Goal: Task Accomplishment & Management: Manage account settings

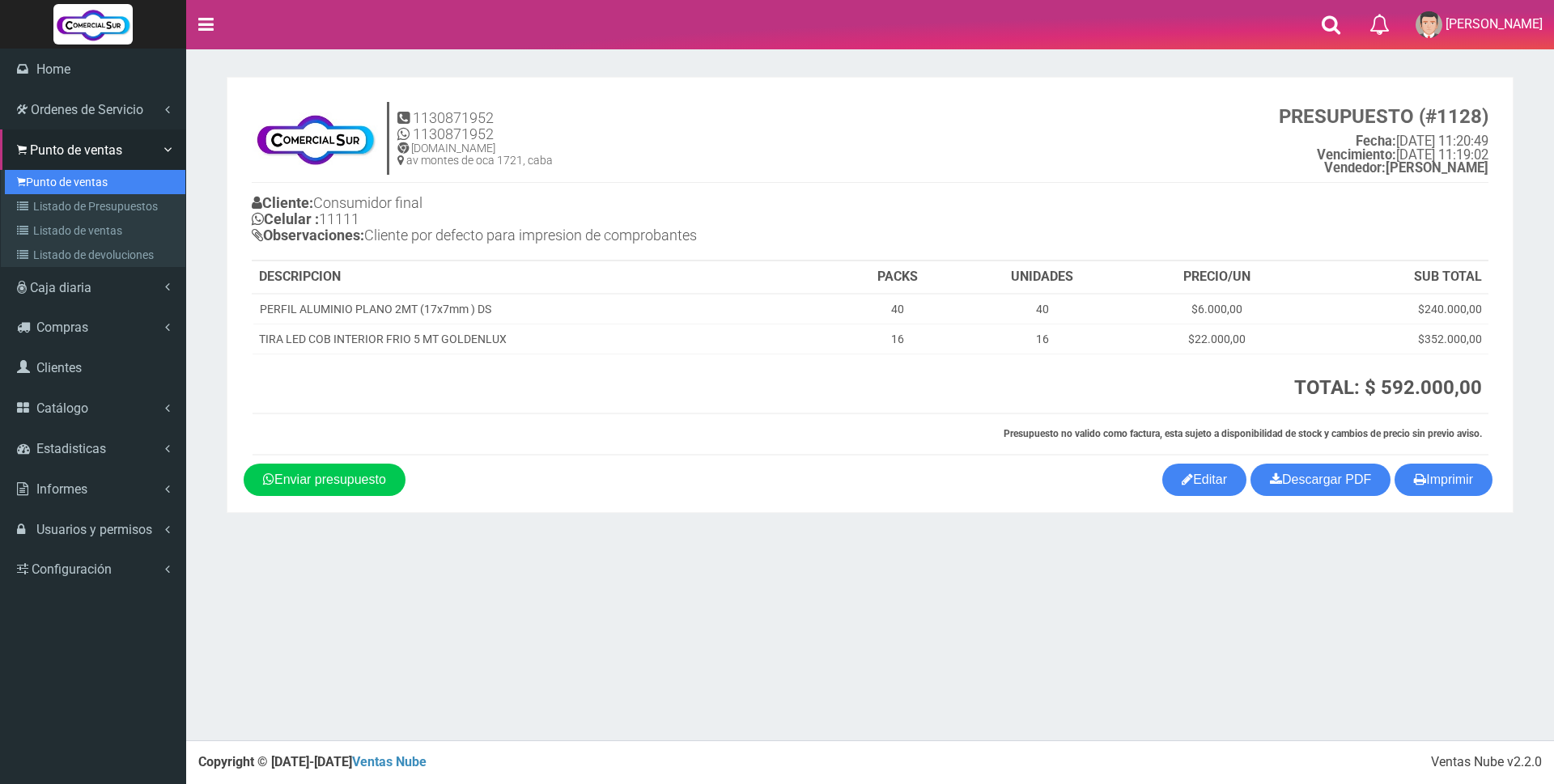
click at [55, 185] on link "Punto de ventas" at bounding box center [95, 182] width 180 height 24
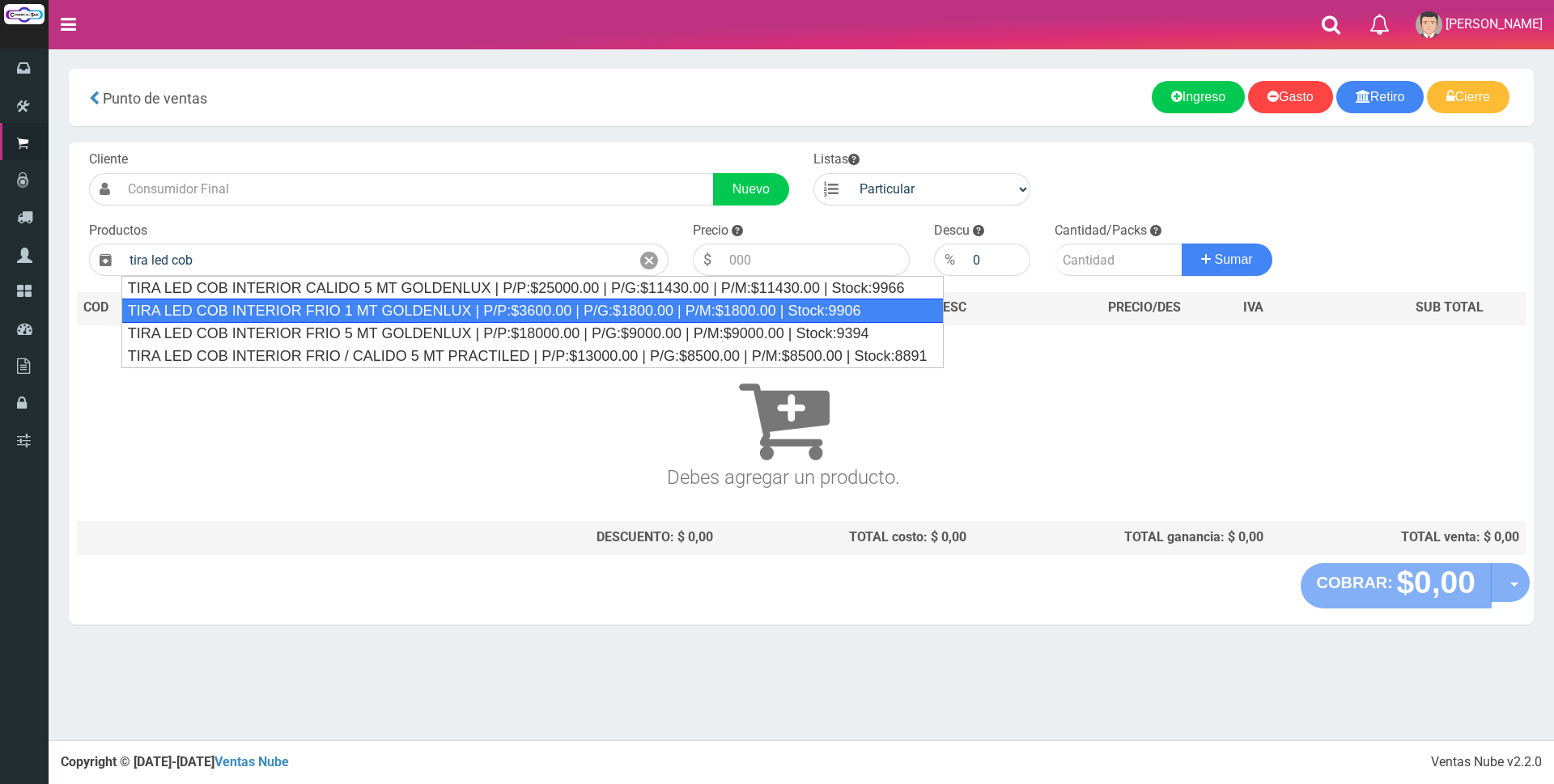
click at [419, 311] on div "TIRA LED COB INTERIOR FRIO 1 MT GOLDENLUX | P/P:$3600.00 | P/G:$1800.00 | P/M:$…" at bounding box center [533, 310] width 822 height 24
type input "TIRA LED COB INTERIOR FRIO 1 MT GOLDENLUX | P/P:$3600.00 | P/G:$1800.00 | P/M:$…"
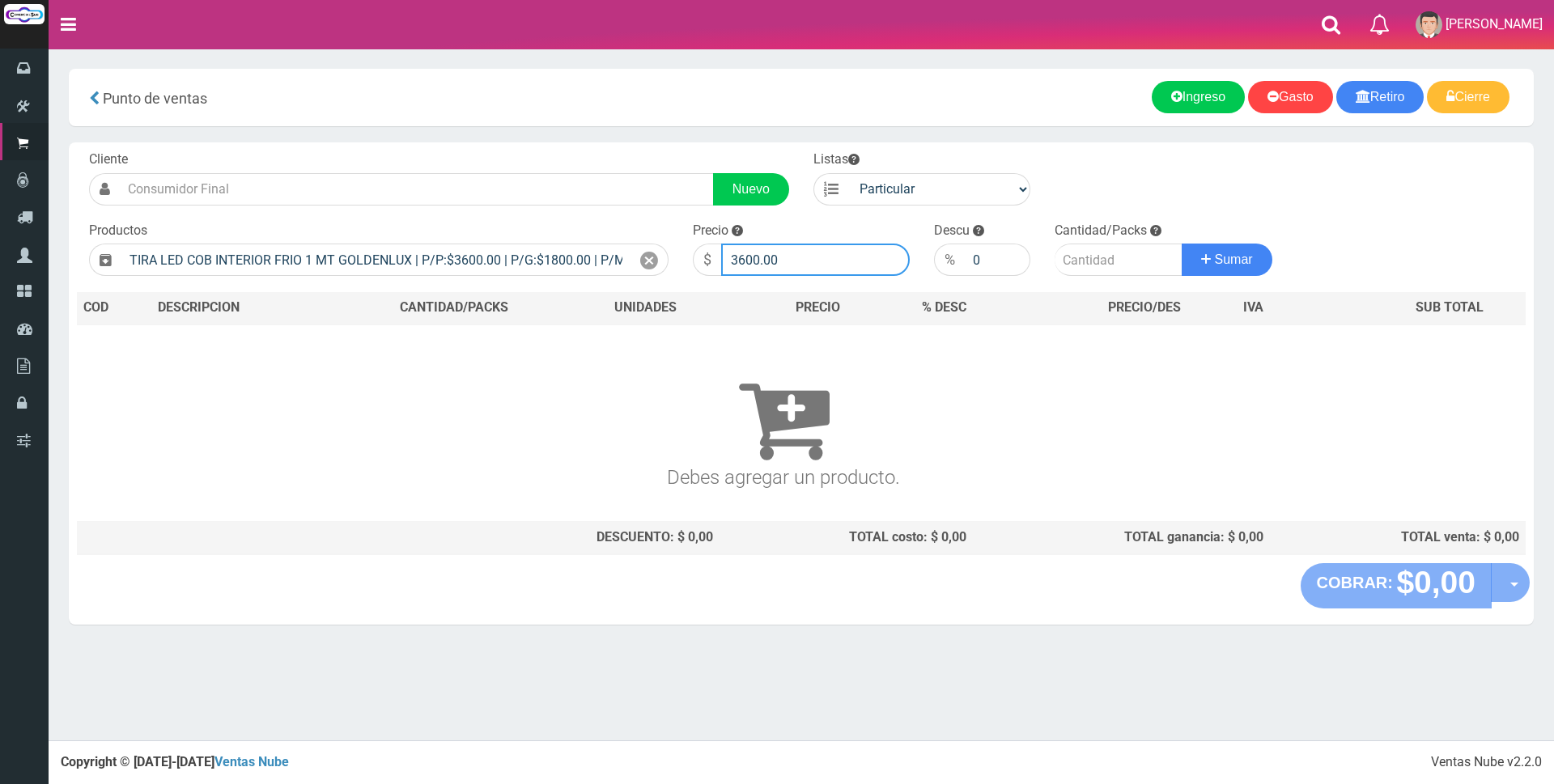
click at [810, 262] on input "3600.00" at bounding box center [815, 260] width 188 height 32
type input "3"
type input "5000"
click at [1096, 270] on input "number" at bounding box center [1119, 260] width 128 height 32
type input "3"
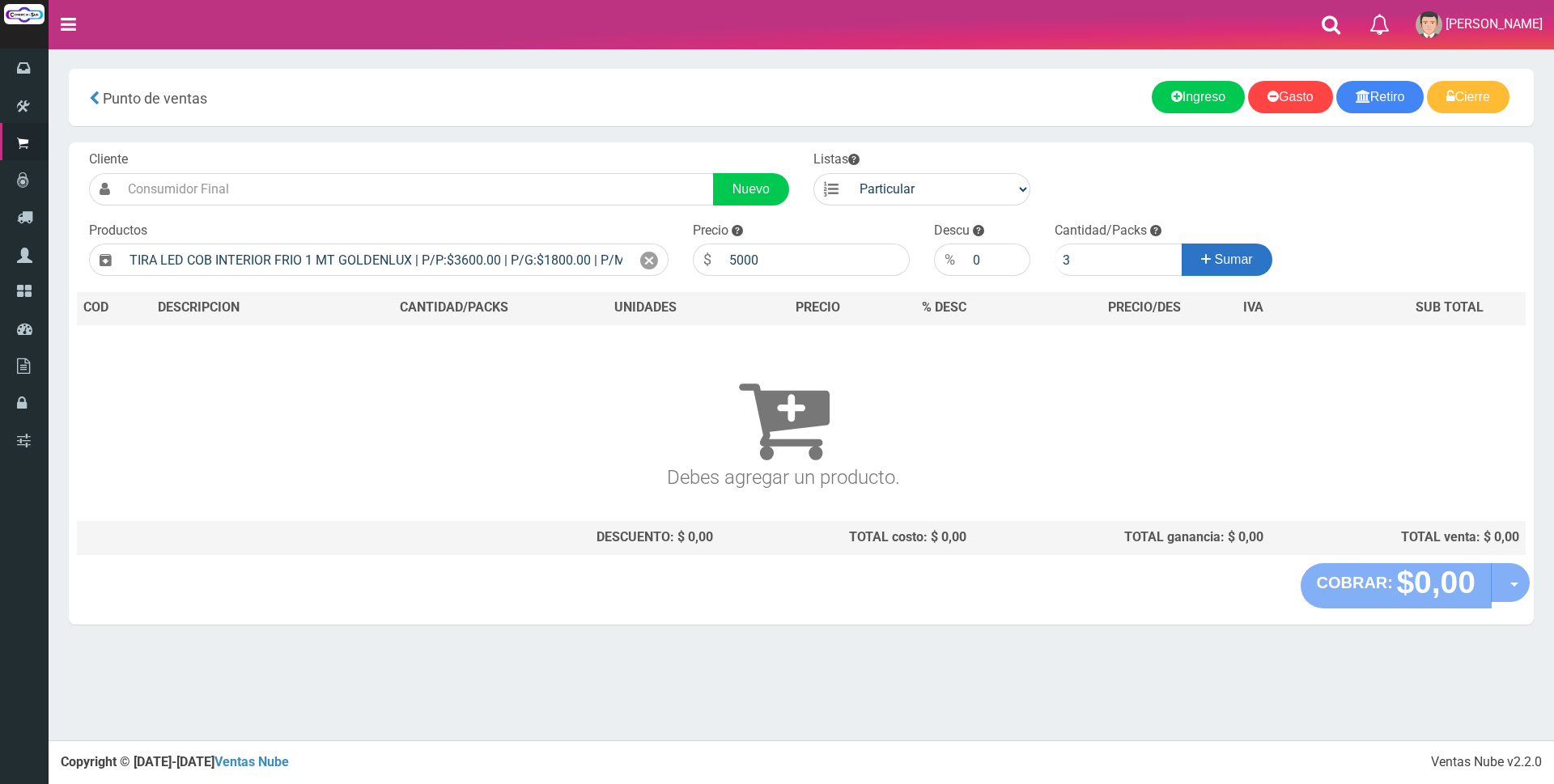
click at [1239, 257] on span "Sumar" at bounding box center [1234, 259] width 38 height 14
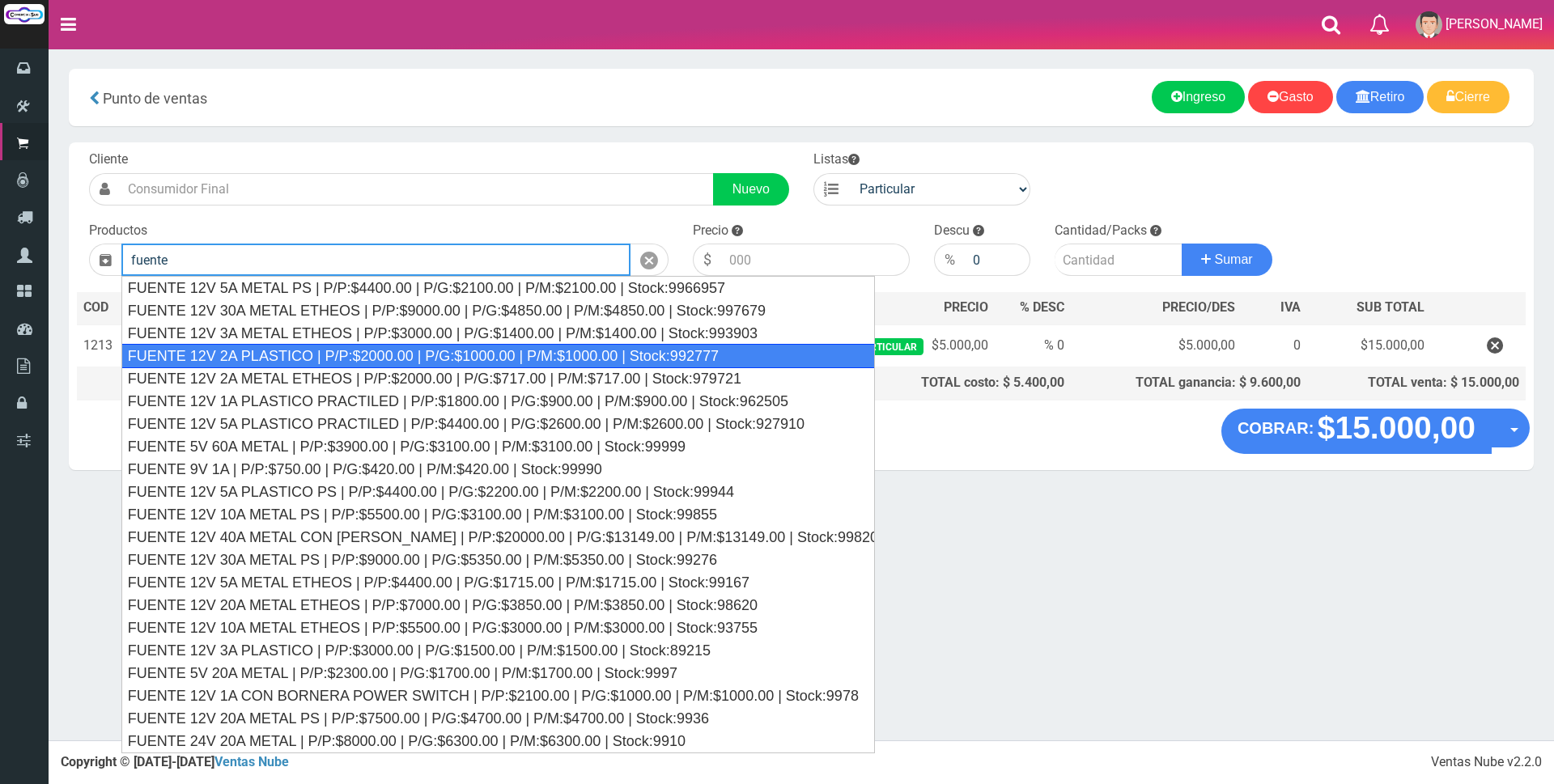
click at [458, 361] on div "FUENTE 12V 2A PLASTICO | P/P:$2000.00 | P/G:$1000.00 | P/M:$1000.00 | Stock:992…" at bounding box center [498, 356] width 754 height 24
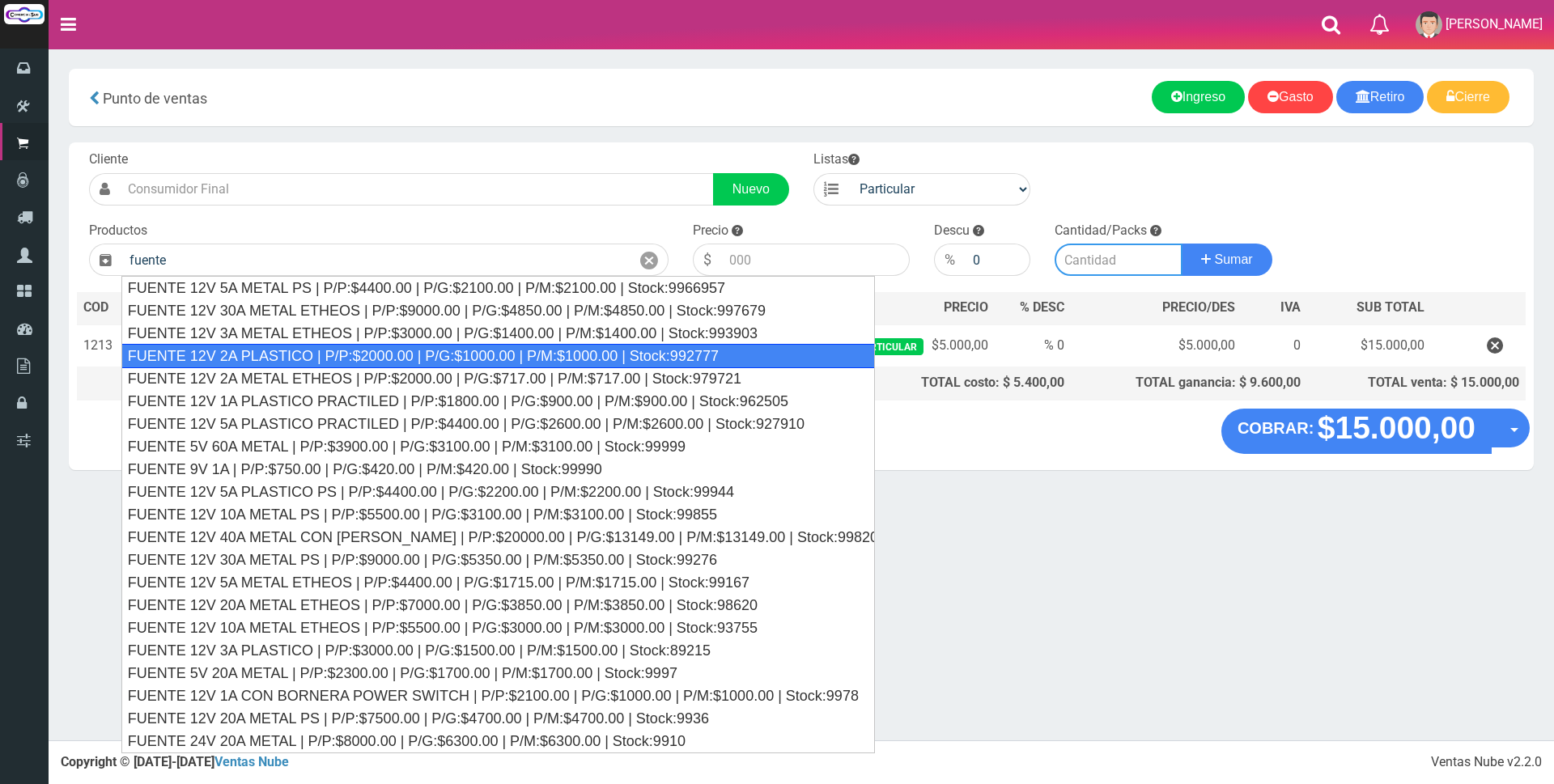
type input "FUENTE 12V 2A PLASTICO | P/P:$2000.00 | P/G:$1000.00 | P/M:$1000.00 | Stock:992…"
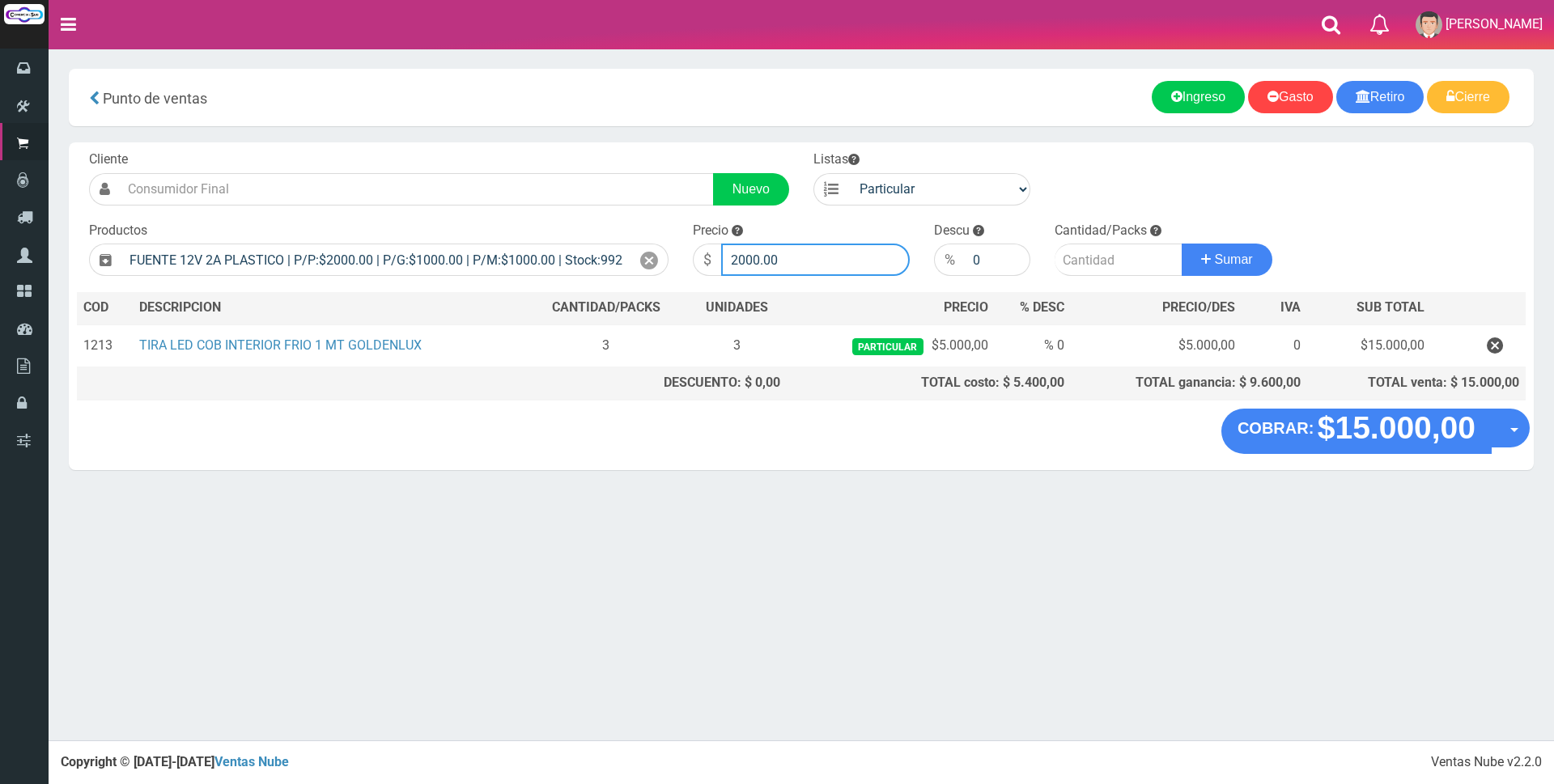
click at [830, 260] on input "2000.00" at bounding box center [815, 260] width 188 height 32
type input "2"
type input "6500"
click at [1092, 269] on input "number" at bounding box center [1119, 260] width 128 height 32
type input "1"
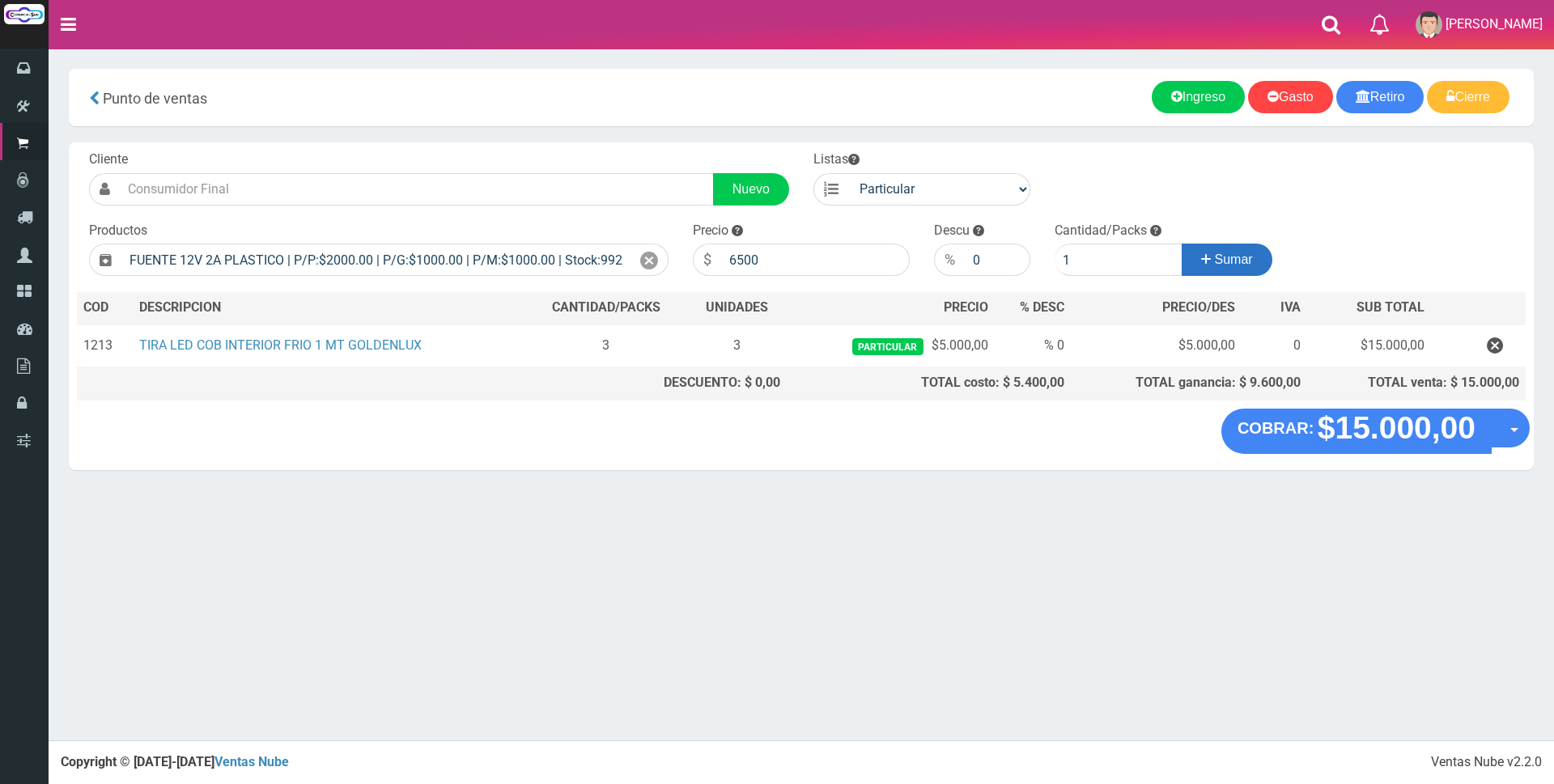
click at [1226, 269] on button "Sumar" at bounding box center [1227, 260] width 91 height 32
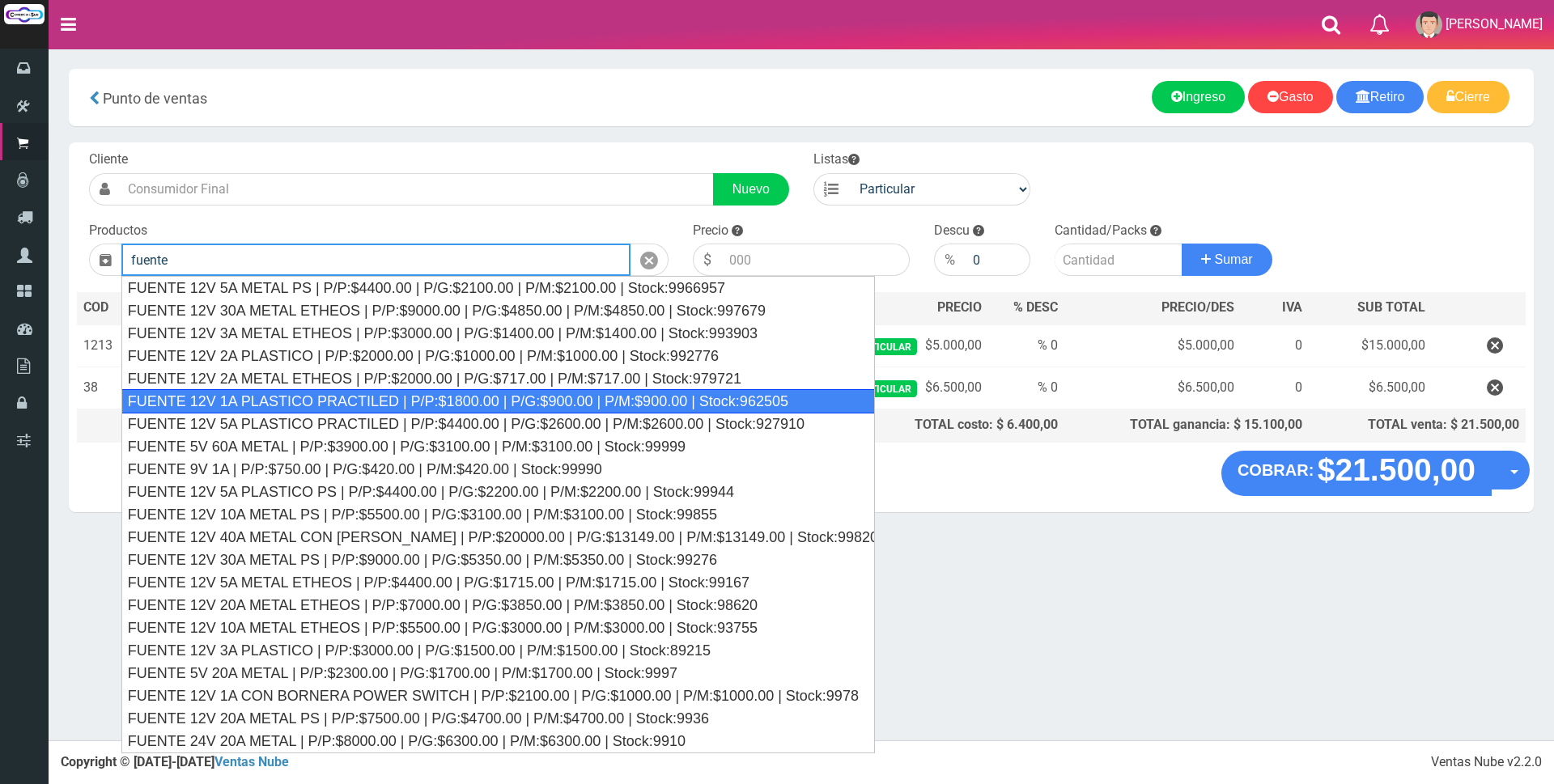
click at [372, 401] on div "FUENTE 12V 1A PLASTICO PRACTILED | P/P:$1800.00 | P/G:$900.00 | P/M:$900.00 | S…" at bounding box center [498, 401] width 754 height 24
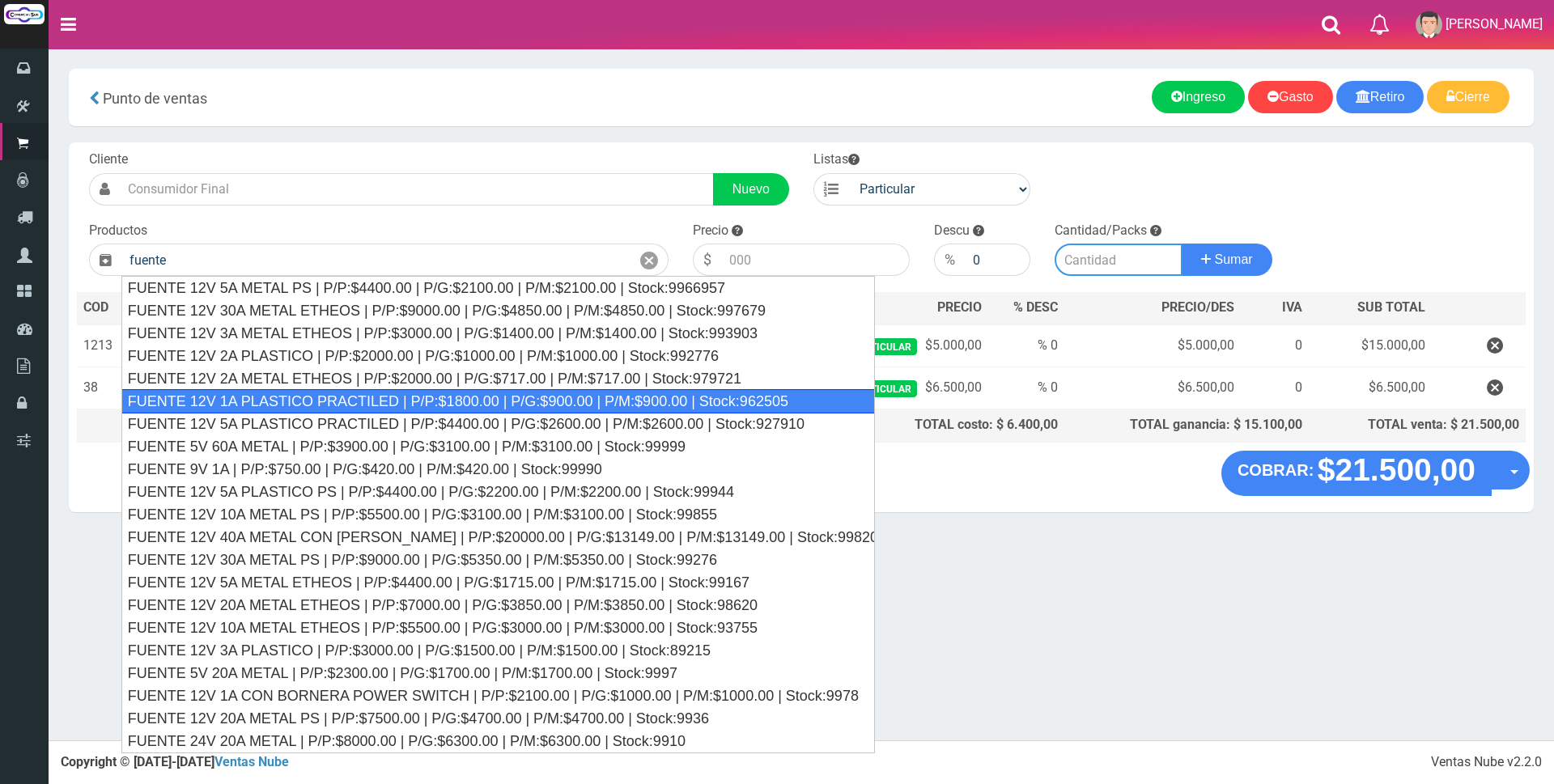
type input "FUENTE 12V 1A PLASTICO PRACTILED | P/P:$1800.00 | P/G:$900.00 | P/M:$900.00 | S…"
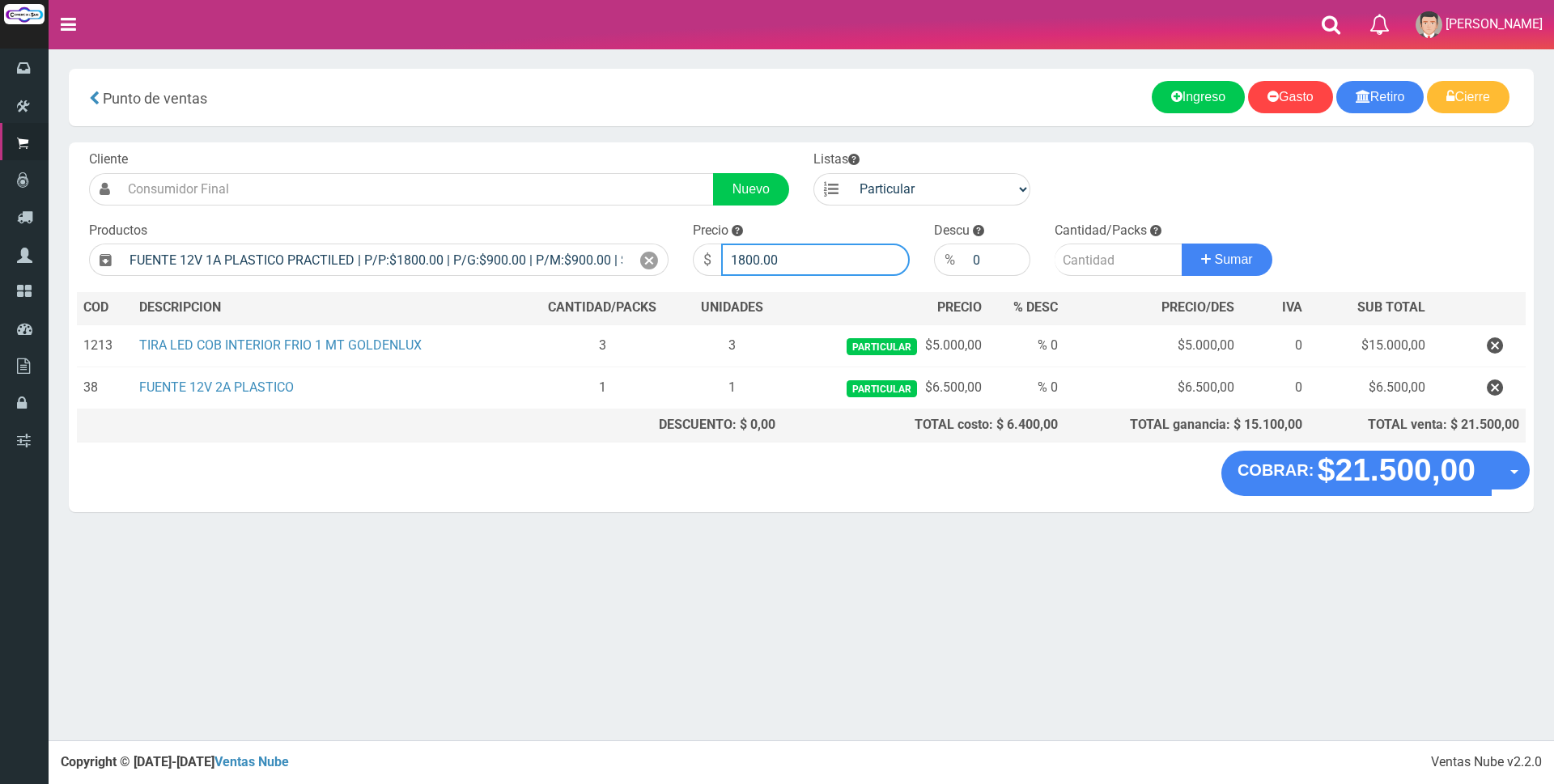
click at [792, 261] on input "1800.00" at bounding box center [815, 260] width 188 height 32
type input "1"
type input "6000"
click at [1098, 263] on input "number" at bounding box center [1119, 260] width 128 height 32
type input "1"
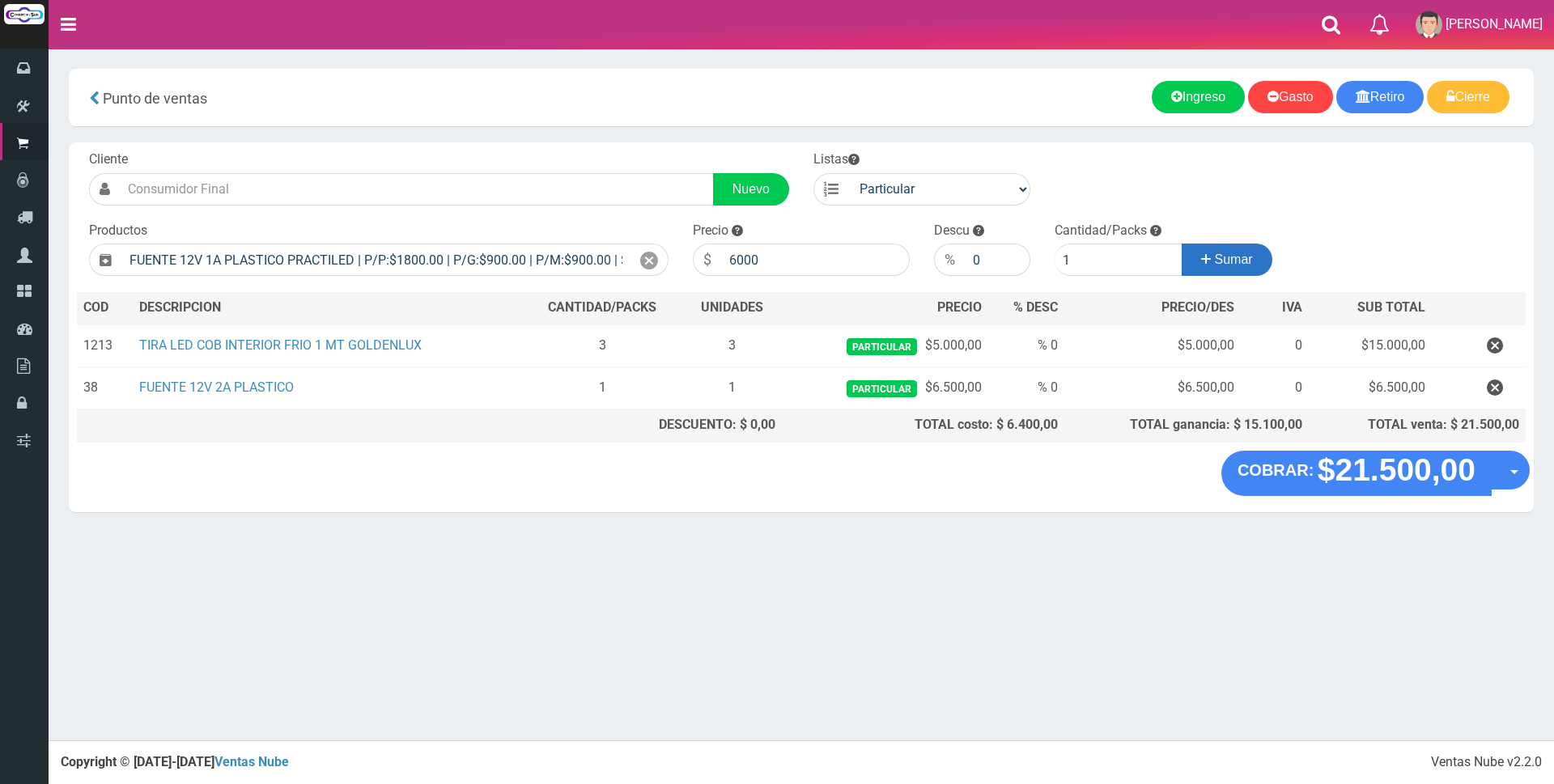
click at [1229, 254] on span "Sumar" at bounding box center [1234, 259] width 38 height 14
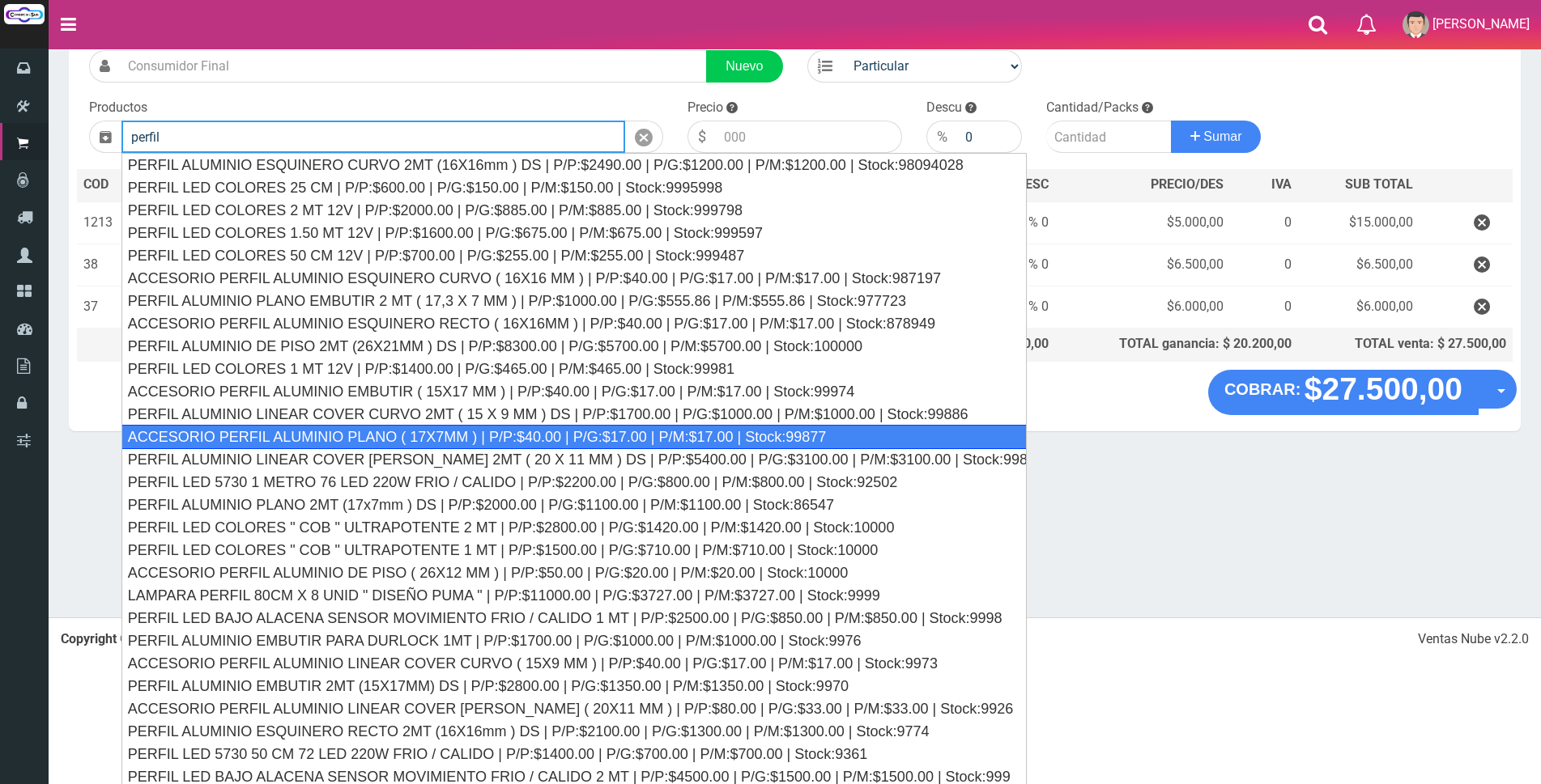
scroll to position [128, 0]
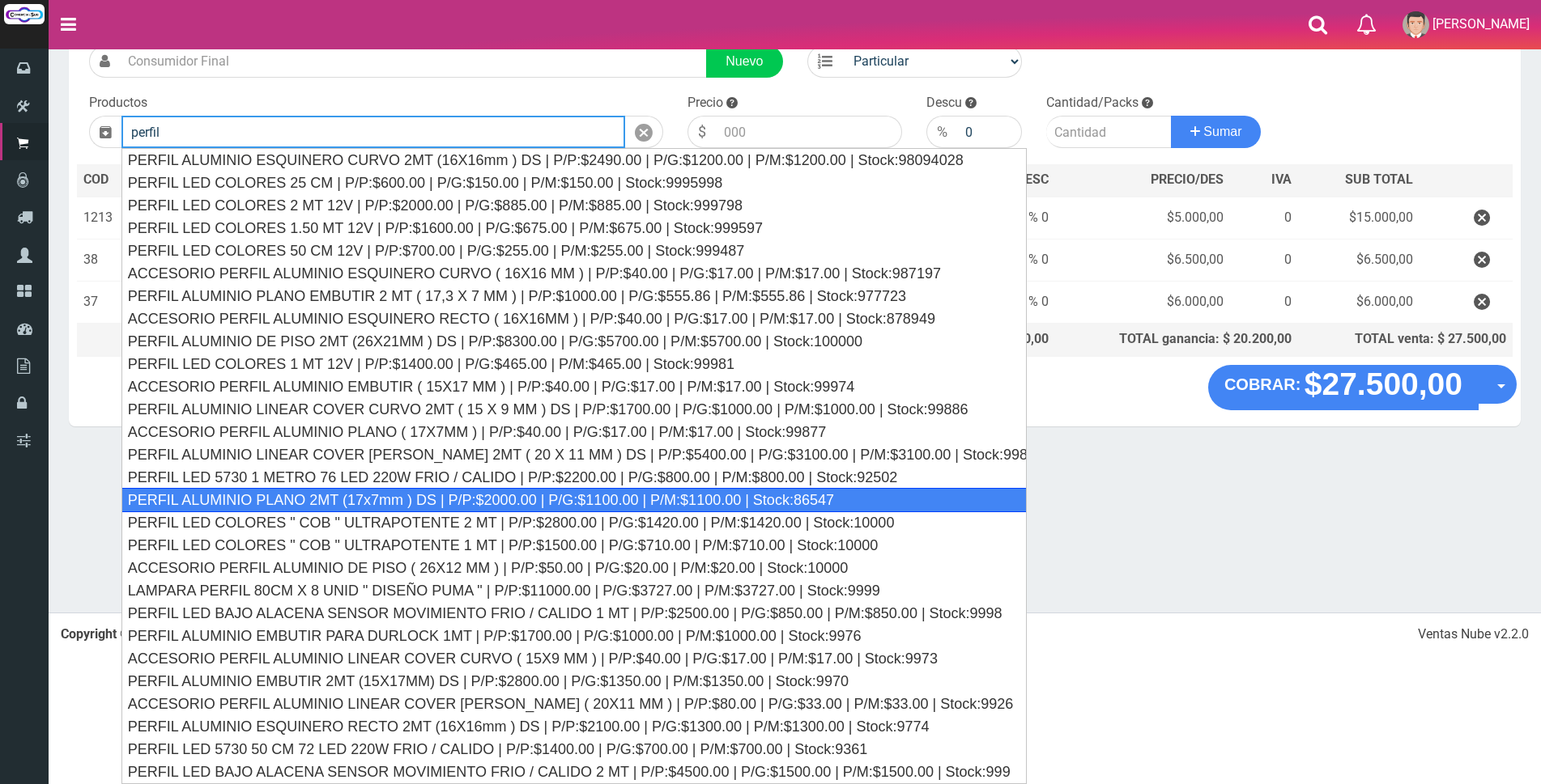
click at [380, 505] on div "PERFIL ALUMINIO PLANO 2MT (17x7mm ) DS | P/P:$2000.00 | P/G:$1100.00 | P/M:$110…" at bounding box center [574, 499] width 905 height 24
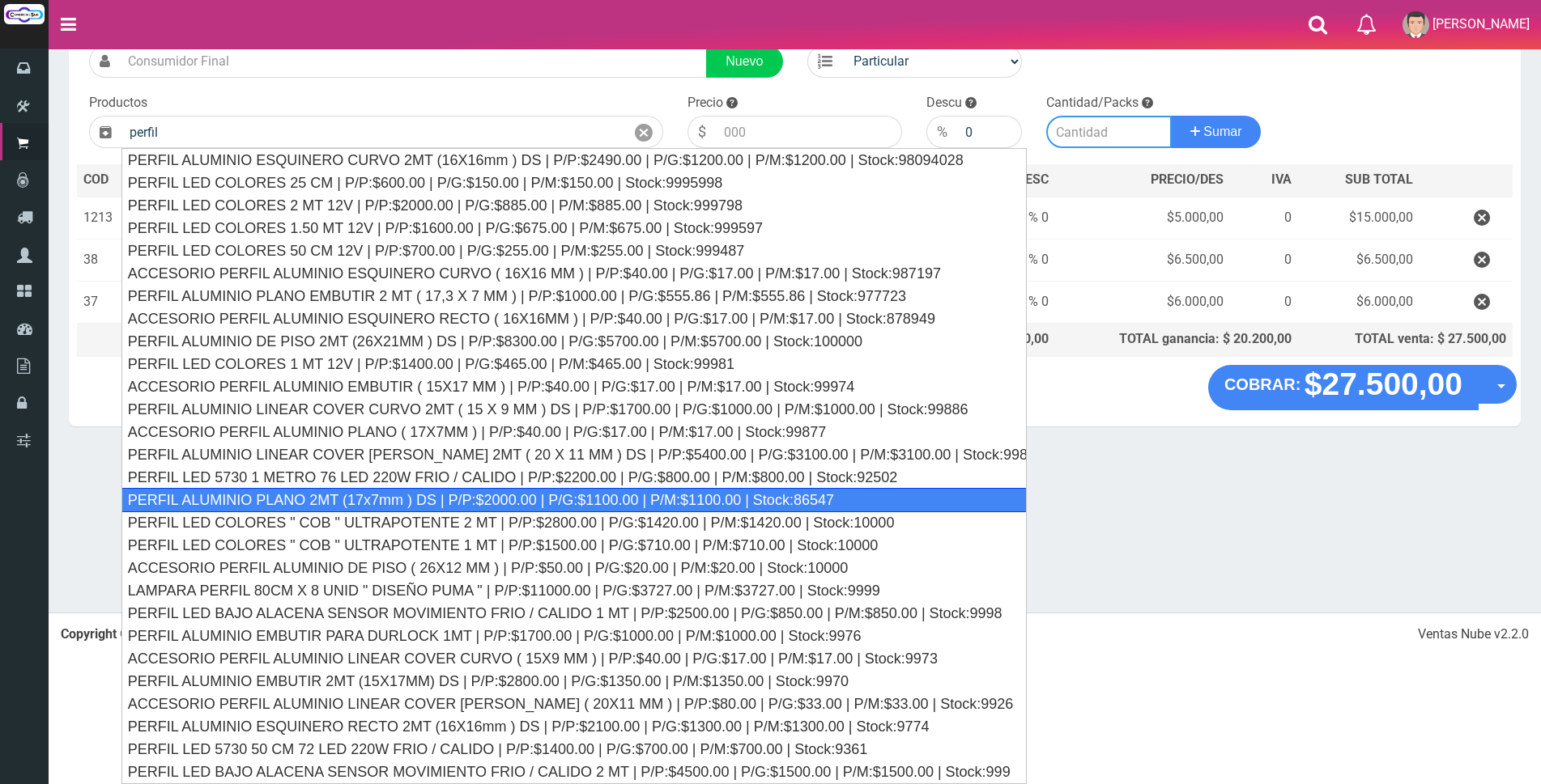
type input "PERFIL ALUMINIO PLANO 2MT (17x7mm ) DS | P/P:$2000.00 | P/G:$1100.00 | P/M:$110…"
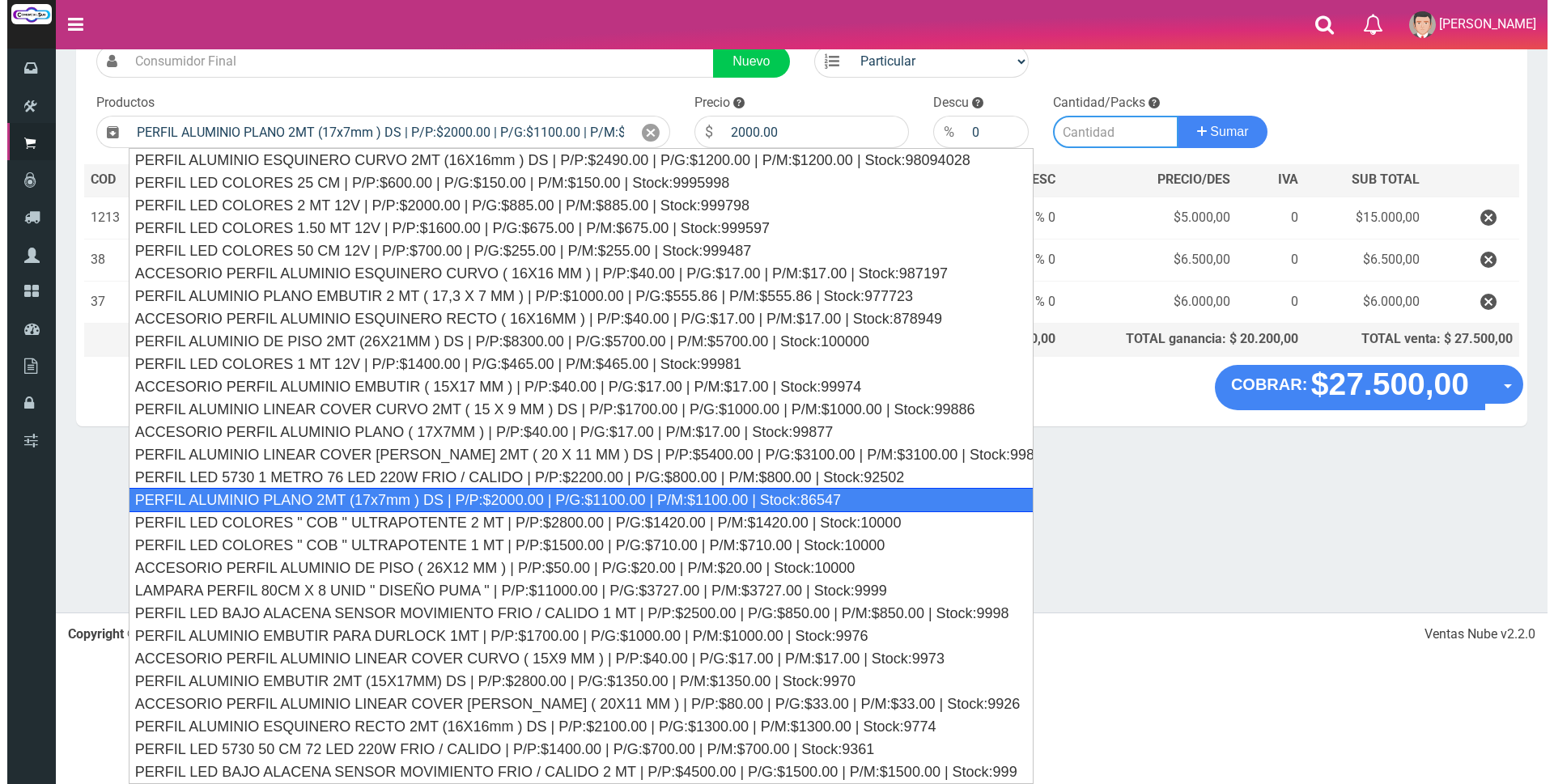
scroll to position [0, 0]
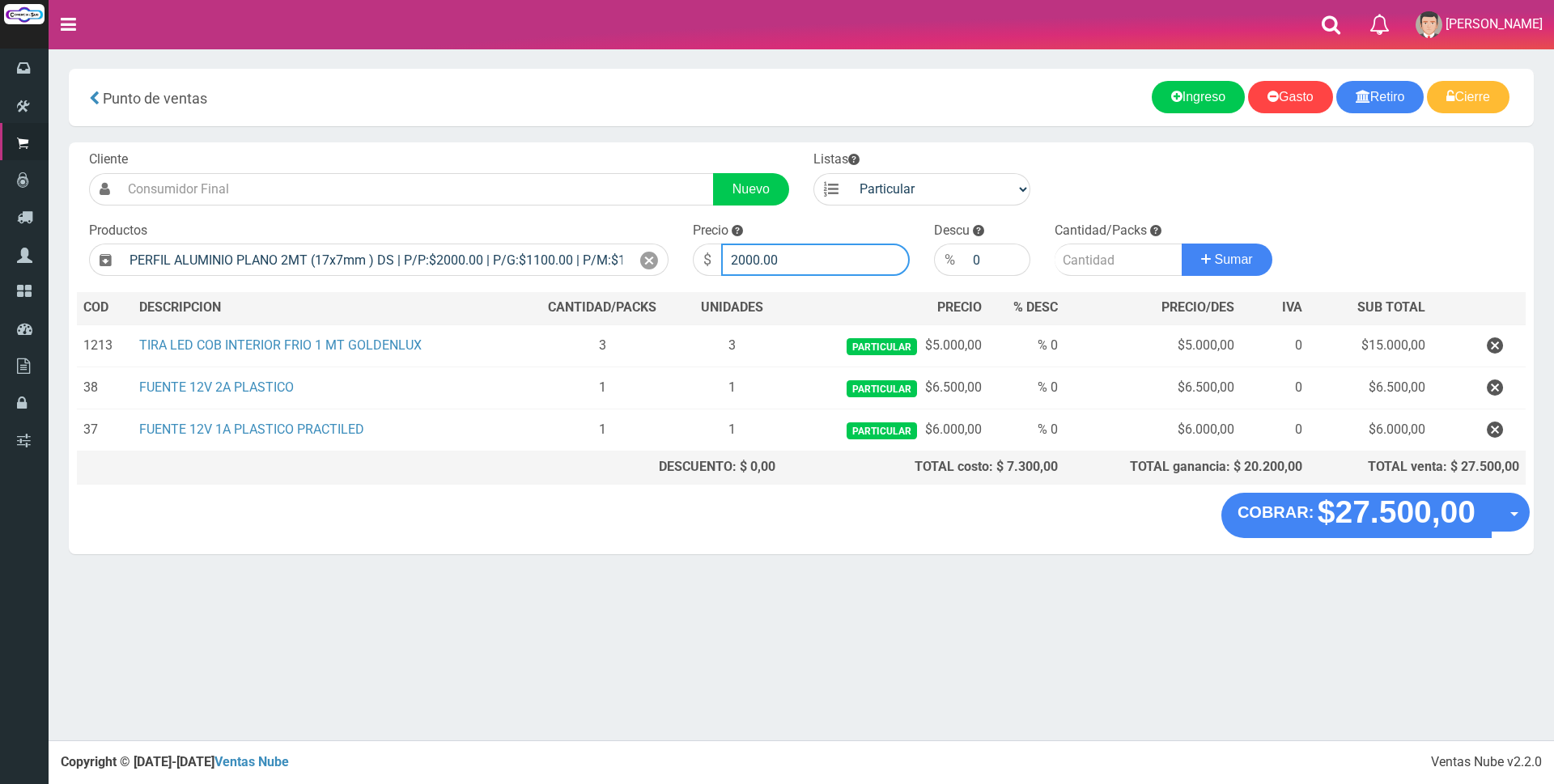
click at [797, 261] on input "2000.00" at bounding box center [815, 260] width 188 height 32
type input "2"
type input "6500"
click at [1070, 262] on input "number" at bounding box center [1119, 260] width 128 height 32
type input "1"
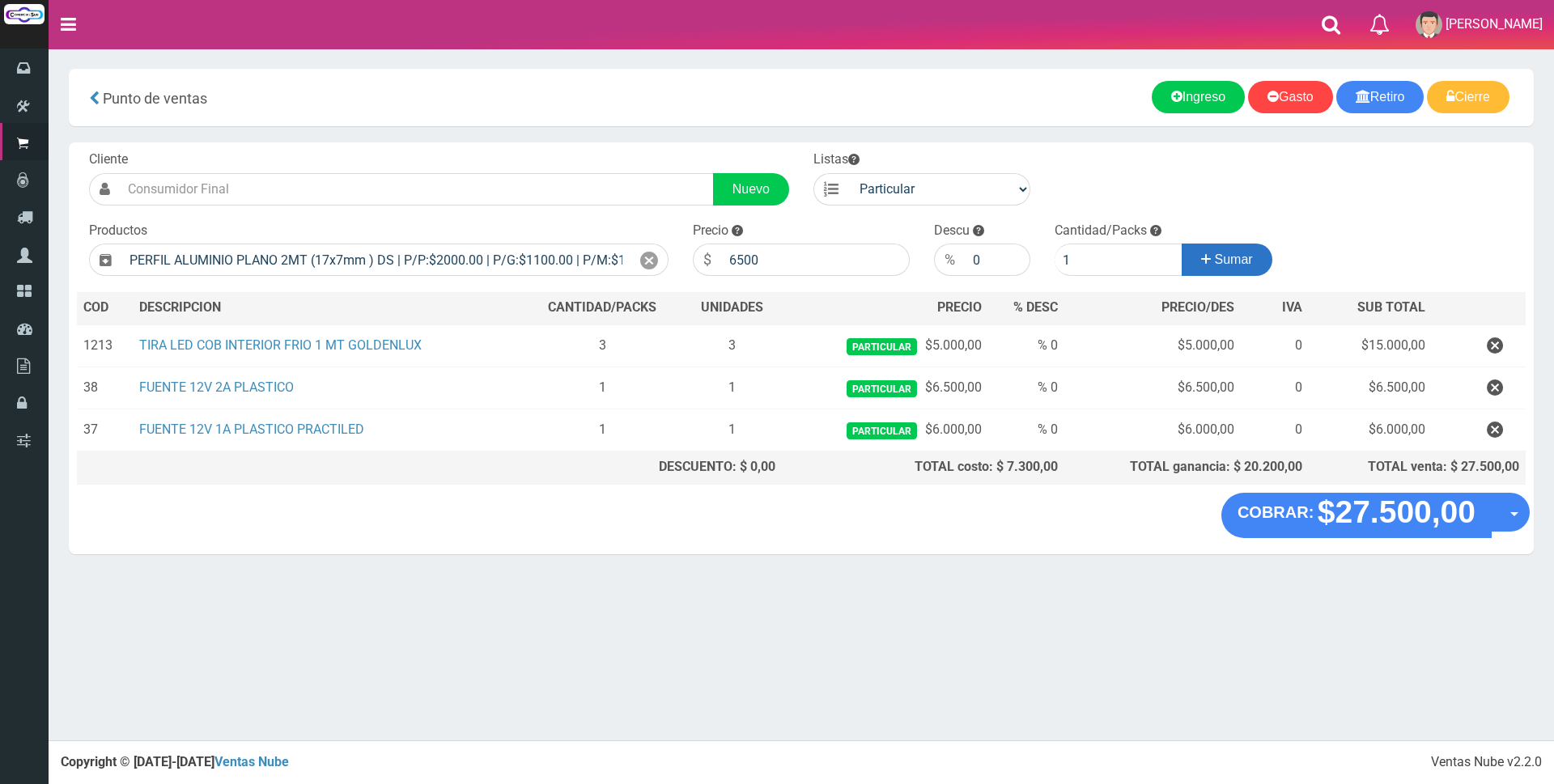
click at [1231, 261] on span "Sumar" at bounding box center [1234, 259] width 38 height 14
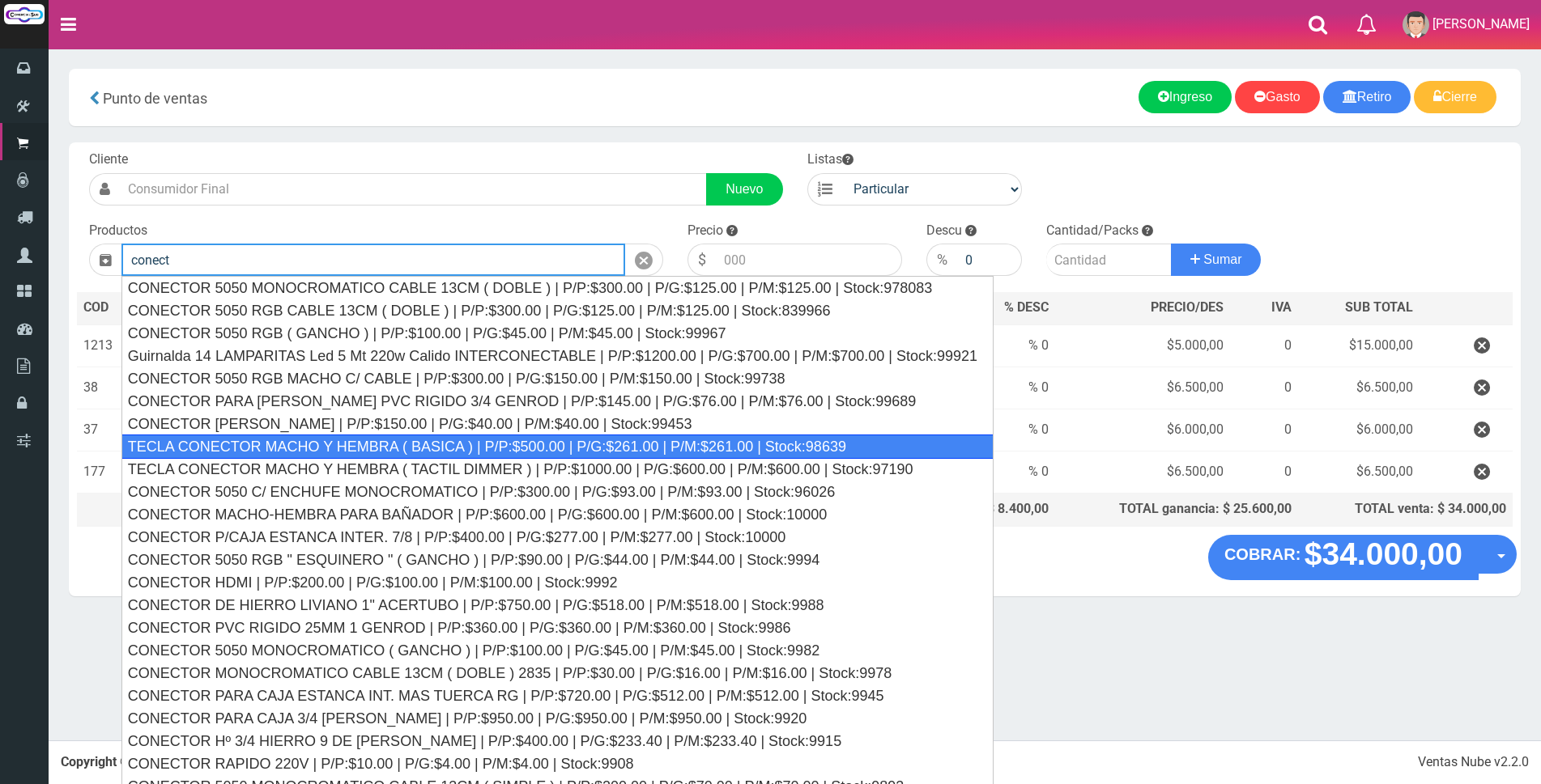
click at [621, 443] on div "TECLA CONECTOR MACHO Y HEMBRA ( BASICA ) | P/P:$500.00 | P/G:$261.00 | P/M:$261…" at bounding box center [557, 446] width 872 height 24
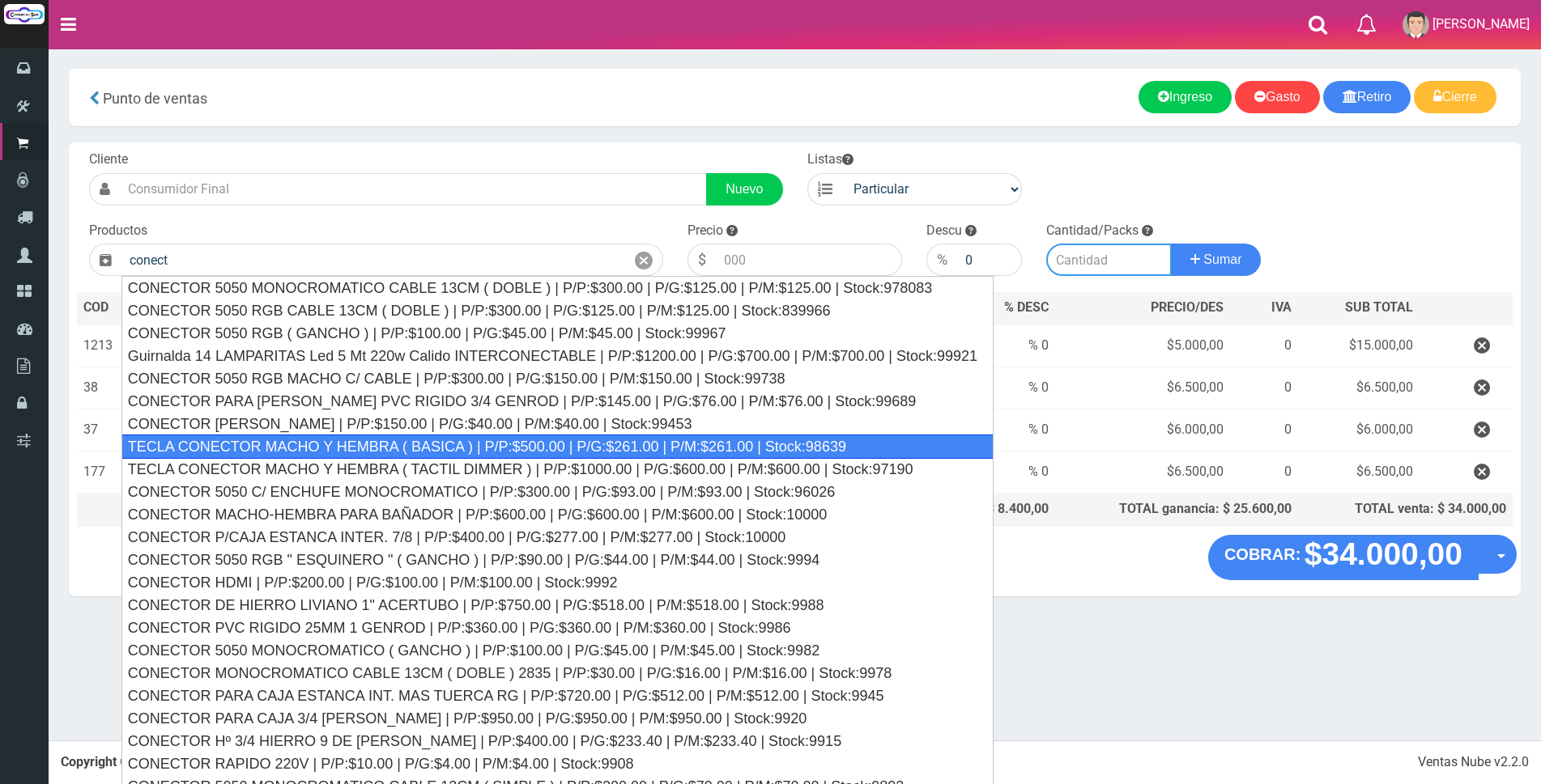
type input "TECLA CONECTOR MACHO Y HEMBRA ( BASICA ) | P/P:$500.00 | P/G:$261.00 | P/M:$261…"
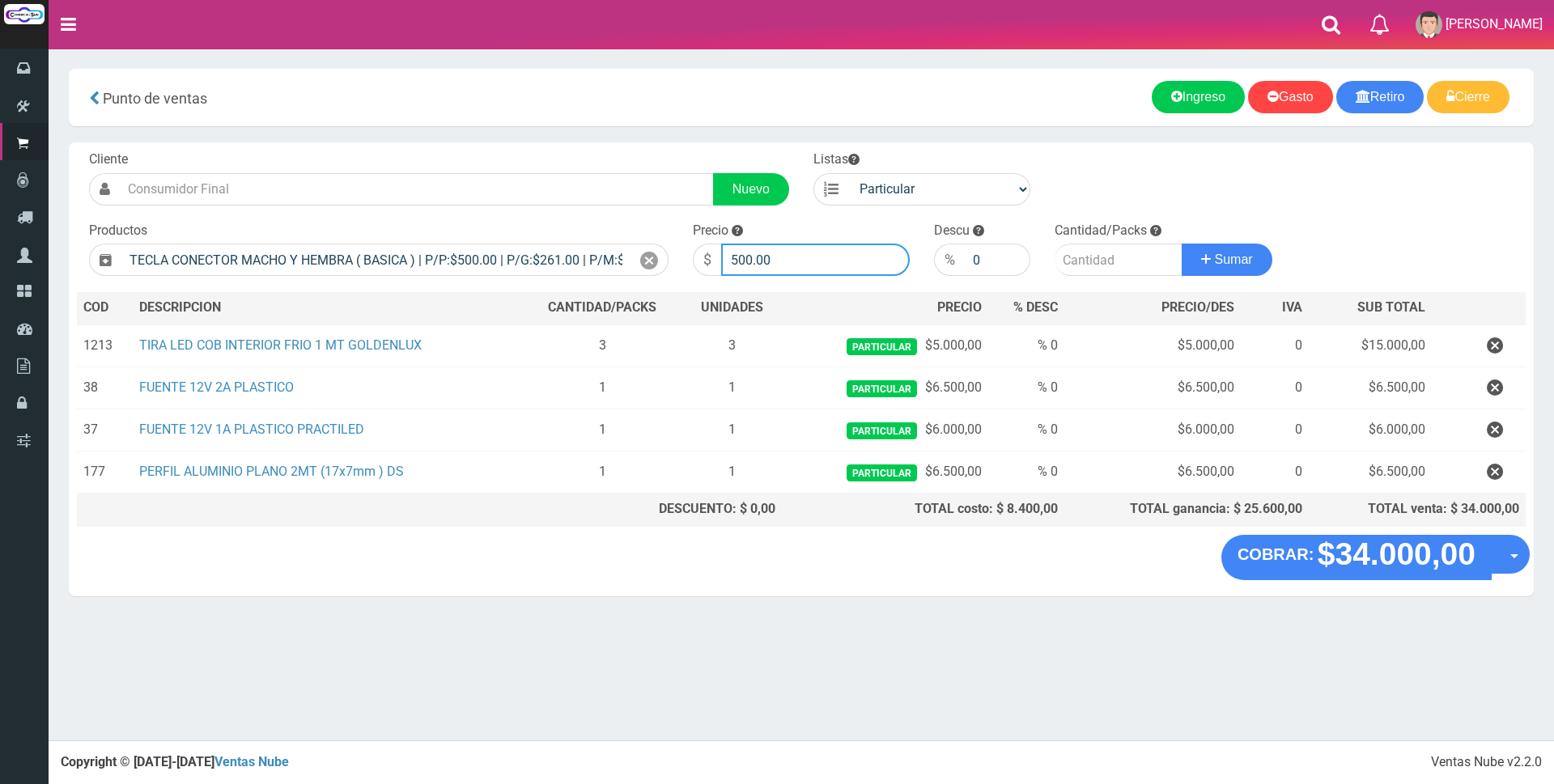
click at [787, 260] on input "500.00" at bounding box center [815, 260] width 188 height 32
type input "5"
type input "1800"
click at [1104, 255] on input "number" at bounding box center [1119, 260] width 128 height 32
type input "2"
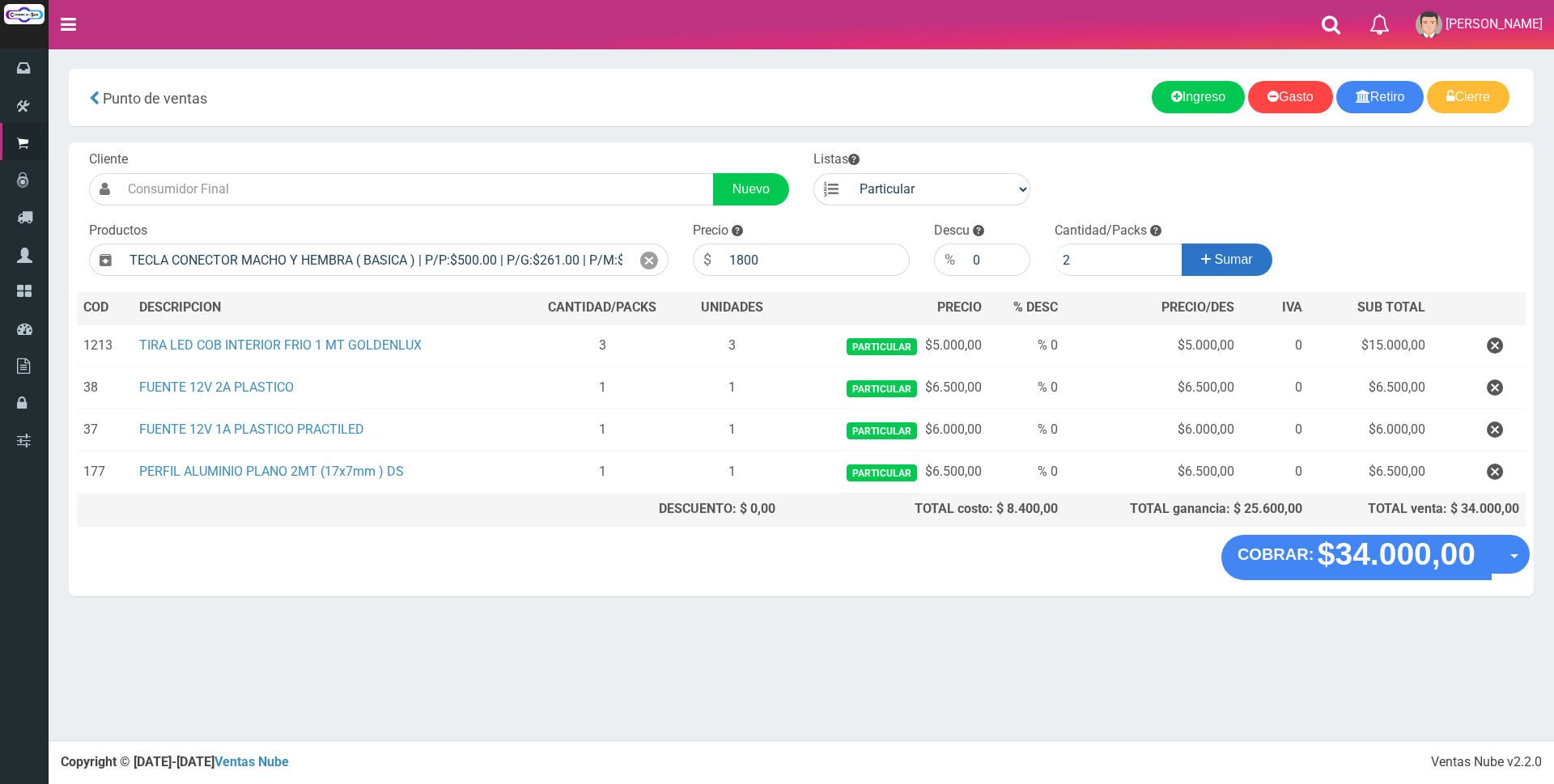
click at [1202, 263] on icon at bounding box center [1206, 260] width 10 height 23
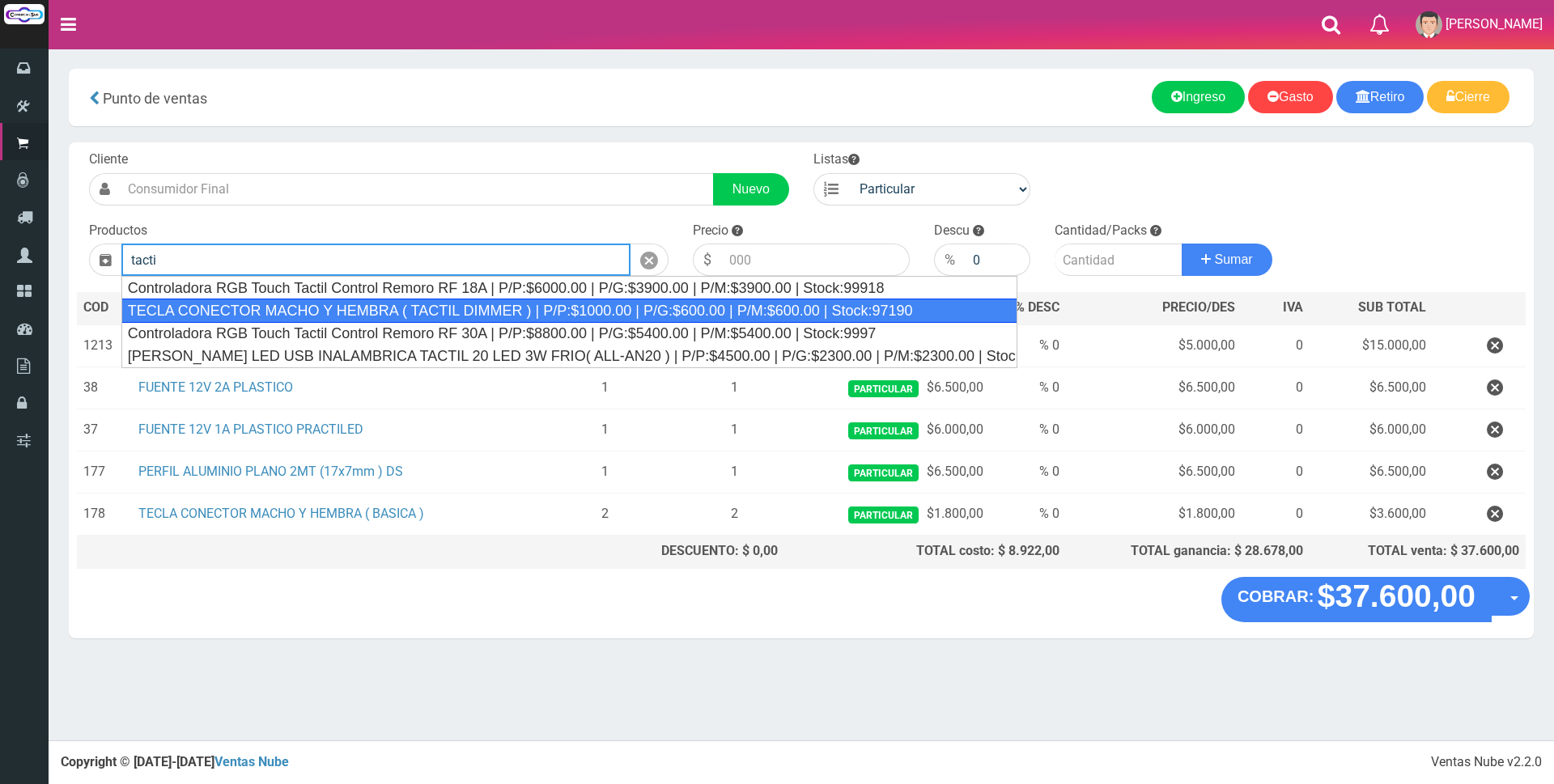
click at [590, 315] on div "TECLA CONECTOR MACHO Y HEMBRA ( TACTIL DIMMER ) | P/P:$1000.00 | P/G:$600.00 | …" at bounding box center [570, 310] width 896 height 24
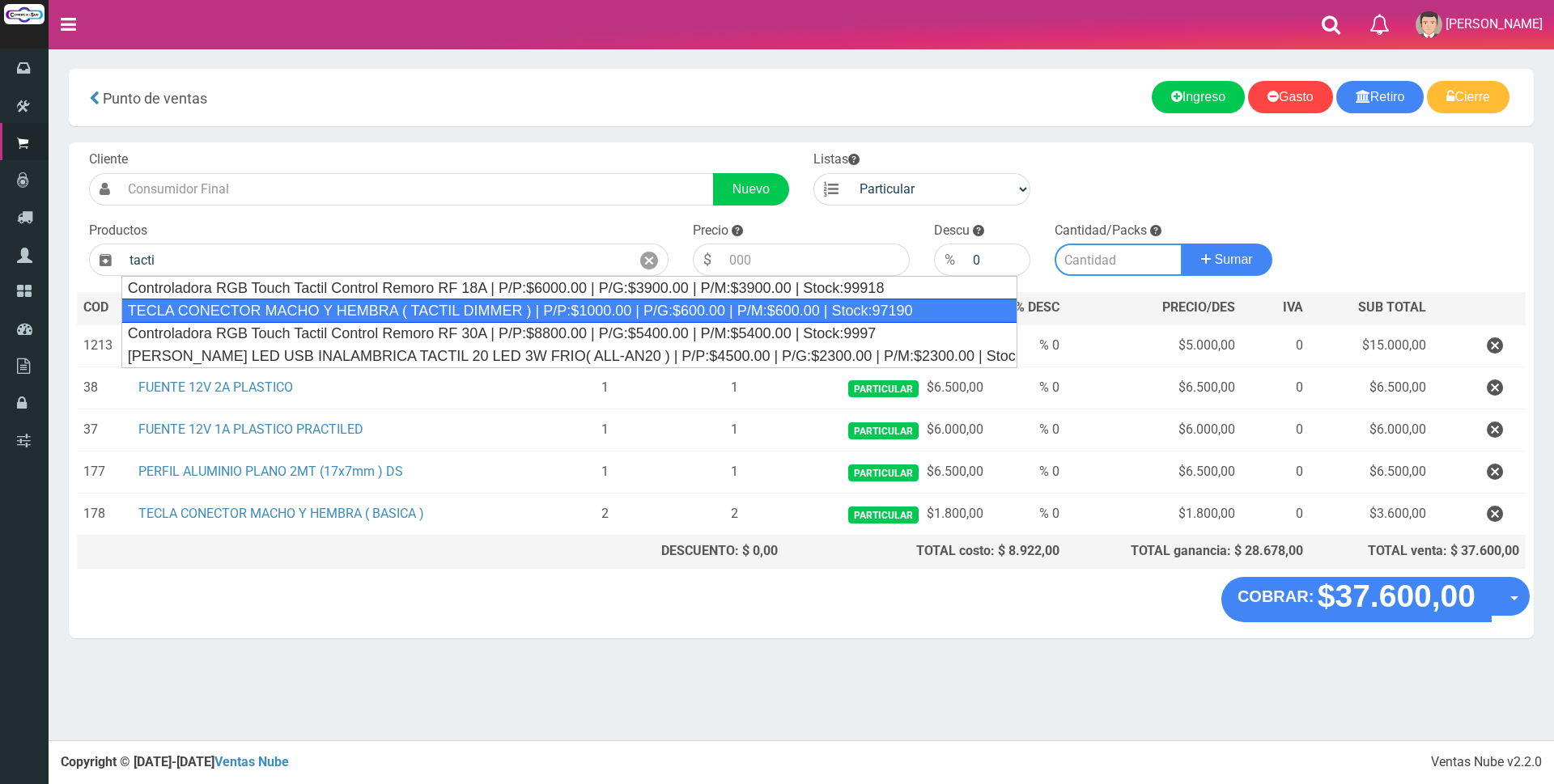
type input "TECLA CONECTOR MACHO Y HEMBRA ( TACTIL DIMMER ) | P/P:$1000.00 | P/G:$600.00 | …"
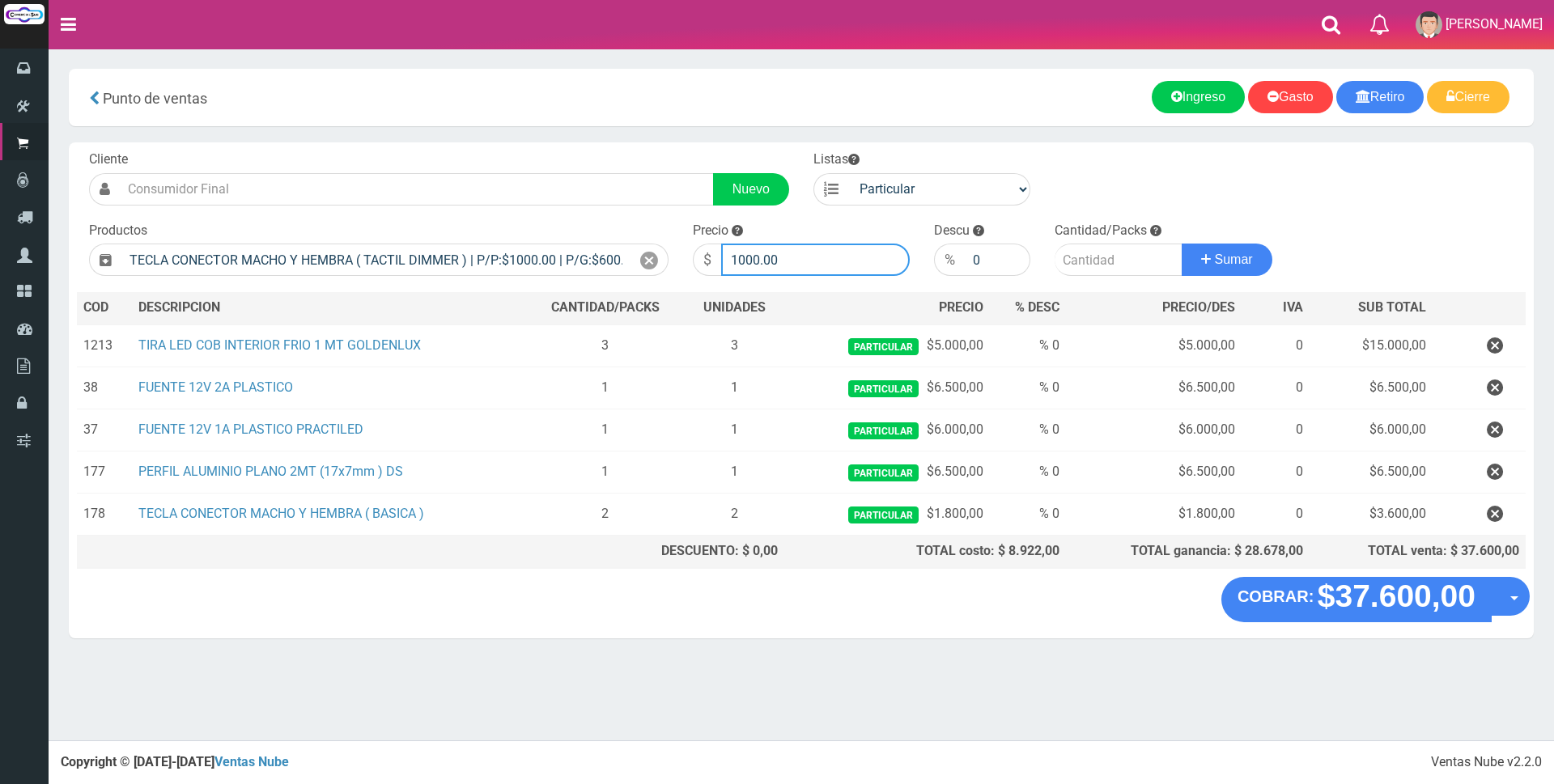
click at [791, 262] on input "1000.00" at bounding box center [815, 260] width 188 height 32
type input "1"
type input "5000"
click at [1083, 273] on input "number" at bounding box center [1119, 260] width 128 height 32
type input "1"
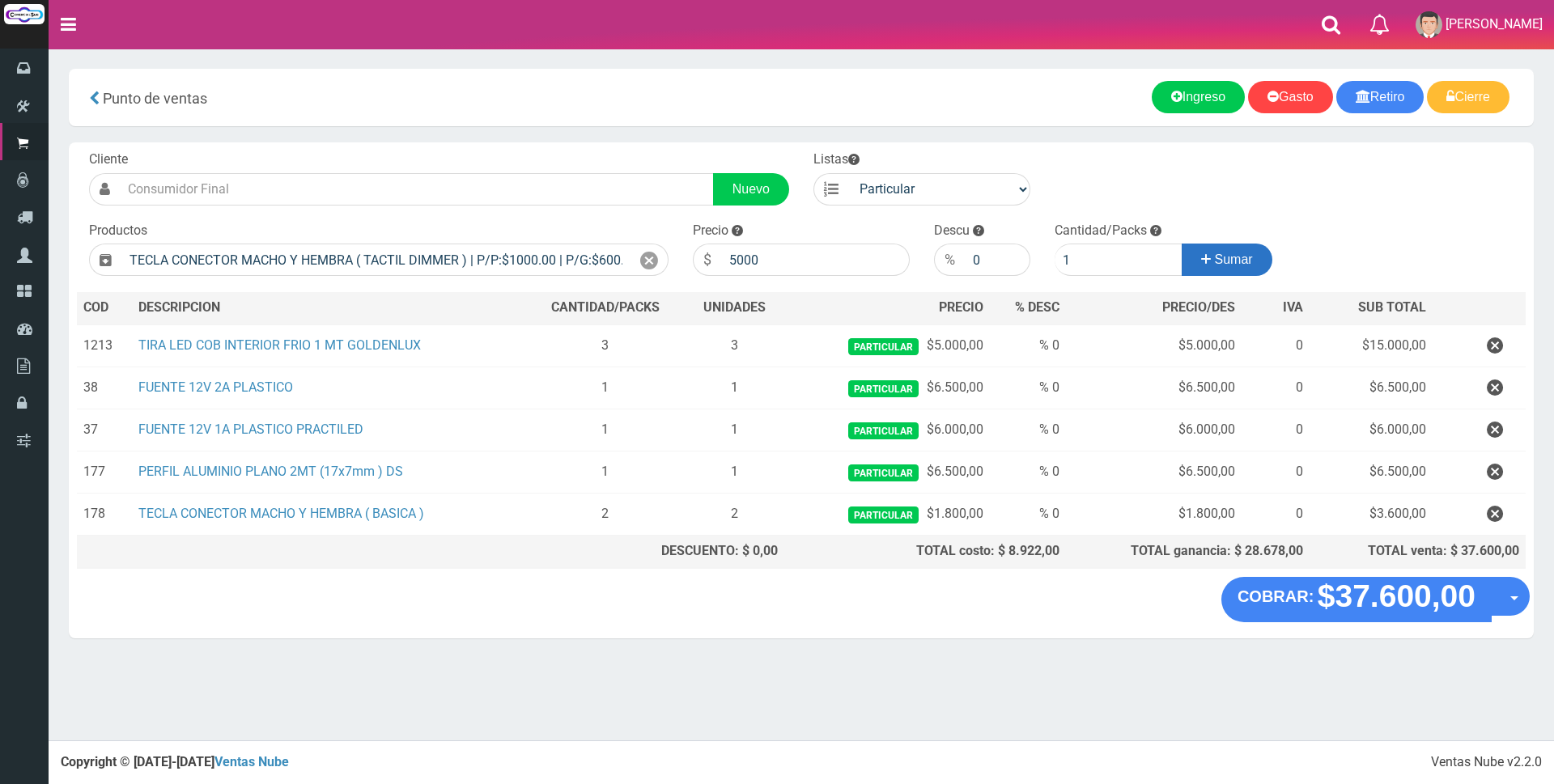
click at [1248, 251] on button "Sumar" at bounding box center [1227, 260] width 91 height 32
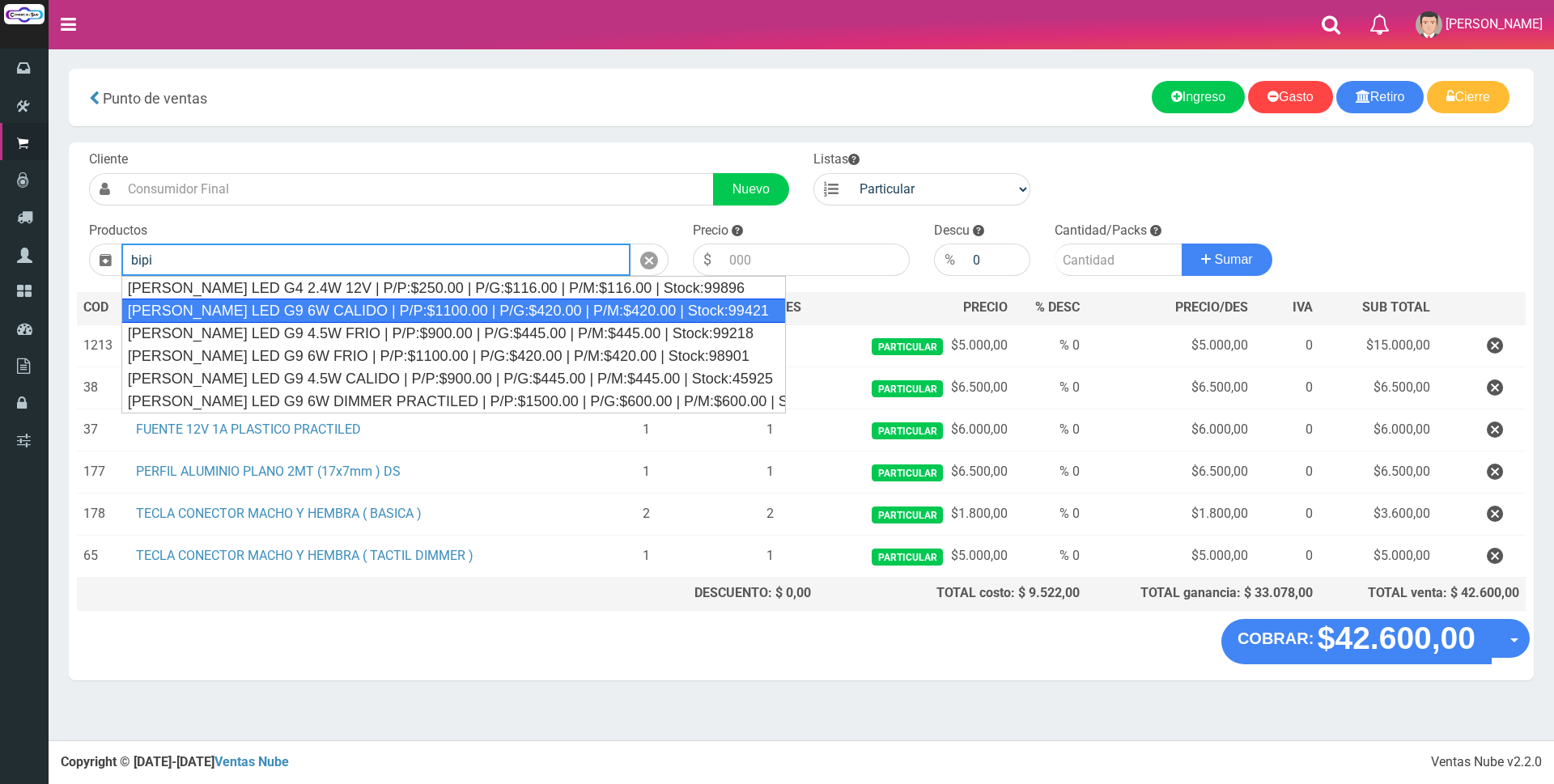
click at [612, 311] on div "BIPIN LED G9 6W CALIDO | P/P:$1100.00 | P/G:$420.00 | P/M:$420.00 | Stock:99421" at bounding box center [453, 310] width 664 height 24
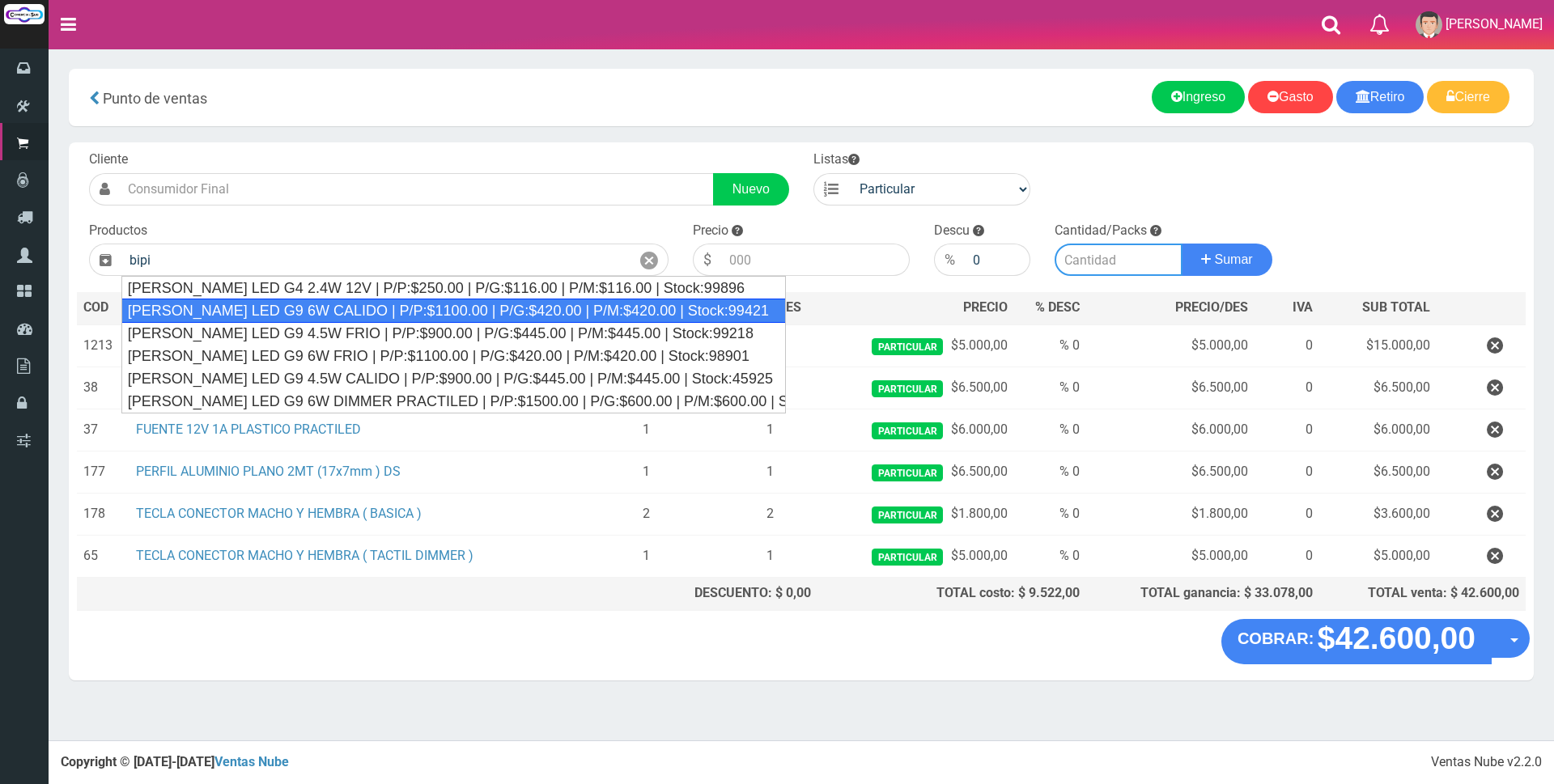
type input "BIPIN LED G9 6W CALIDO | P/P:$1100.00 | P/G:$420.00 | P/M:$420.00 | Stock:99421"
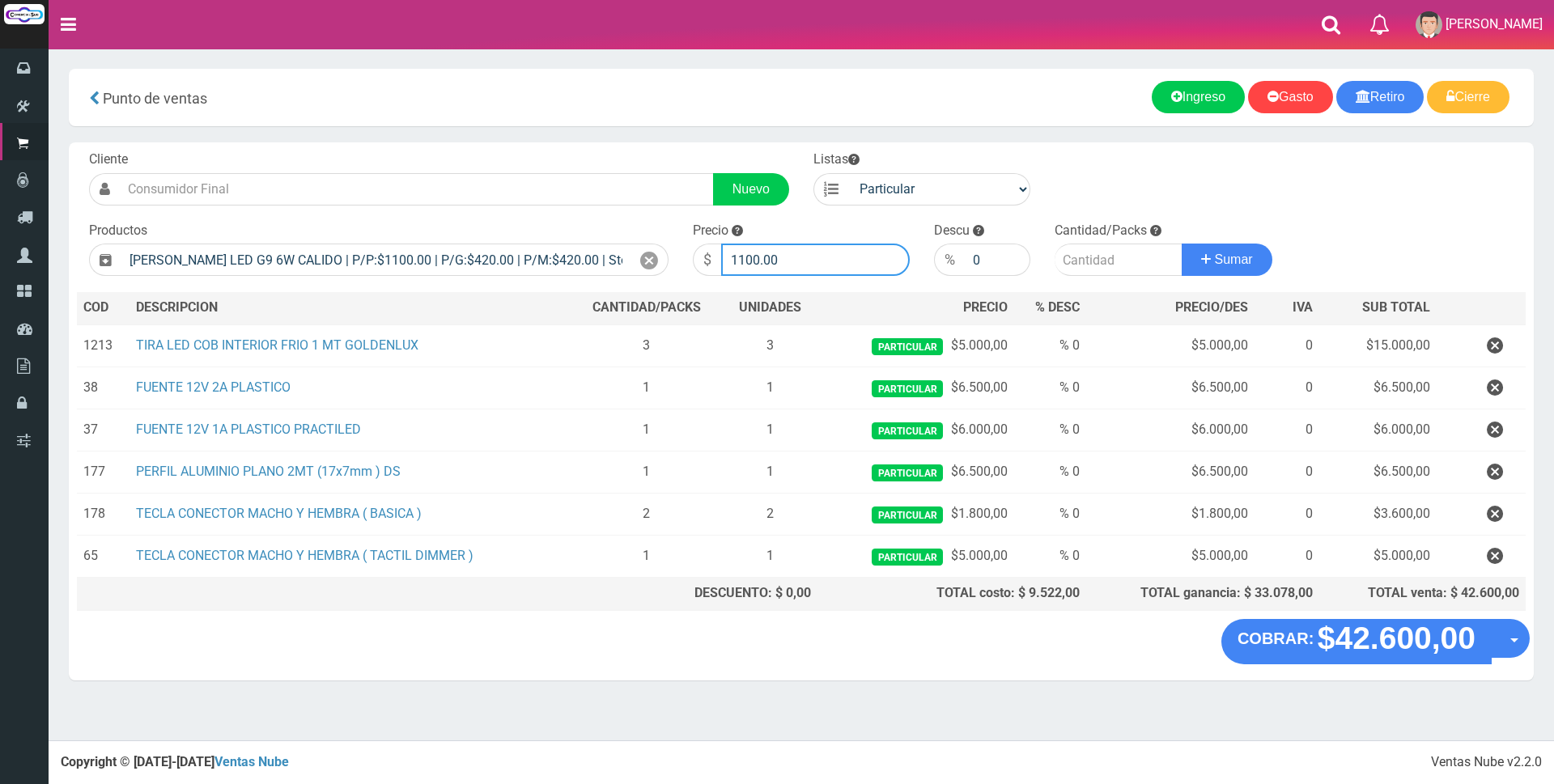
click at [788, 260] on input "1100.00" at bounding box center [815, 260] width 188 height 32
type input "1"
type input "4000"
click at [1111, 264] on input "number" at bounding box center [1119, 260] width 128 height 32
type input "4"
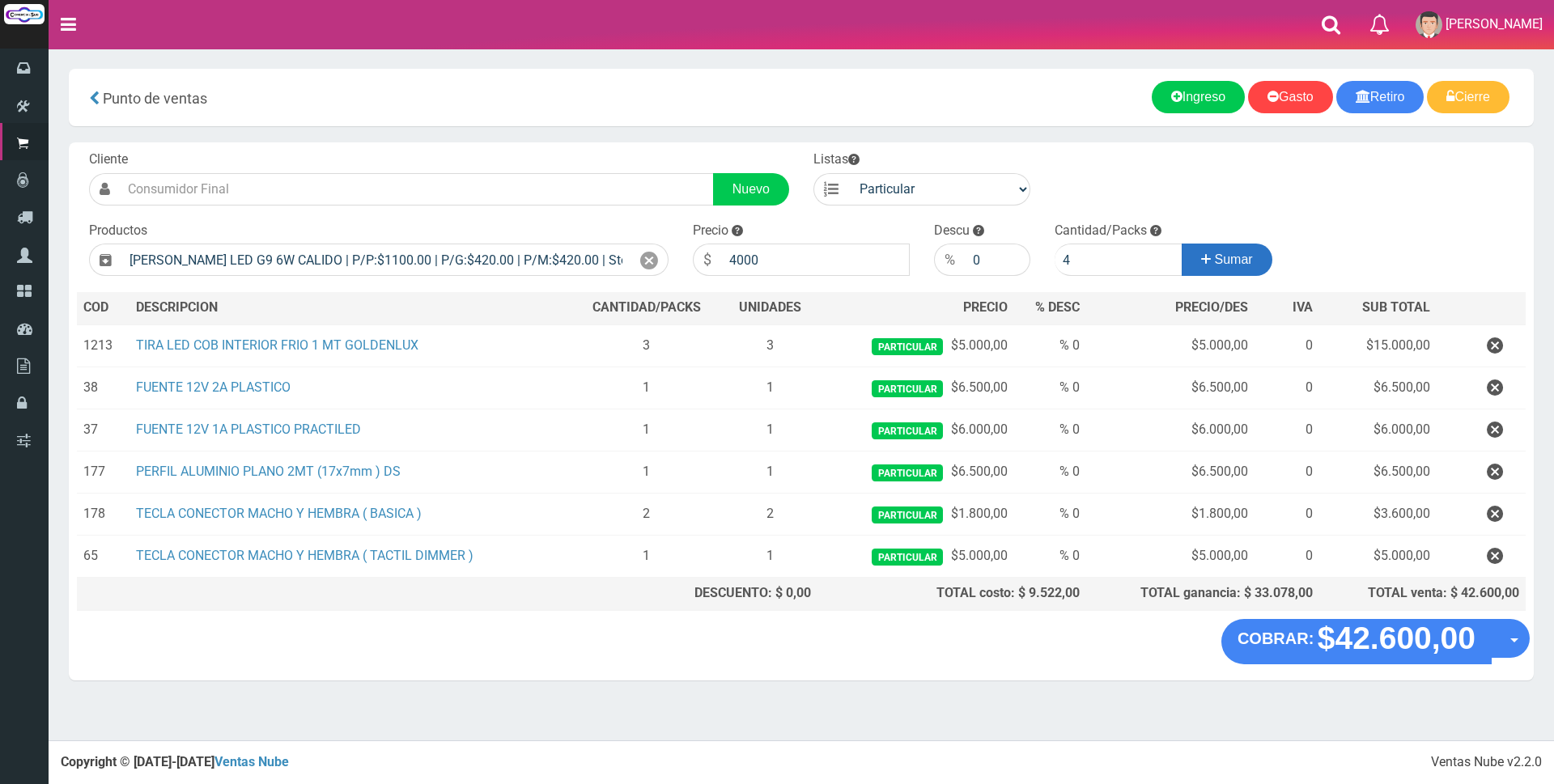
click at [1217, 267] on button "Sumar" at bounding box center [1227, 260] width 91 height 32
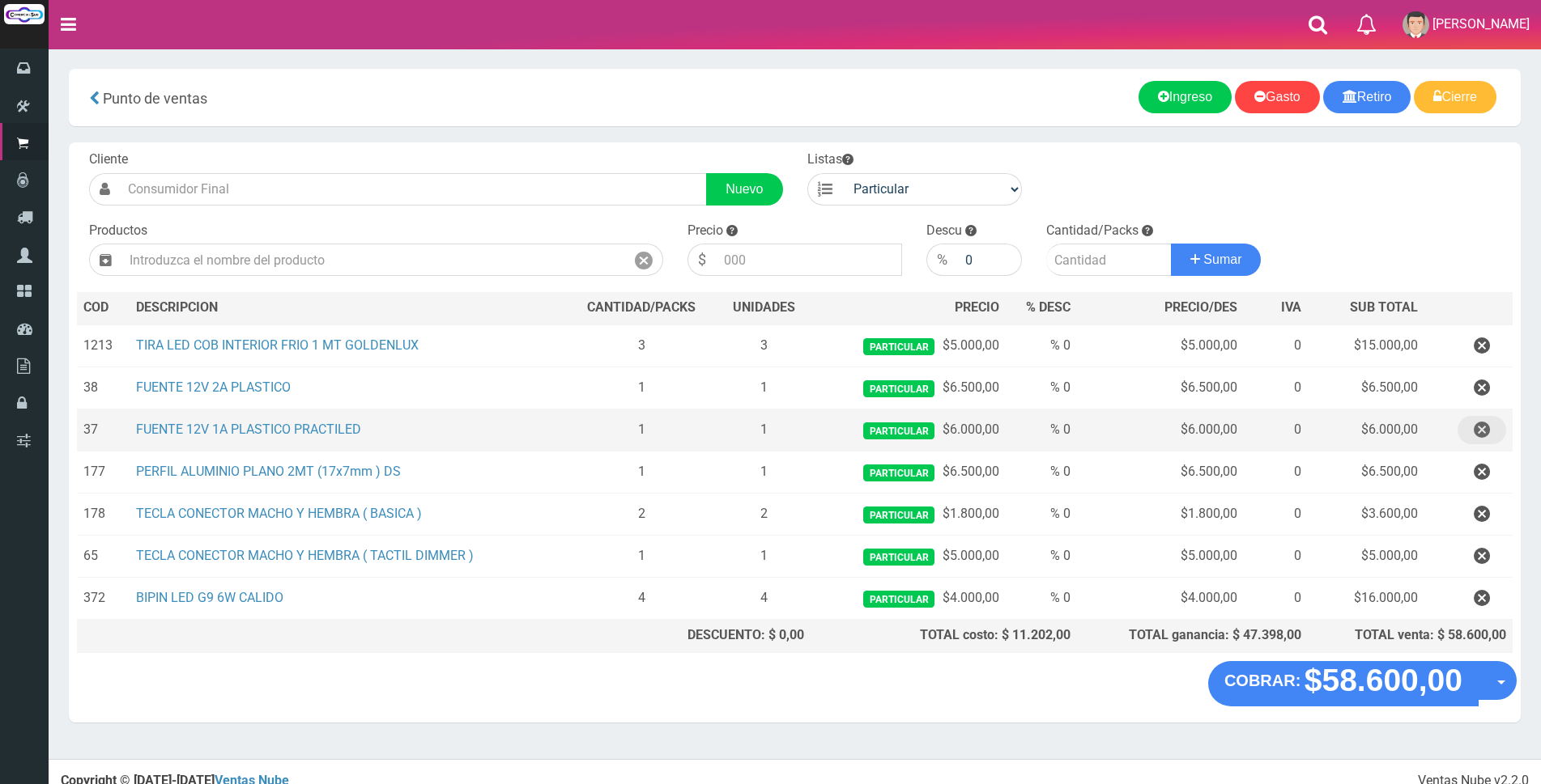
click at [1475, 428] on icon "button" at bounding box center [1481, 430] width 16 height 28
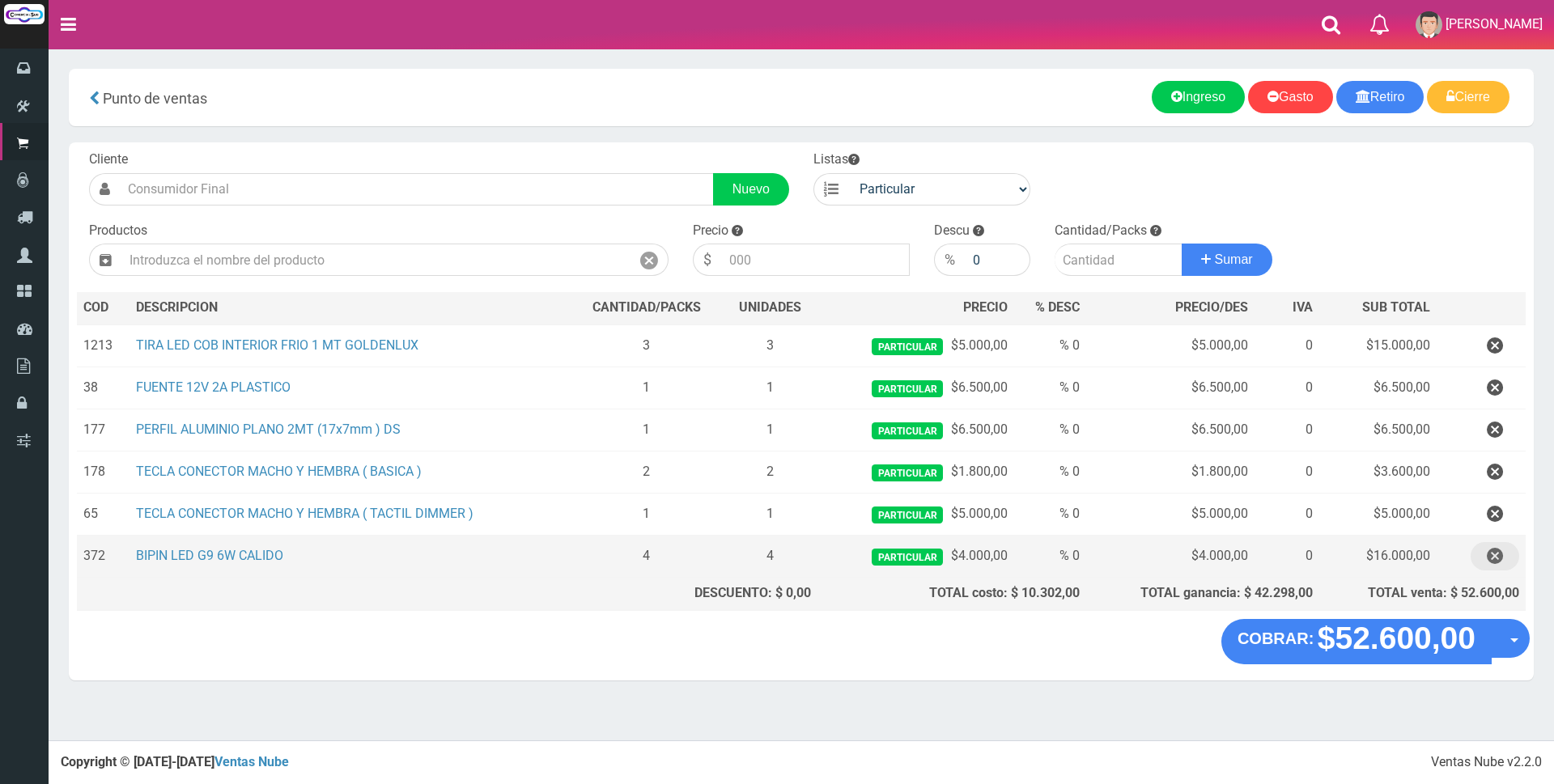
click at [1497, 549] on icon "button" at bounding box center [1495, 556] width 16 height 28
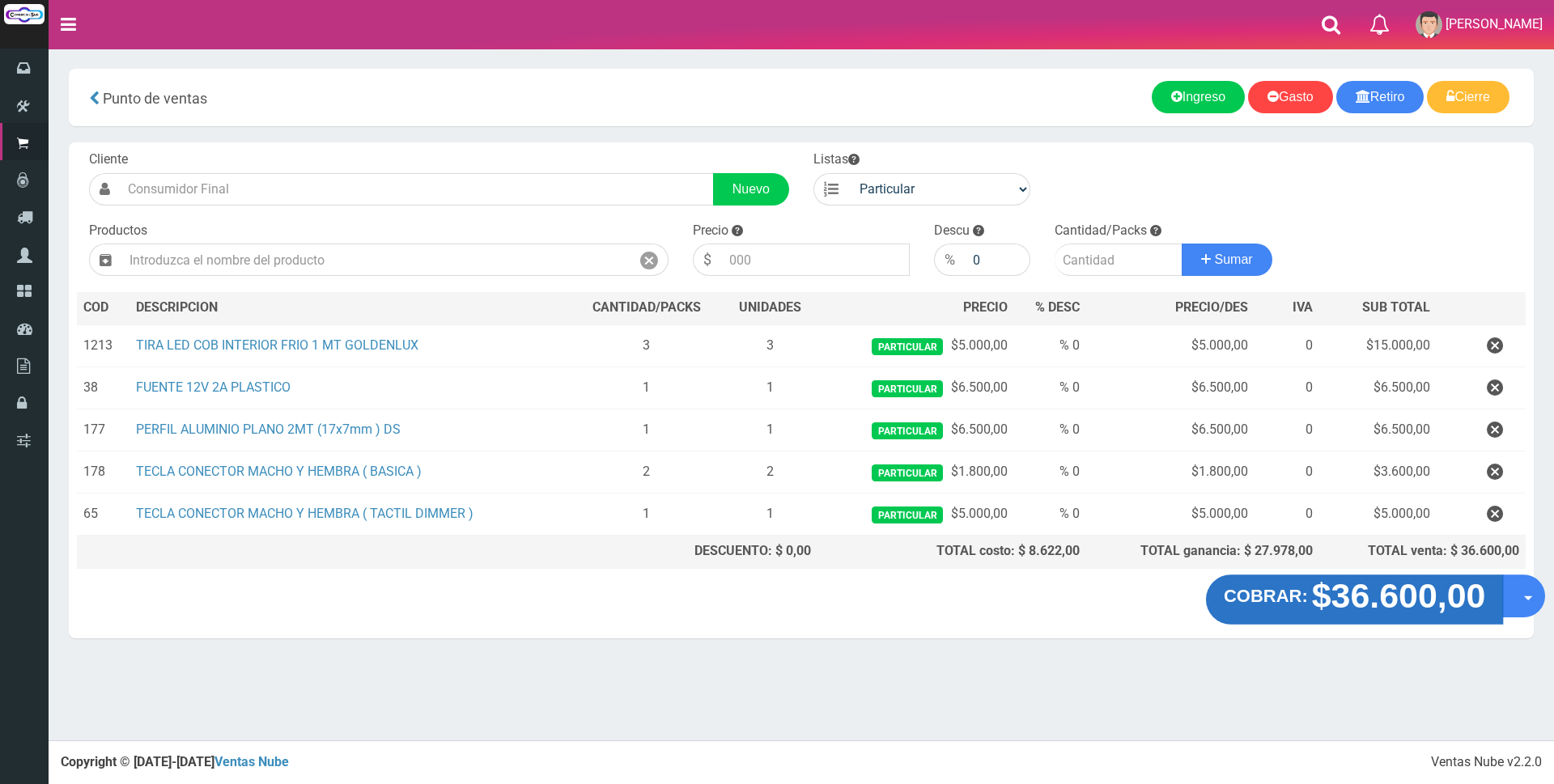
click at [1374, 604] on strong "$36.600,00" at bounding box center [1399, 596] width 174 height 38
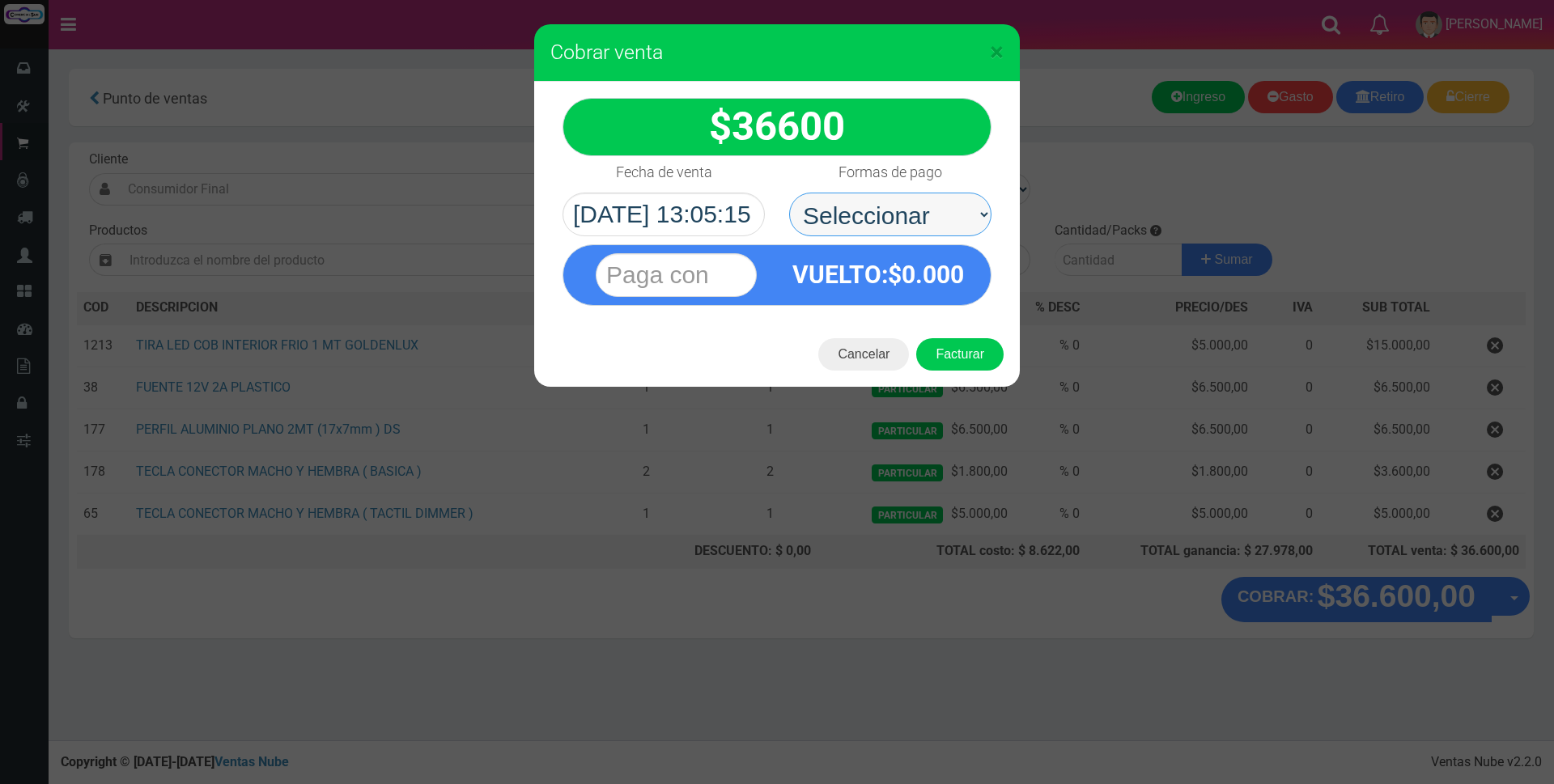
click at [923, 215] on select "Seleccionar Efectivo Tarjeta de Crédito Depósito Débito" at bounding box center [890, 214] width 202 height 43
select select "Efectivo"
click at [789, 193] on select "Seleccionar Efectivo Tarjeta de Crédito Depósito Débito" at bounding box center [890, 214] width 202 height 43
click at [737, 273] on input "text" at bounding box center [676, 275] width 161 height 43
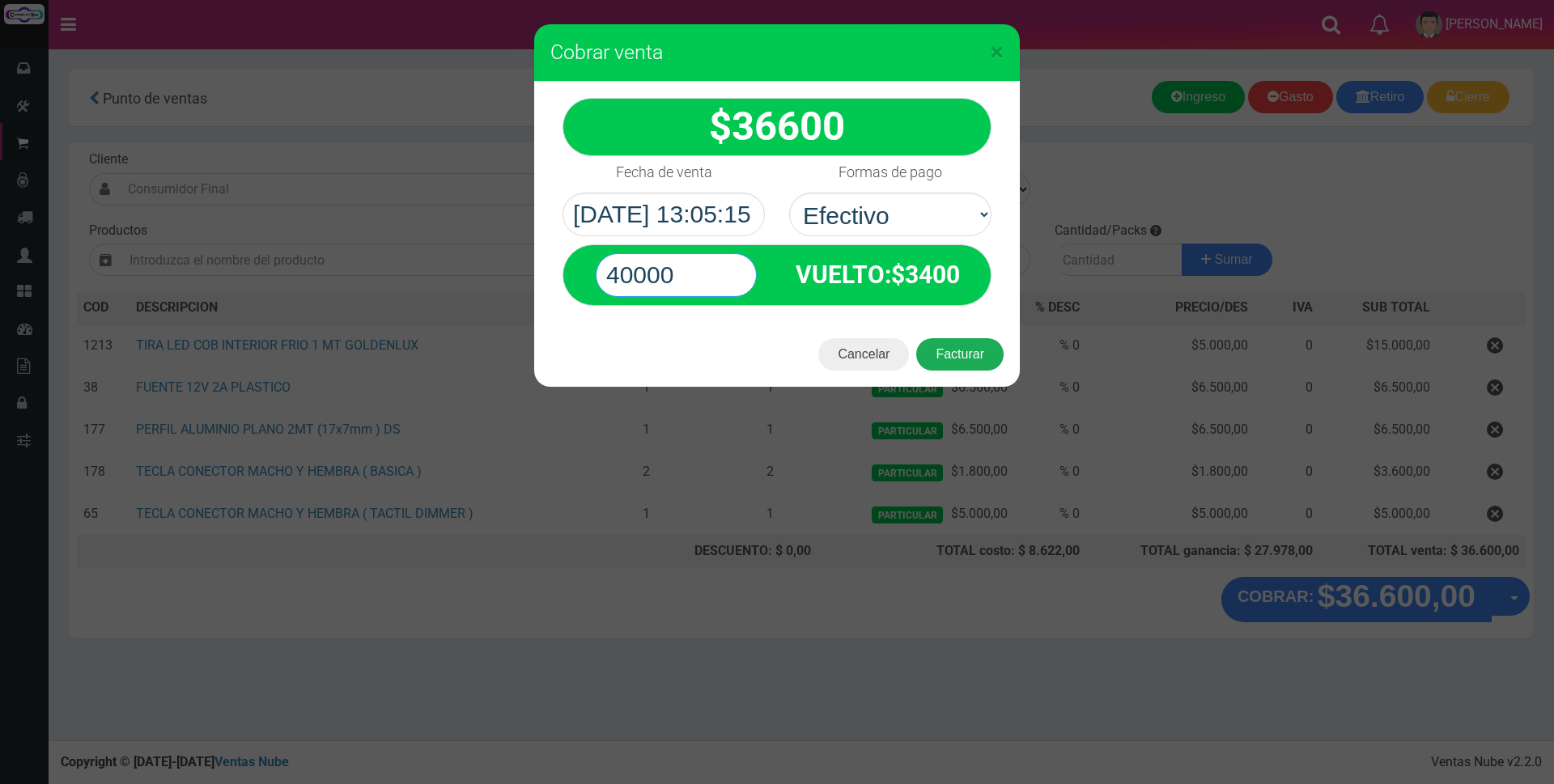
type input "40000"
click at [951, 360] on button "Facturar" at bounding box center [959, 354] width 87 height 32
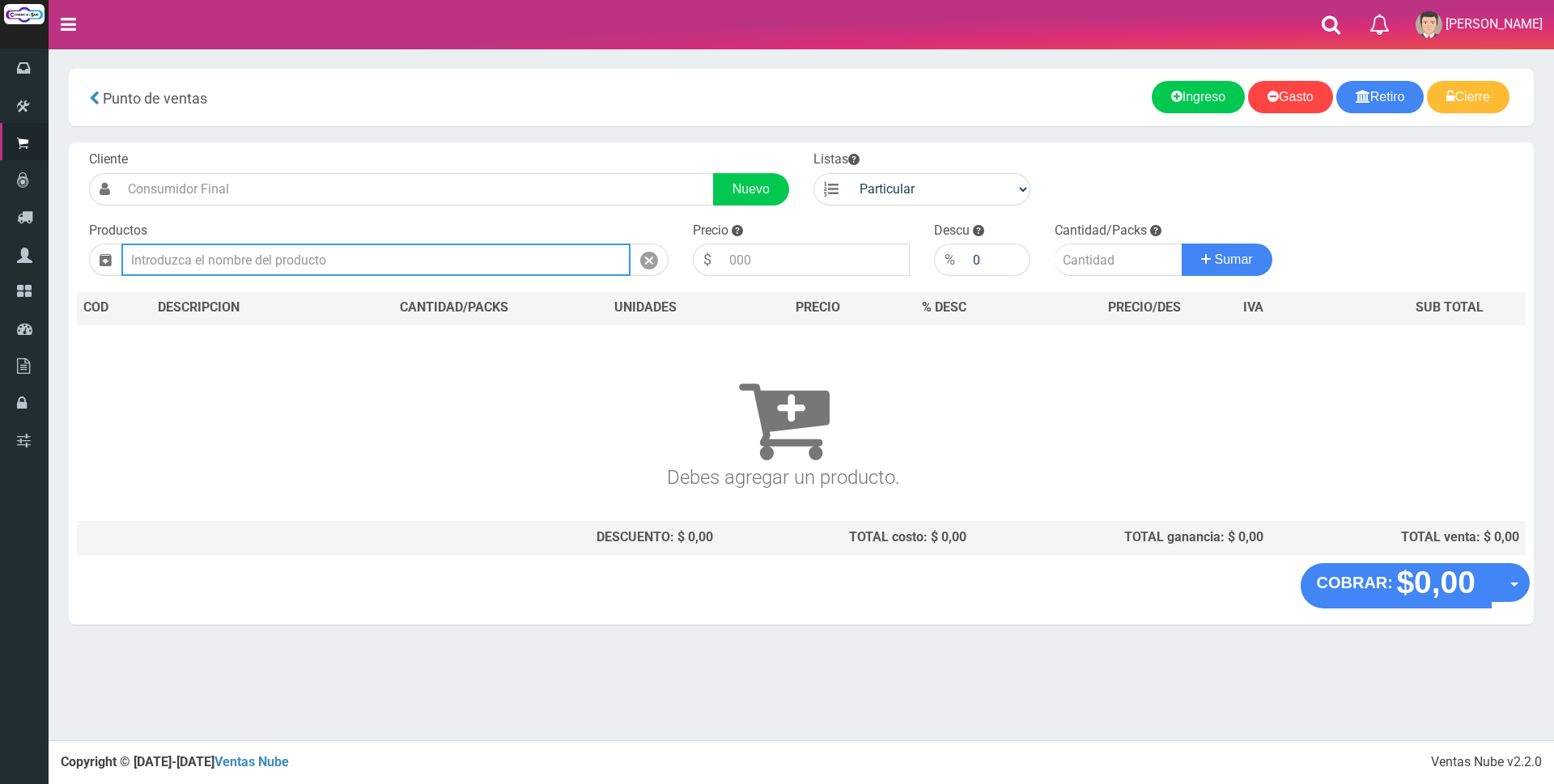
click at [275, 265] on input "text" at bounding box center [376, 260] width 509 height 32
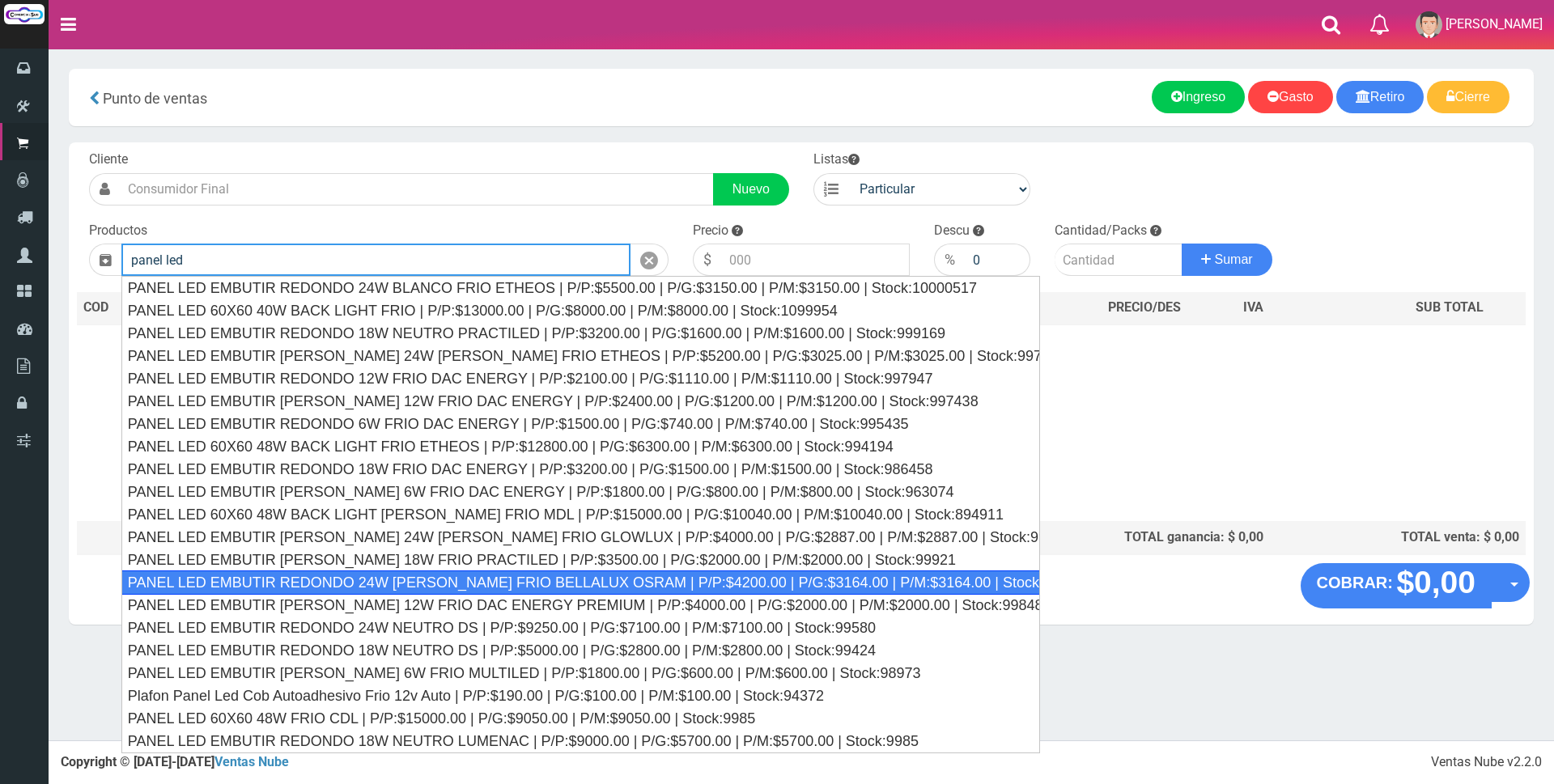
drag, startPoint x: 377, startPoint y: 579, endPoint x: 813, endPoint y: 329, distance: 502.6
click at [386, 579] on div "PANEL LED EMBUTIR REDONDO 24W BLANCO FRIO BELLALUX OSRAM | P/P:$4200.00 | P/G:$…" at bounding box center [580, 582] width 919 height 24
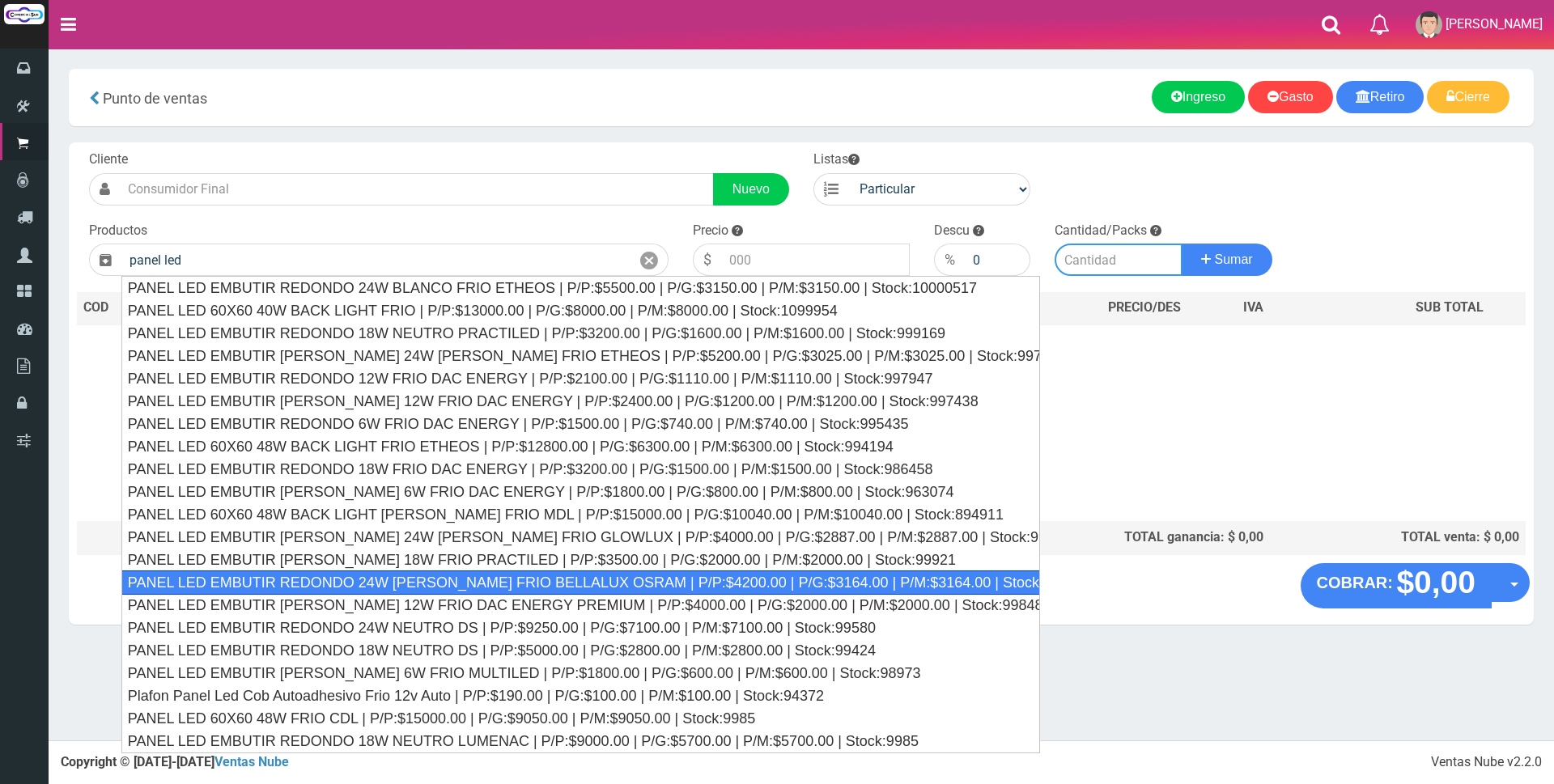
type input "PANEL LED EMBUTIR REDONDO 24W BLANCO FRIO BELLALUX OSRAM | P/P:$4200.00 | P/G:$…"
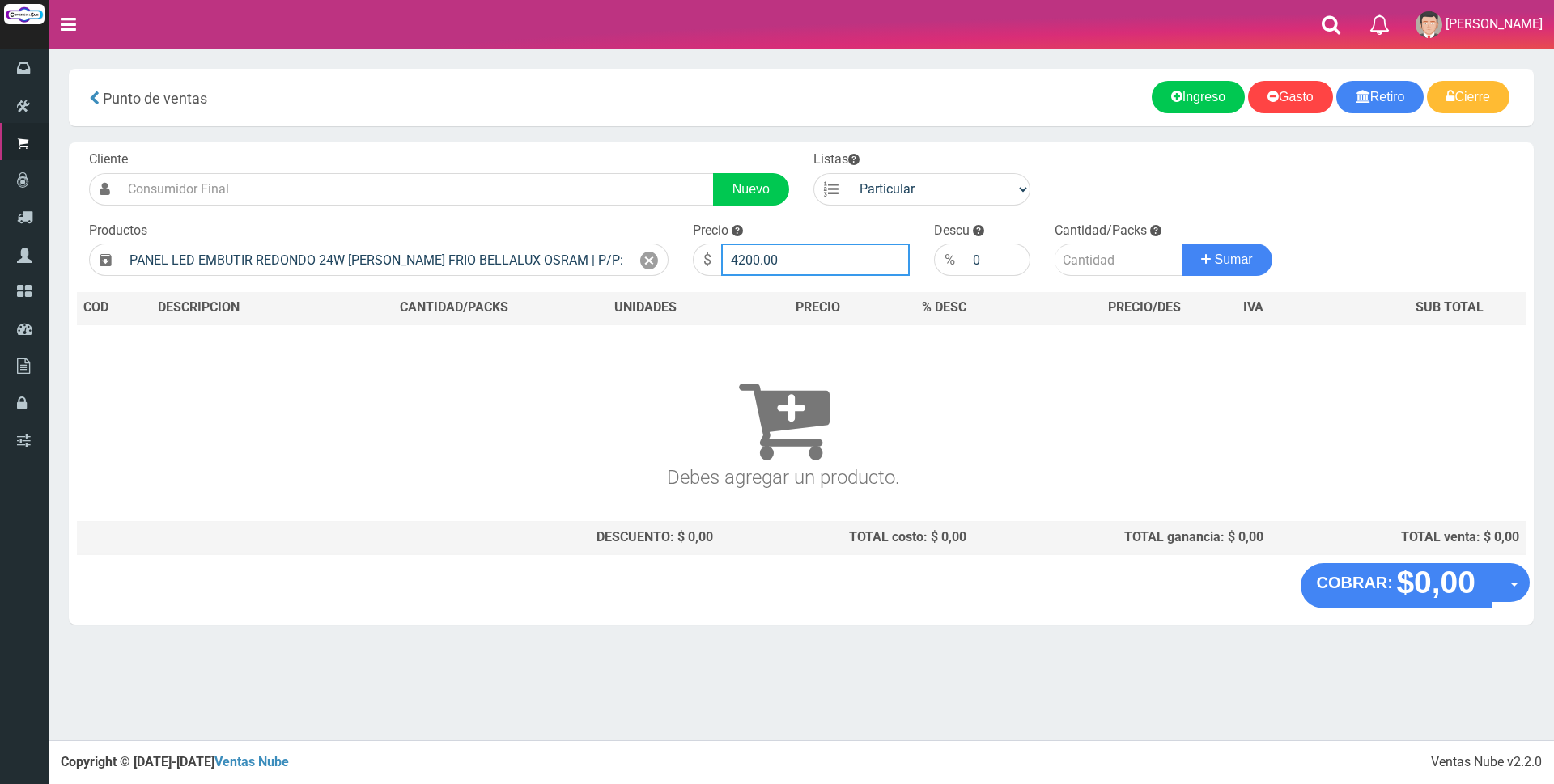
click at [814, 260] on input "4200.00" at bounding box center [815, 260] width 188 height 32
type input "4"
type input "11000"
click at [1065, 264] on input "number" at bounding box center [1119, 260] width 128 height 32
type input "1"
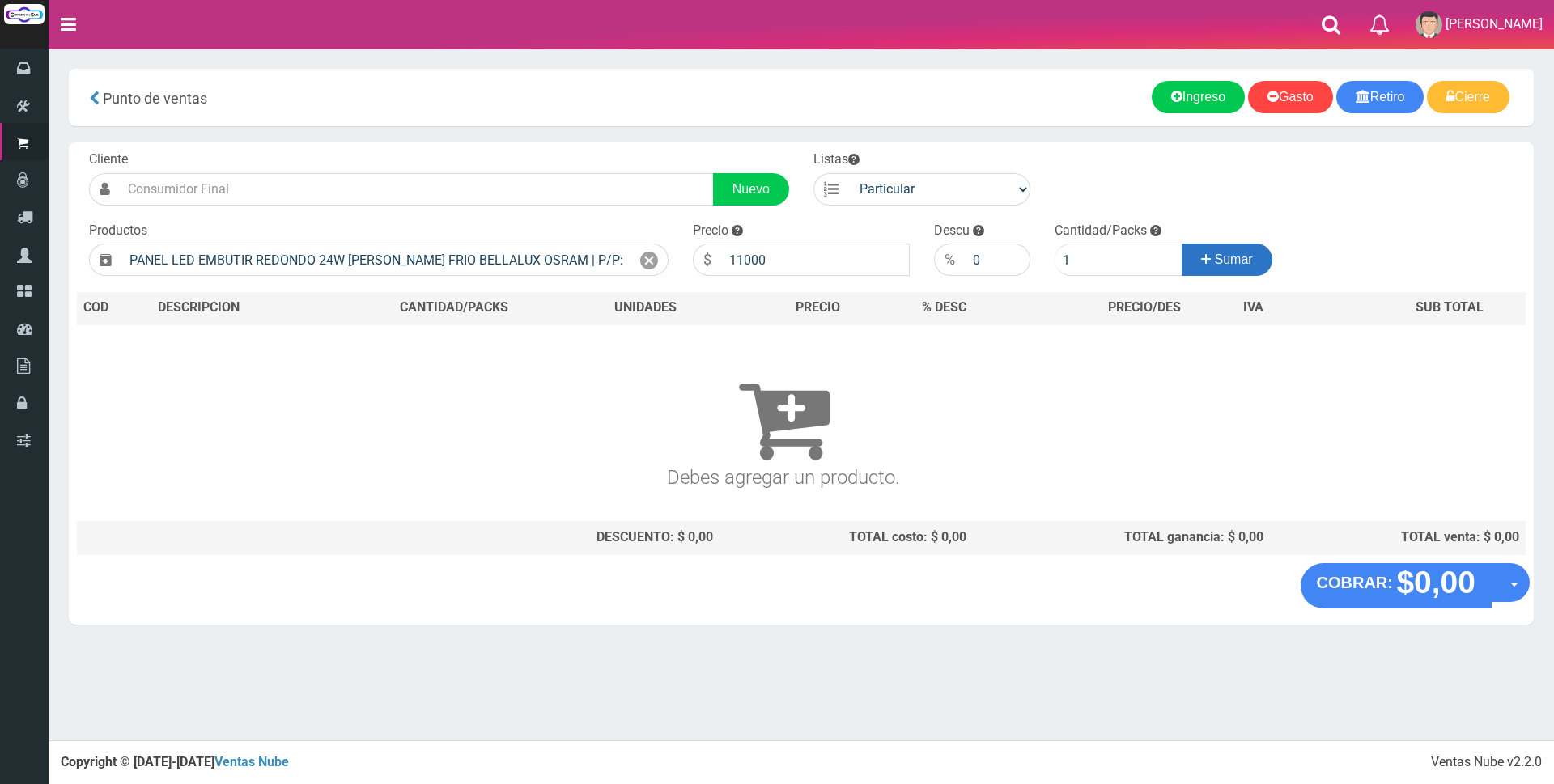
click at [1244, 257] on span "Sumar" at bounding box center [1234, 259] width 38 height 14
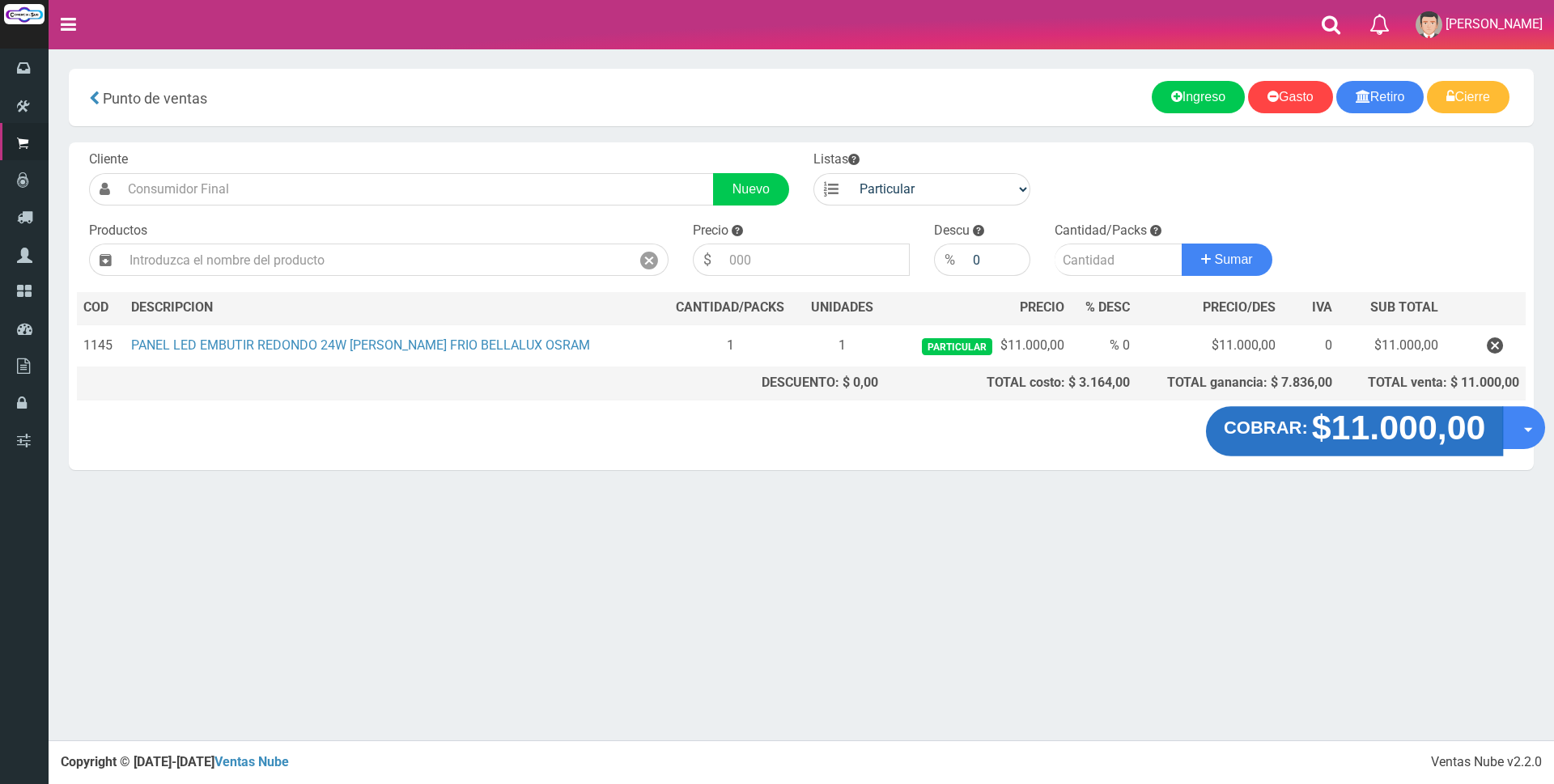
click at [1337, 427] on strong "$11.000,00" at bounding box center [1399, 427] width 174 height 38
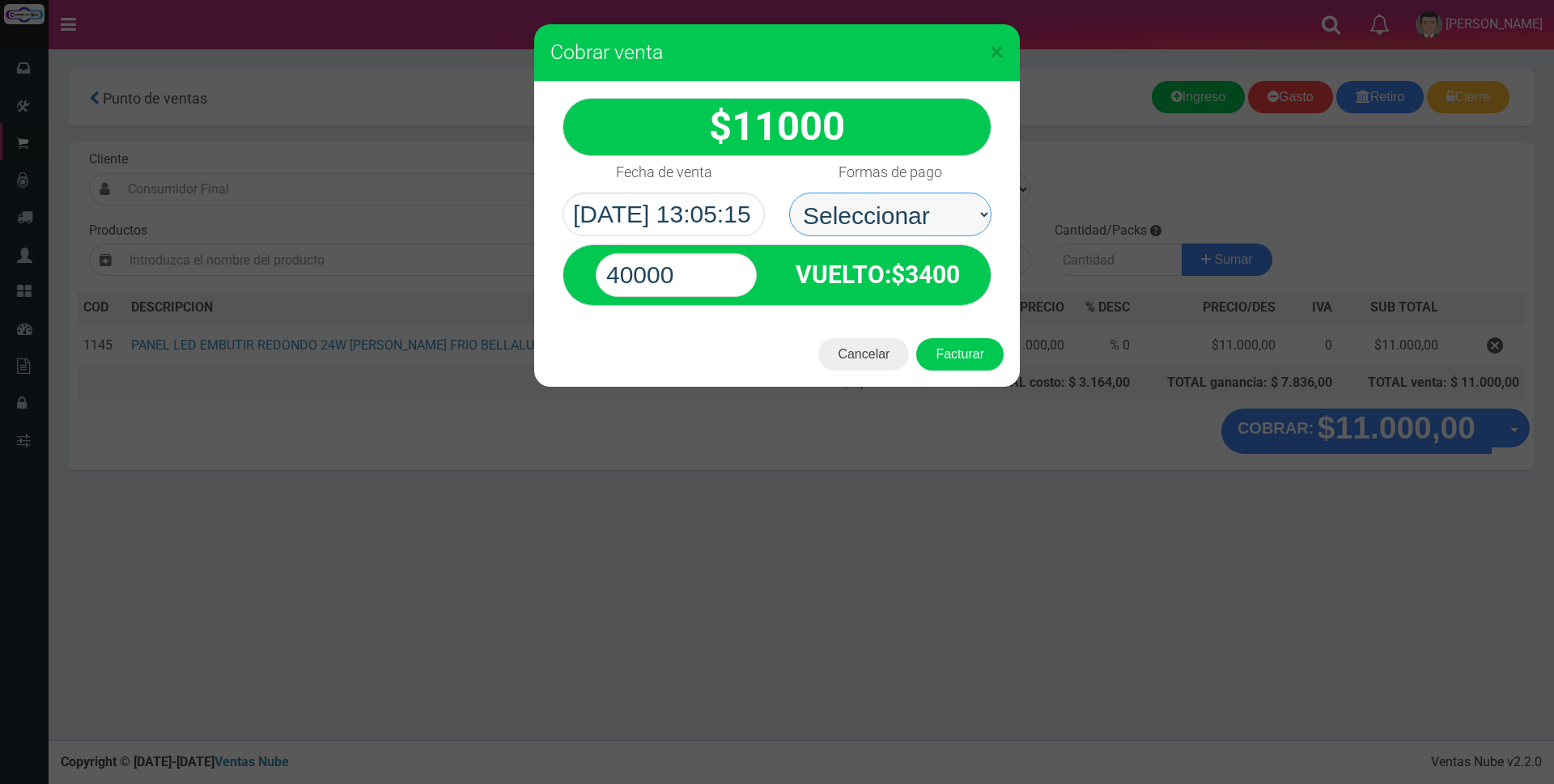
drag, startPoint x: 838, startPoint y: 210, endPoint x: 828, endPoint y: 196, distance: 17.2
click at [828, 196] on select "Seleccionar Efectivo Tarjeta de Crédito Depósito Débito" at bounding box center [890, 214] width 202 height 43
select select "Efectivo"
click at [789, 193] on select "Seleccionar Efectivo Tarjeta de Crédito Depósito Débito" at bounding box center [890, 214] width 202 height 43
click at [734, 281] on input "40000" at bounding box center [676, 275] width 161 height 43
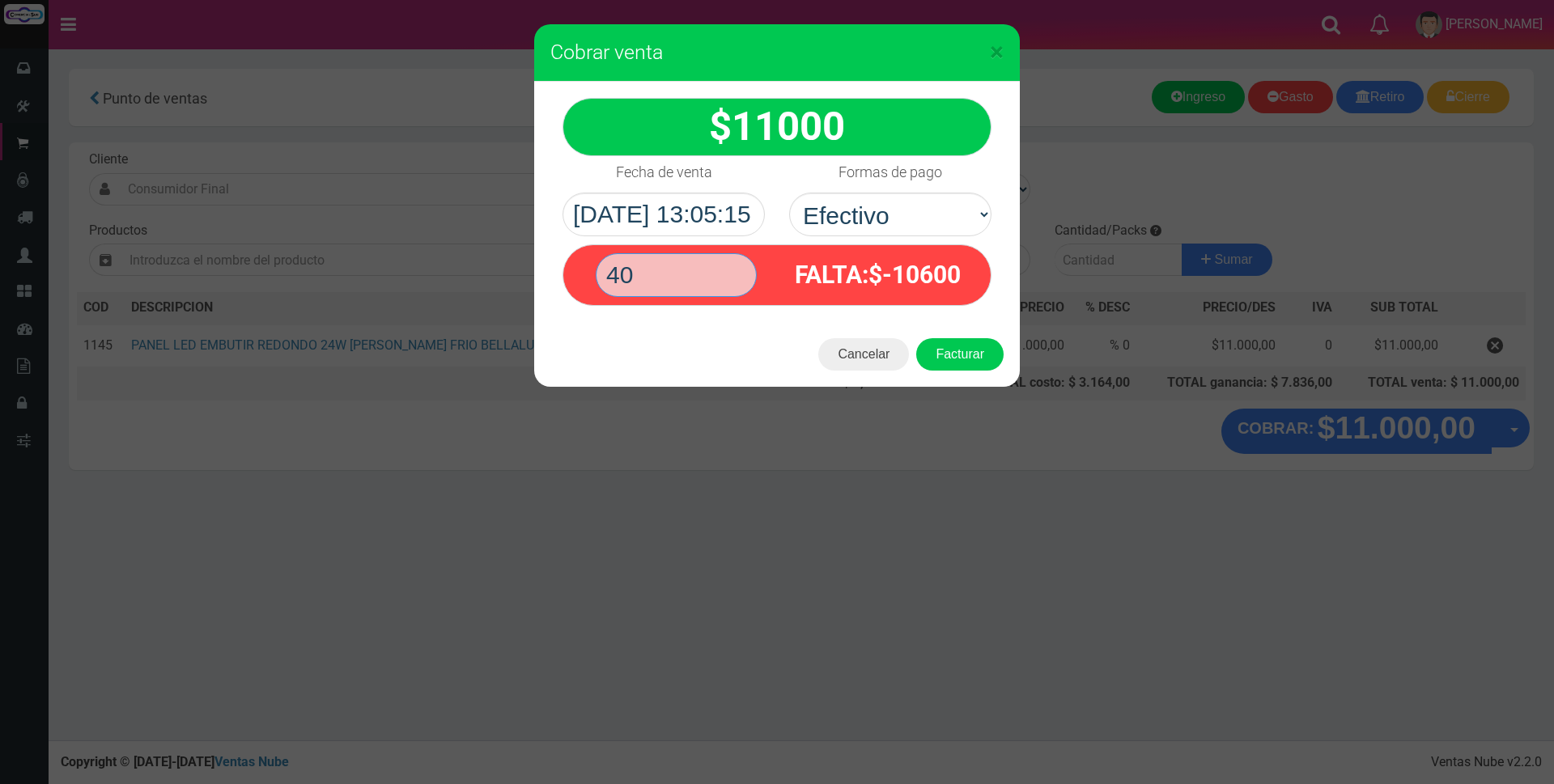
type input "4"
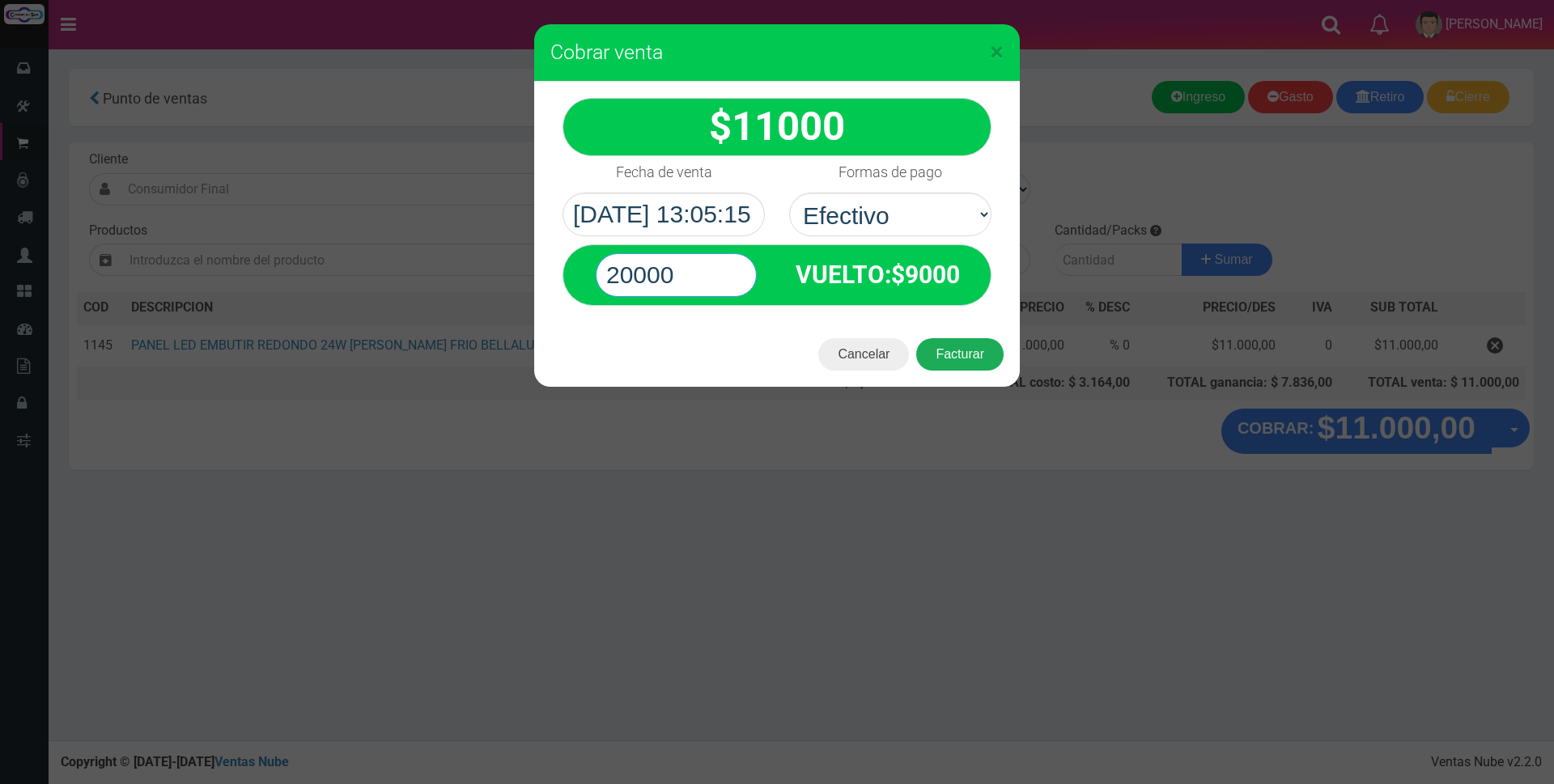
type input "20000"
click at [939, 359] on button "Facturar" at bounding box center [959, 354] width 87 height 32
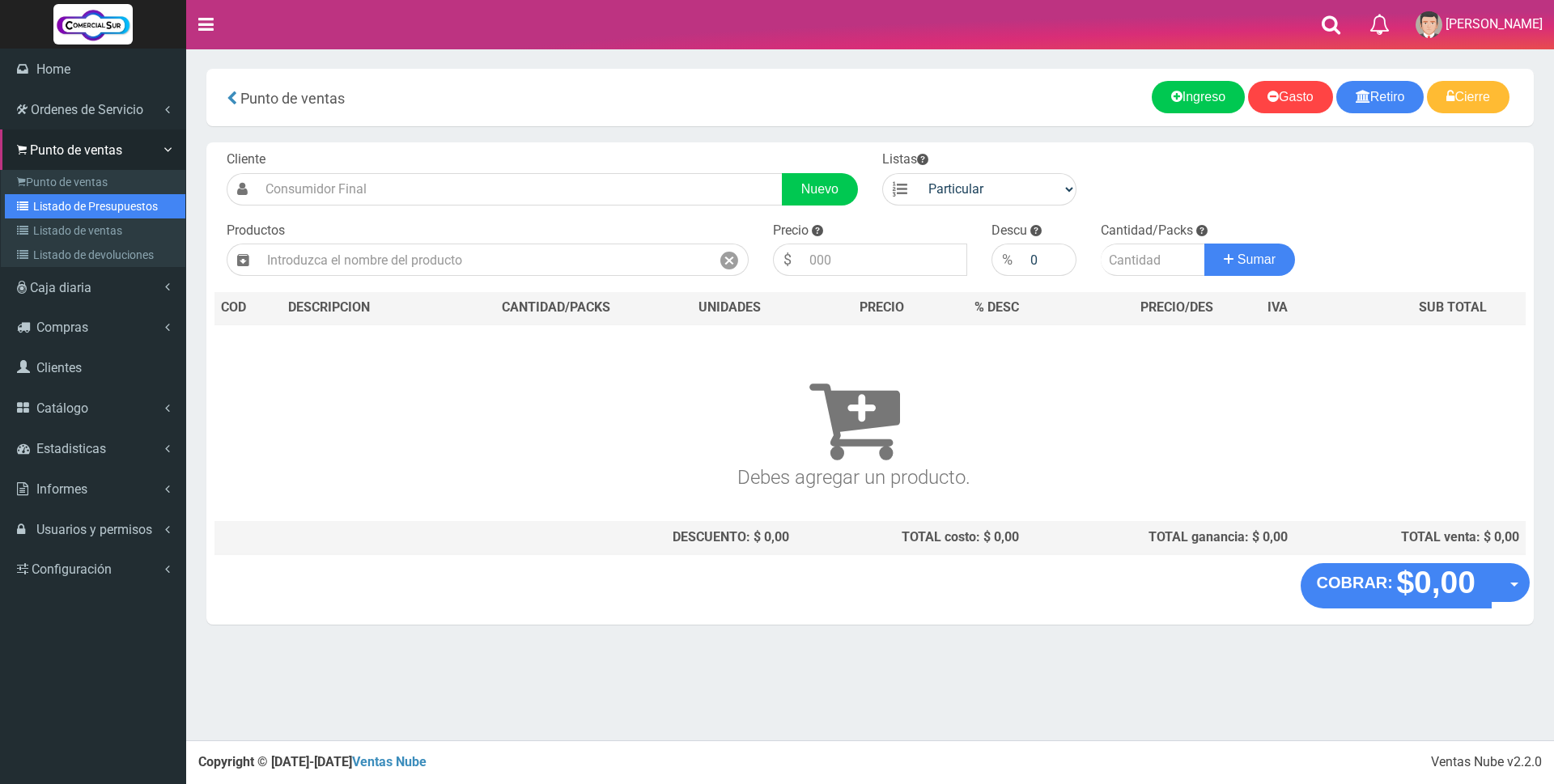
click at [99, 205] on link "Listado de Presupuestos" at bounding box center [95, 206] width 180 height 24
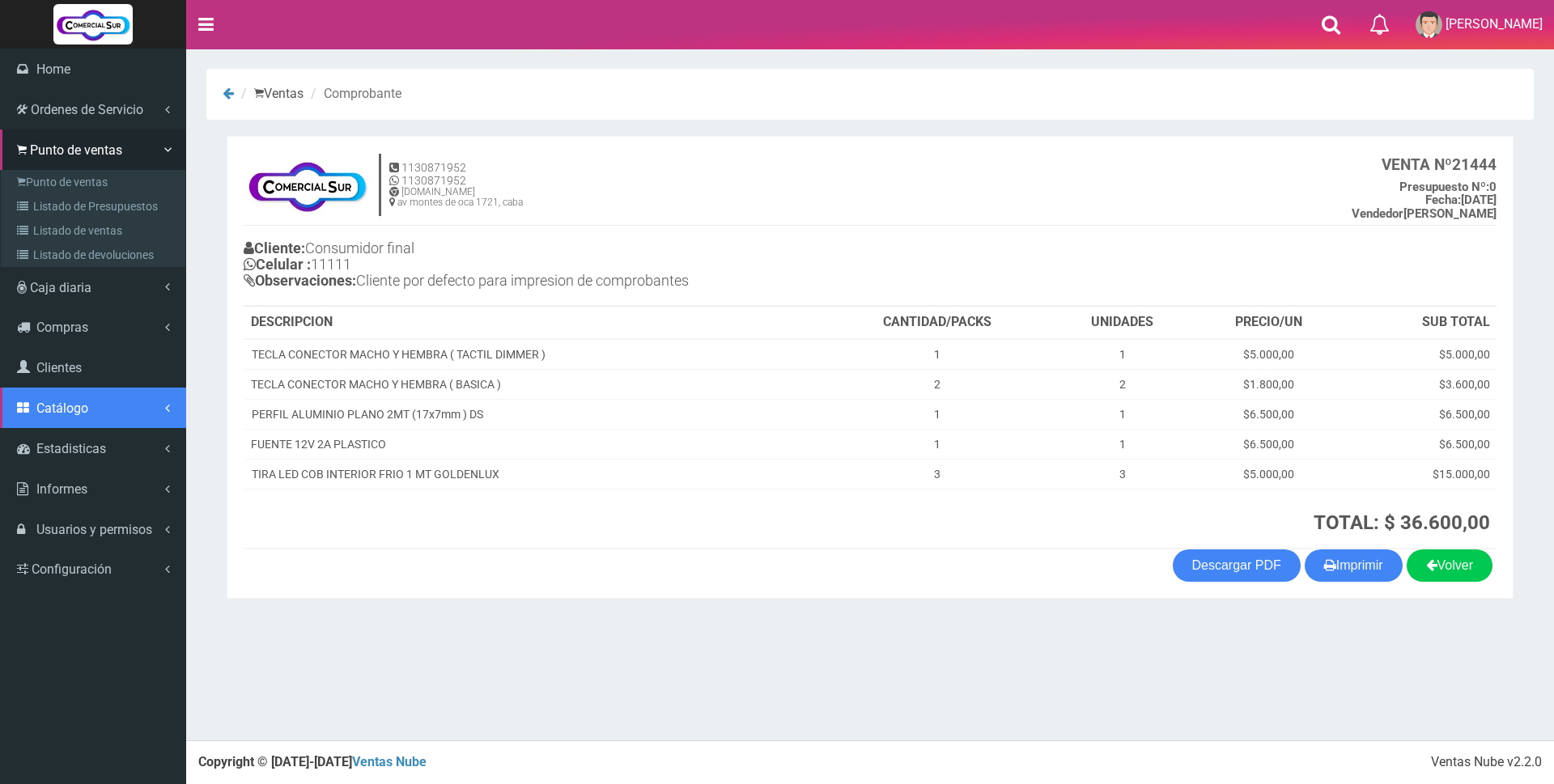
click at [60, 414] on span "Catálogo" at bounding box center [61, 407] width 51 height 15
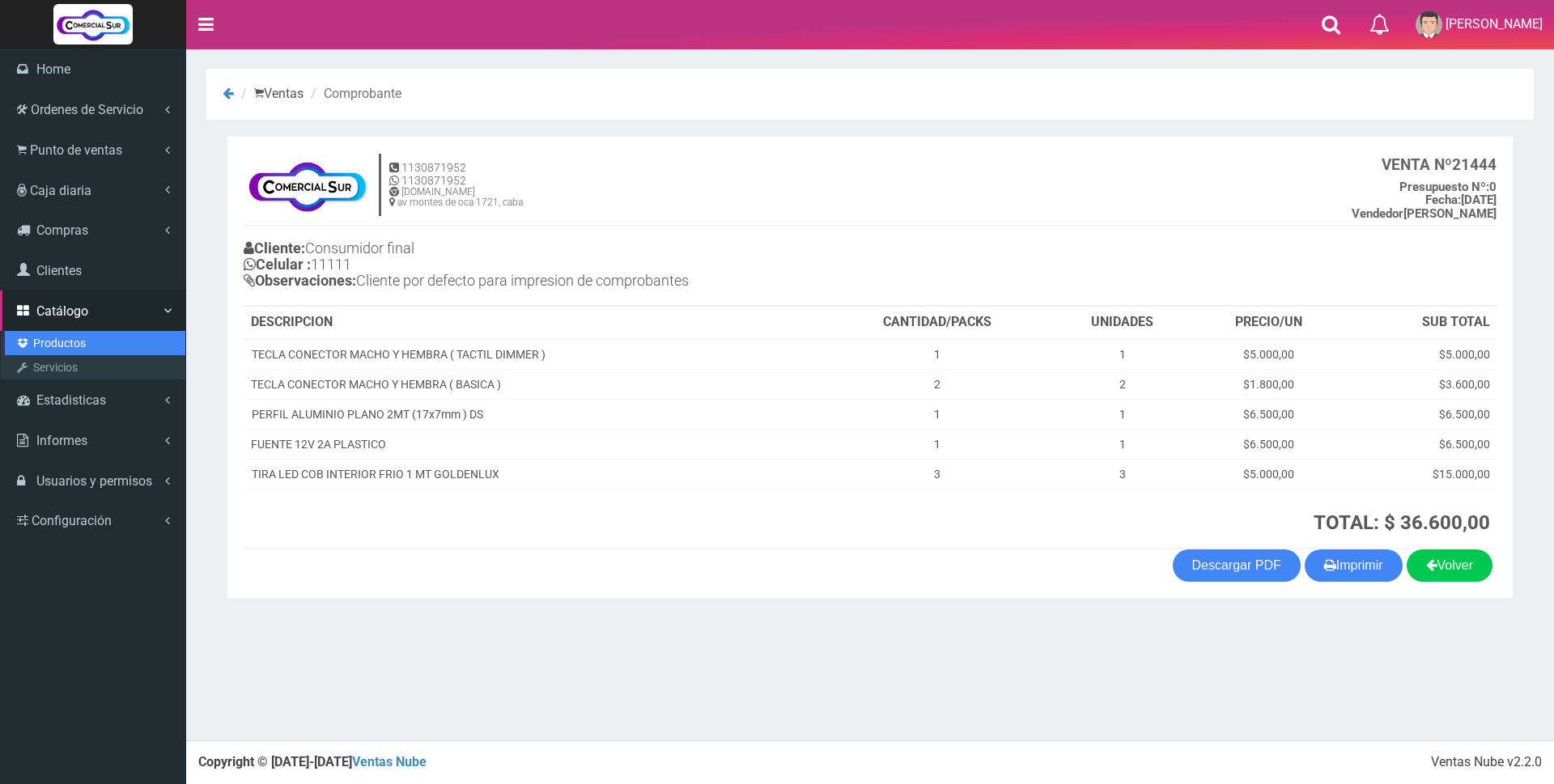
click at [60, 345] on link "Productos" at bounding box center [95, 342] width 180 height 24
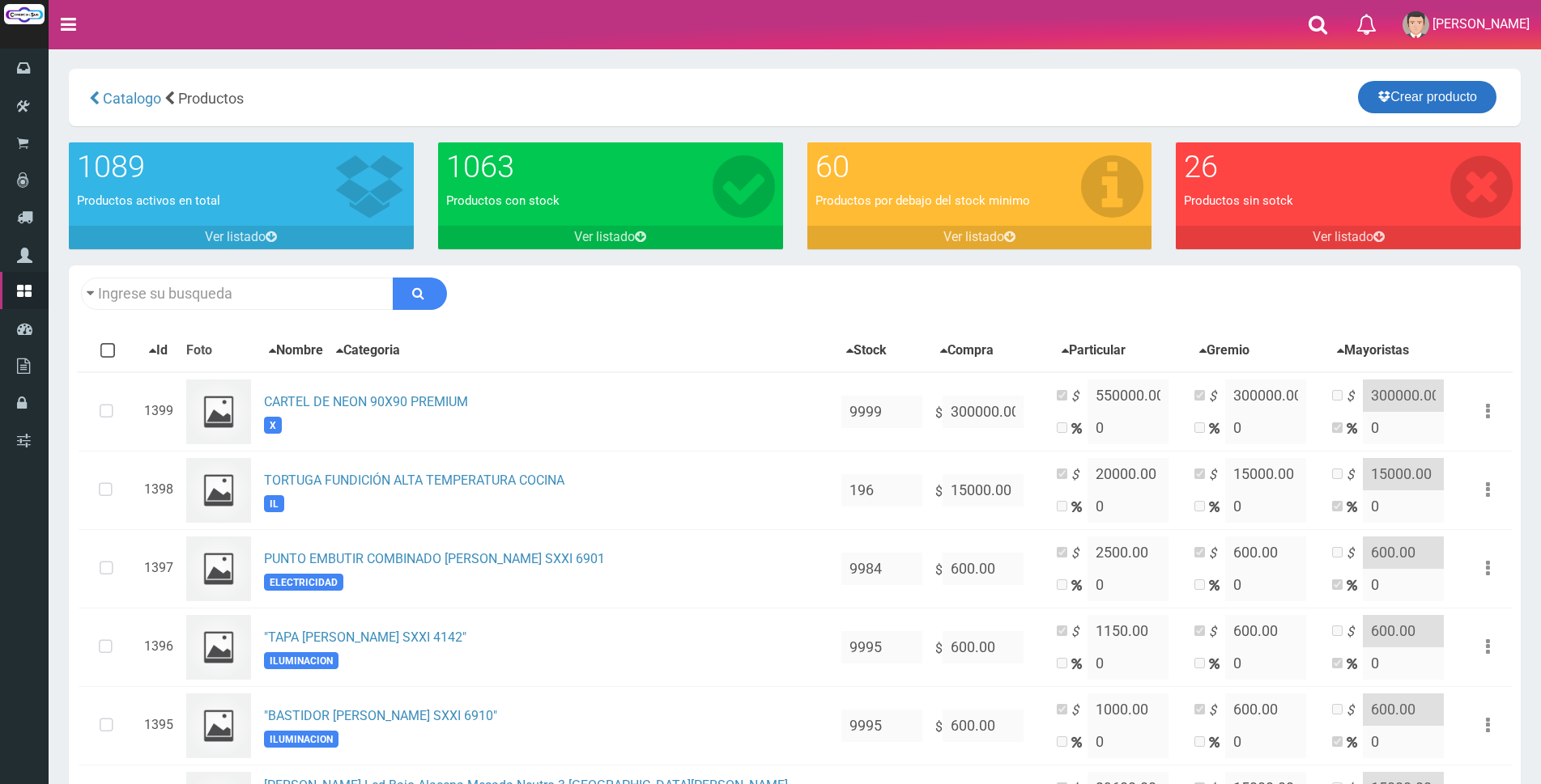
click at [1439, 109] on link "Crear producto" at bounding box center [1427, 97] width 139 height 32
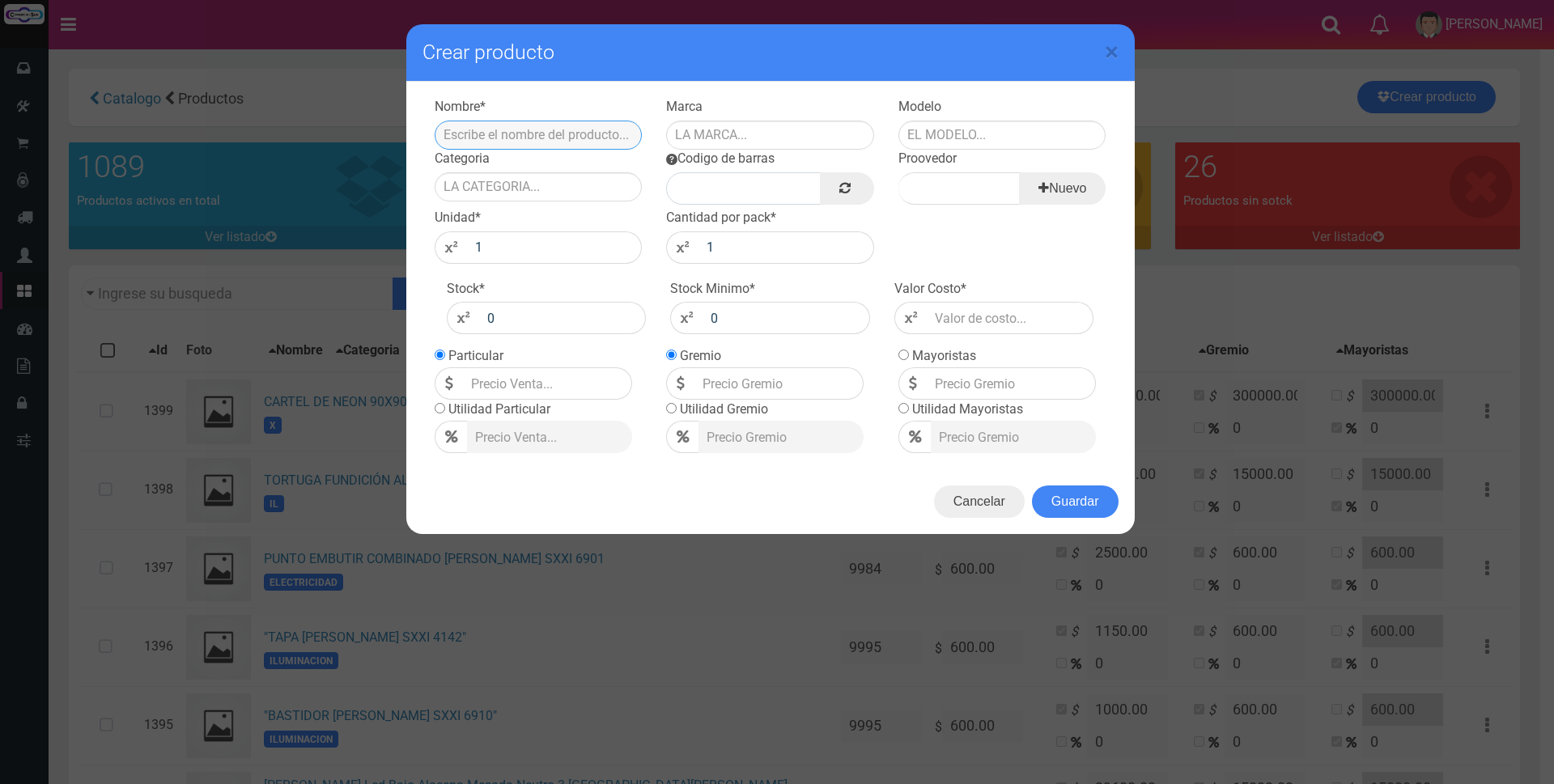
paste input "Portabastidor Para Cablecanal 100x50 Universal Zoloda btks-100-50-bl color blan…"
type input "Portabastidor Para Cablecanal 100x50 Universal Zoloda btks-100-50-bl"
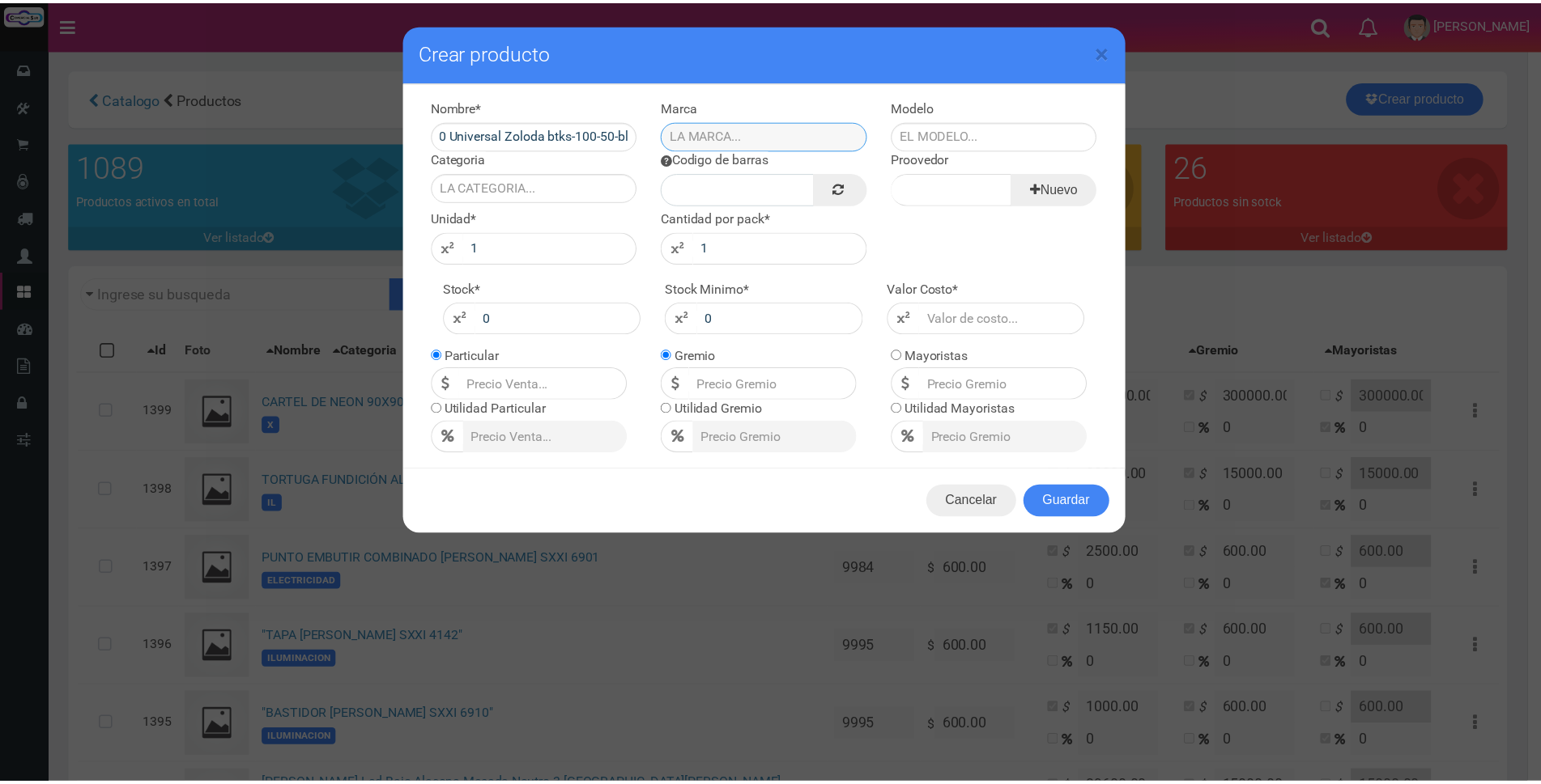
scroll to position [0, 0]
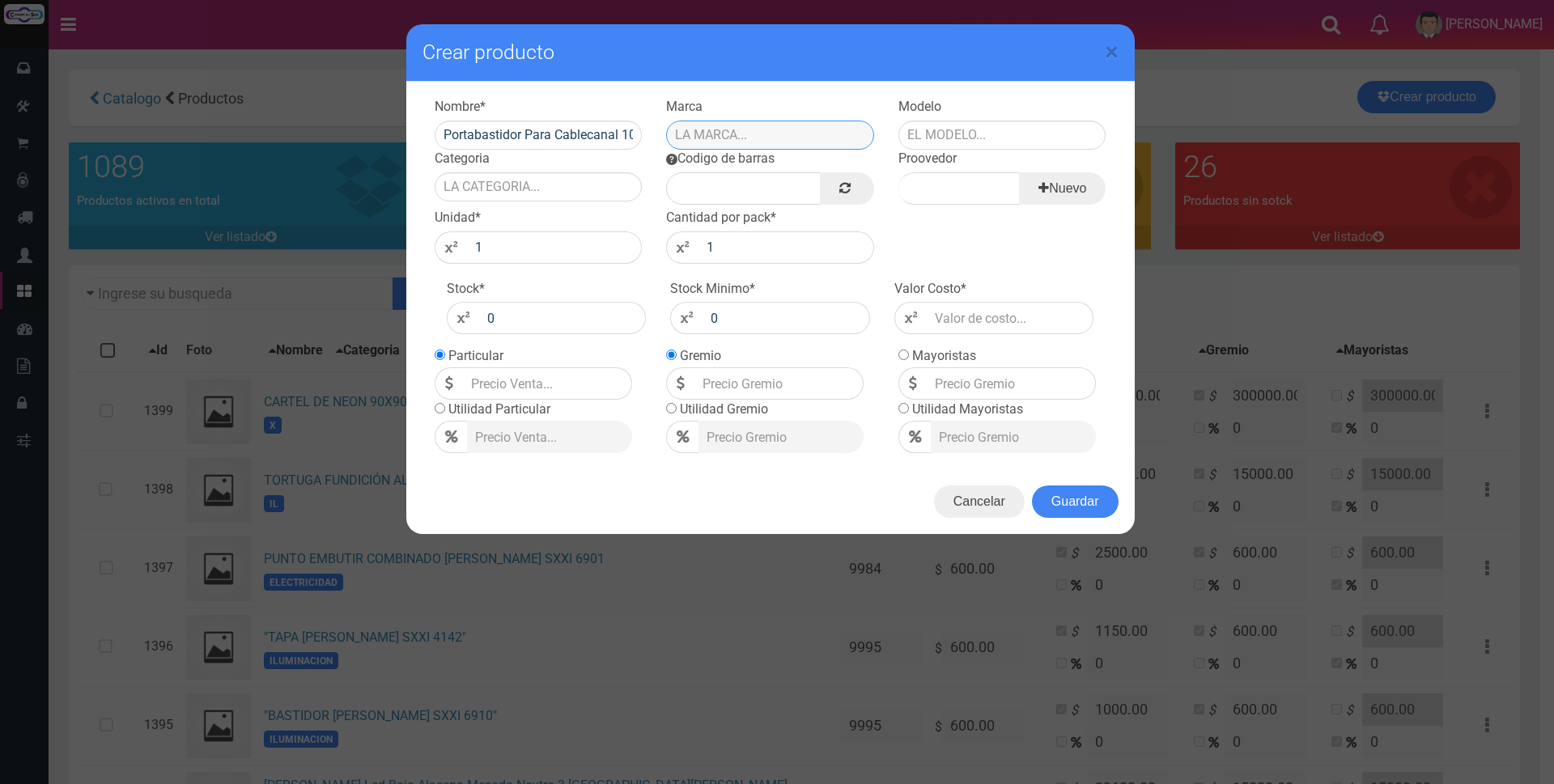
click at [683, 133] on input "text" at bounding box center [770, 135] width 208 height 29
drag, startPoint x: 692, startPoint y: 163, endPoint x: 828, endPoint y: 126, distance: 140.9
click at [694, 163] on div "ZOLODA" at bounding box center [770, 161] width 208 height 24
type input "ZOLODA"
click at [934, 139] on input "text" at bounding box center [1002, 135] width 208 height 29
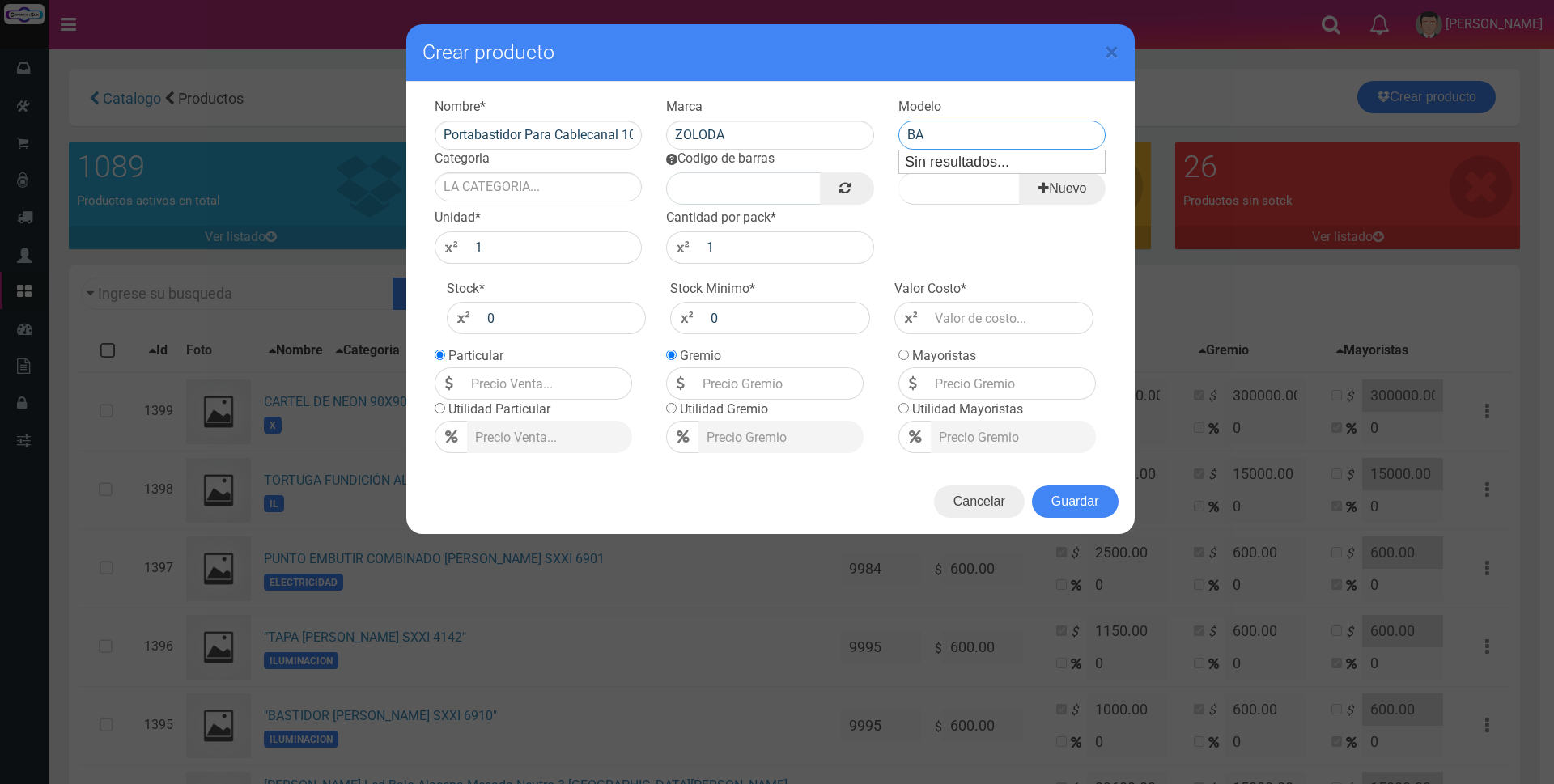
type input "B"
click at [976, 155] on div "ELECTRICIDAD" at bounding box center [1002, 161] width 208 height 24
type input "ELECTRICIDAD"
click at [590, 179] on input "Categoria" at bounding box center [538, 187] width 208 height 29
click at [579, 210] on div "ELECTRICIDAD" at bounding box center [538, 214] width 208 height 24
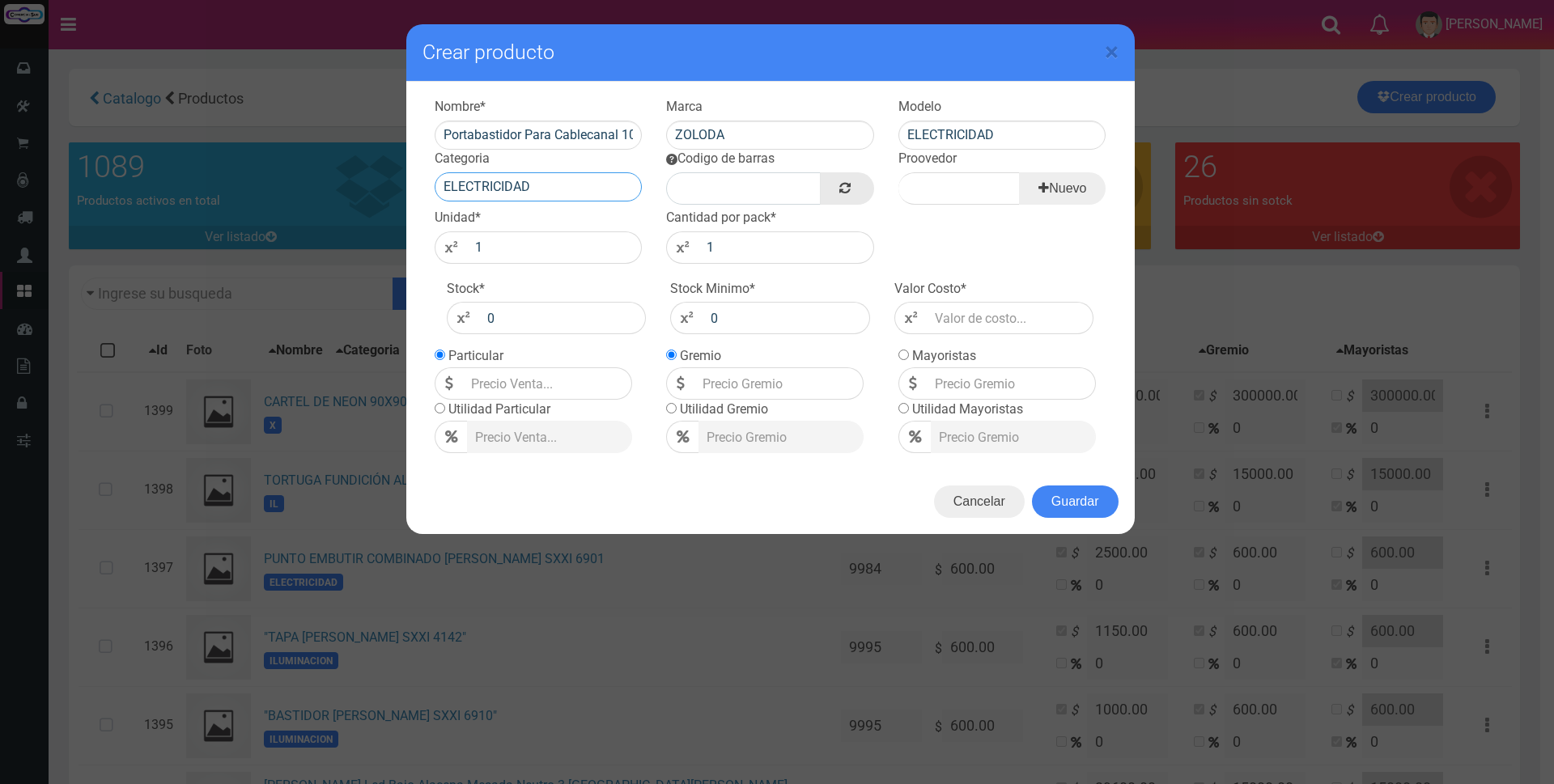
type input "ELECTRICIDAD"
click at [855, 187] on link at bounding box center [846, 188] width 53 height 32
click at [920, 193] on input "Proovedor" at bounding box center [959, 188] width 122 height 32
click at [939, 216] on div "JALUX | Teléfono: | Documento:" at bounding box center [1013, 216] width 229 height 24
type input "JALUX | Teléfono: | Documento:"
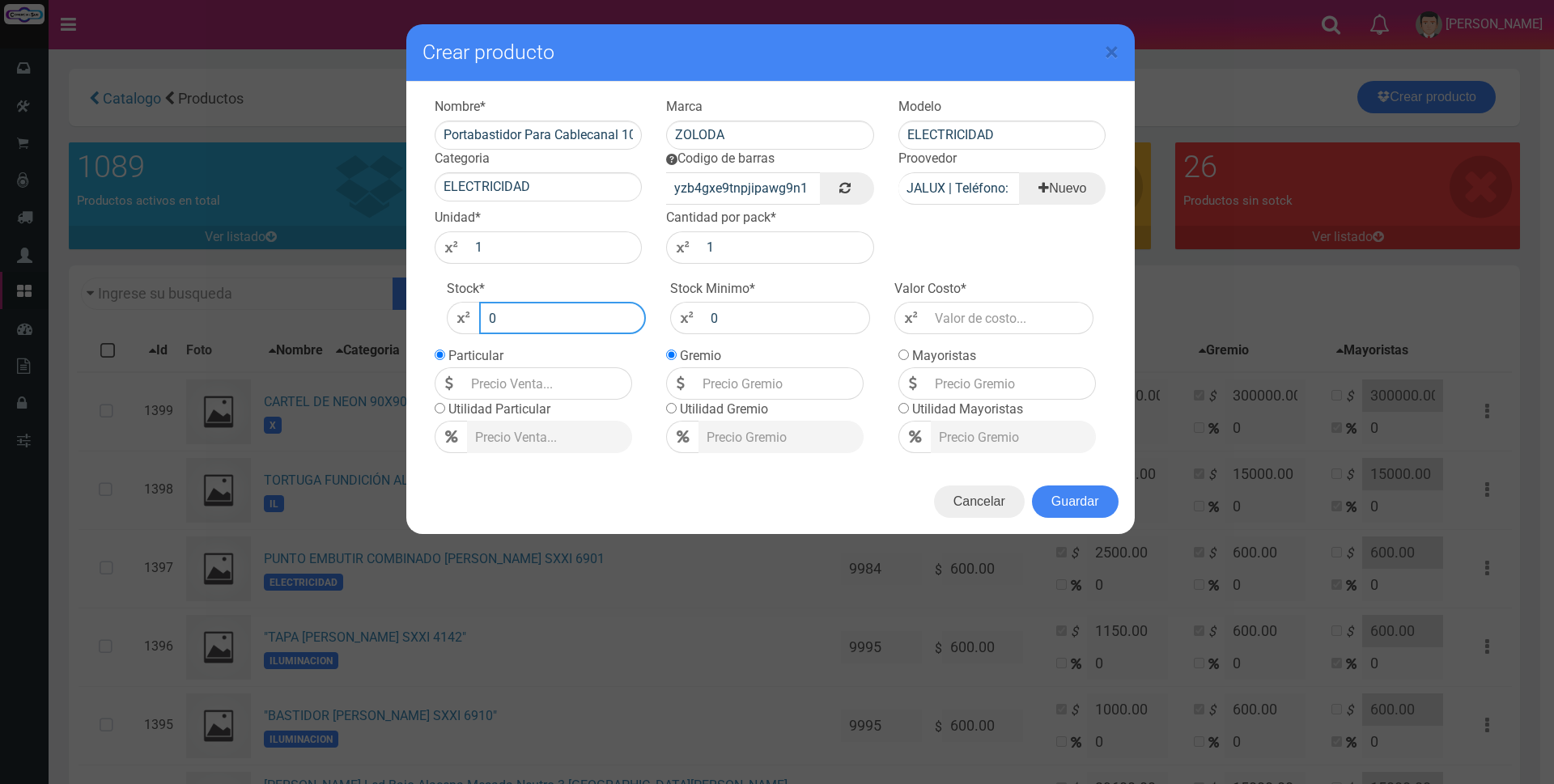
click at [522, 317] on input "0" at bounding box center [563, 318] width 168 height 32
type input "10000"
click at [967, 318] on input "number" at bounding box center [1010, 318] width 168 height 32
type input "2"
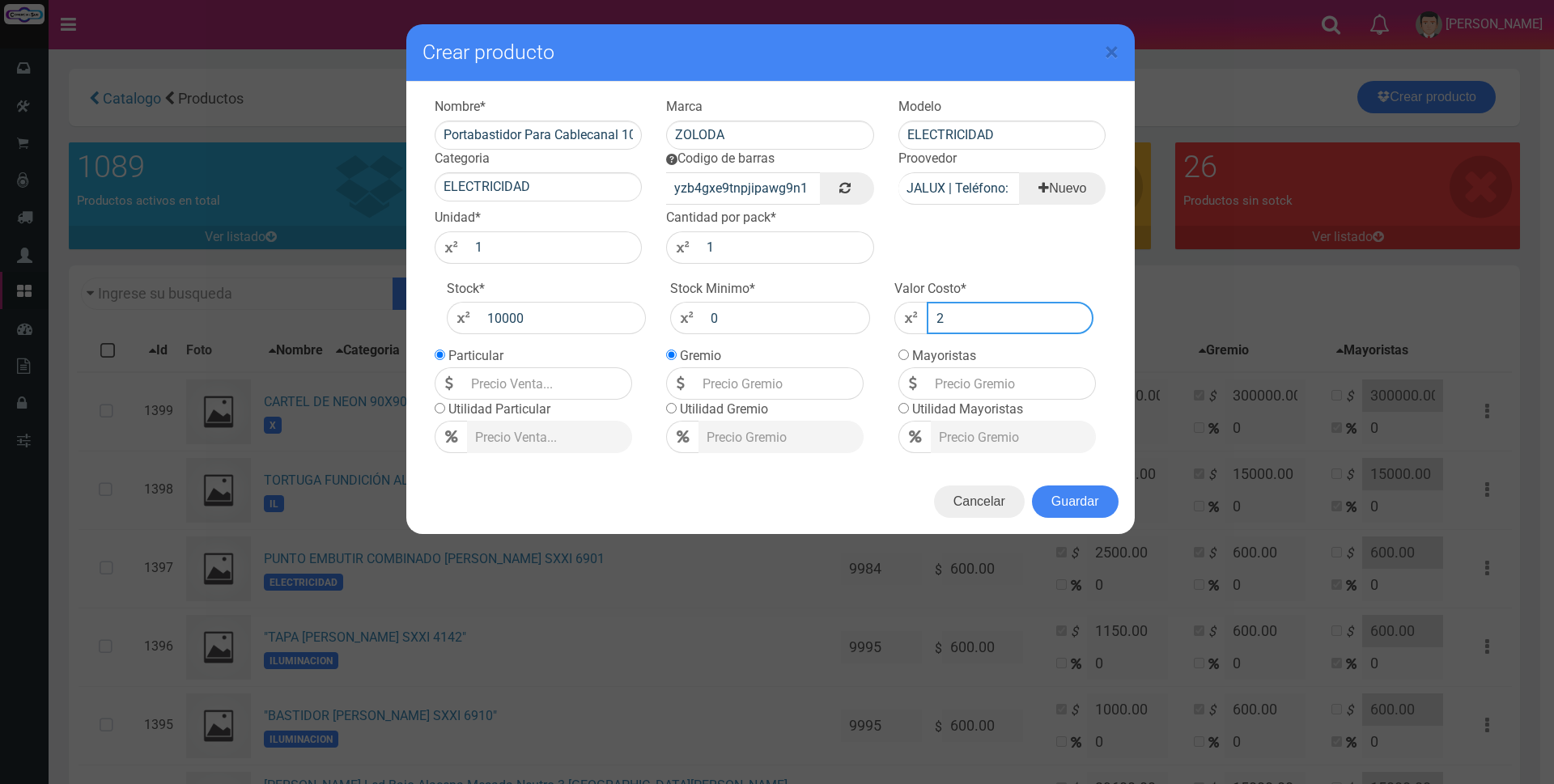
type input "2"
type input "24"
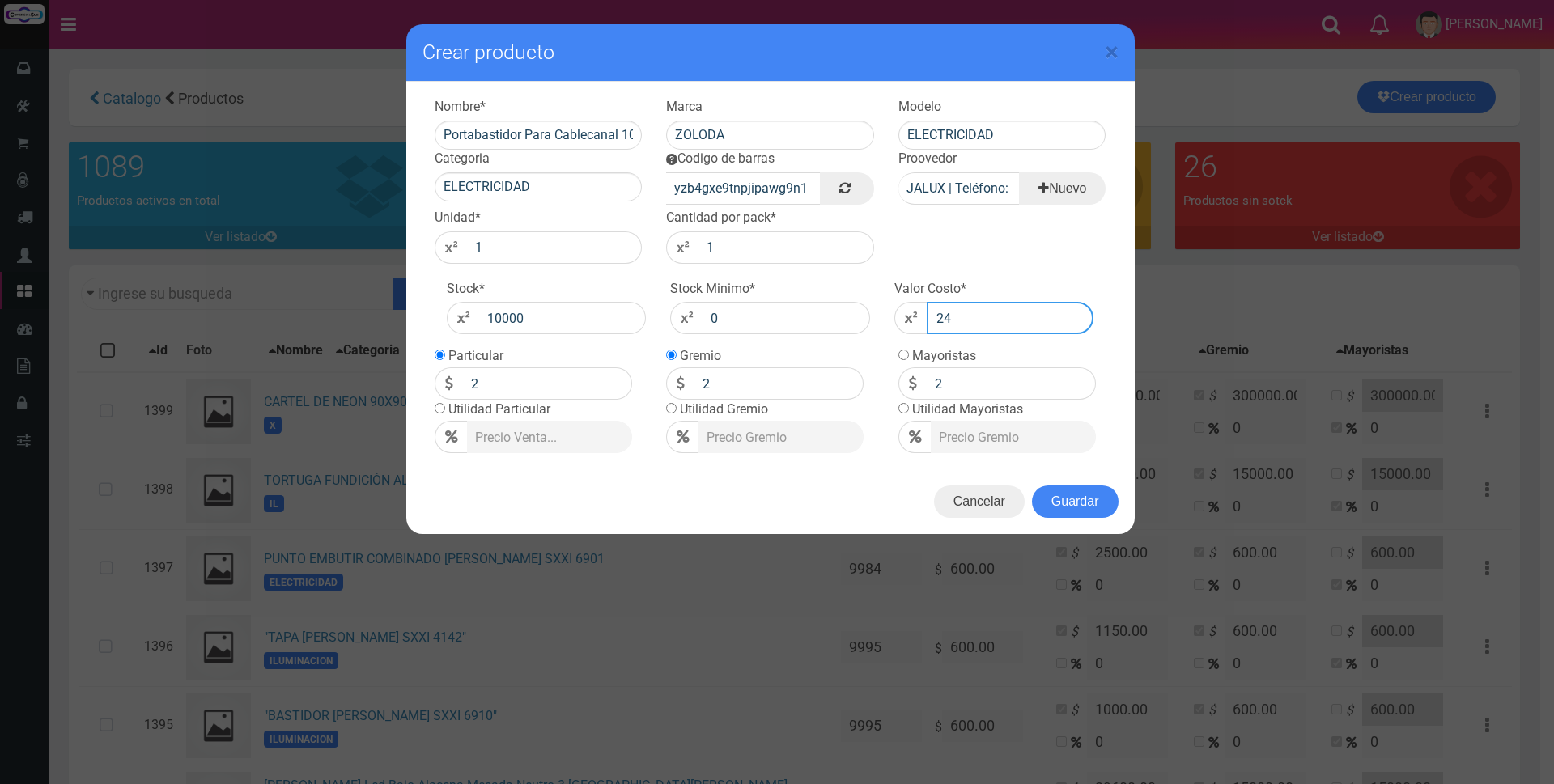
type input "24"
type input "242"
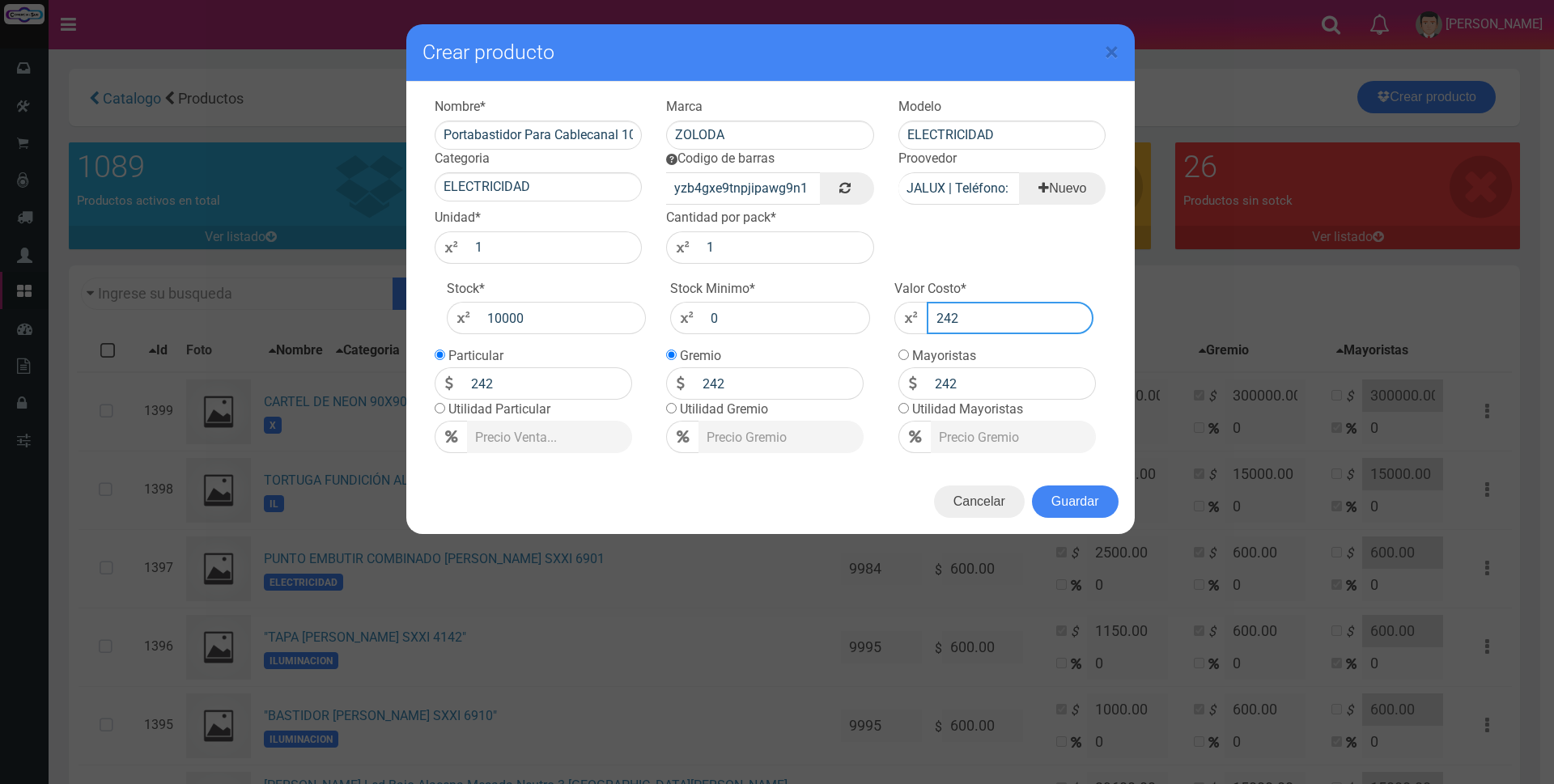
type input "2420"
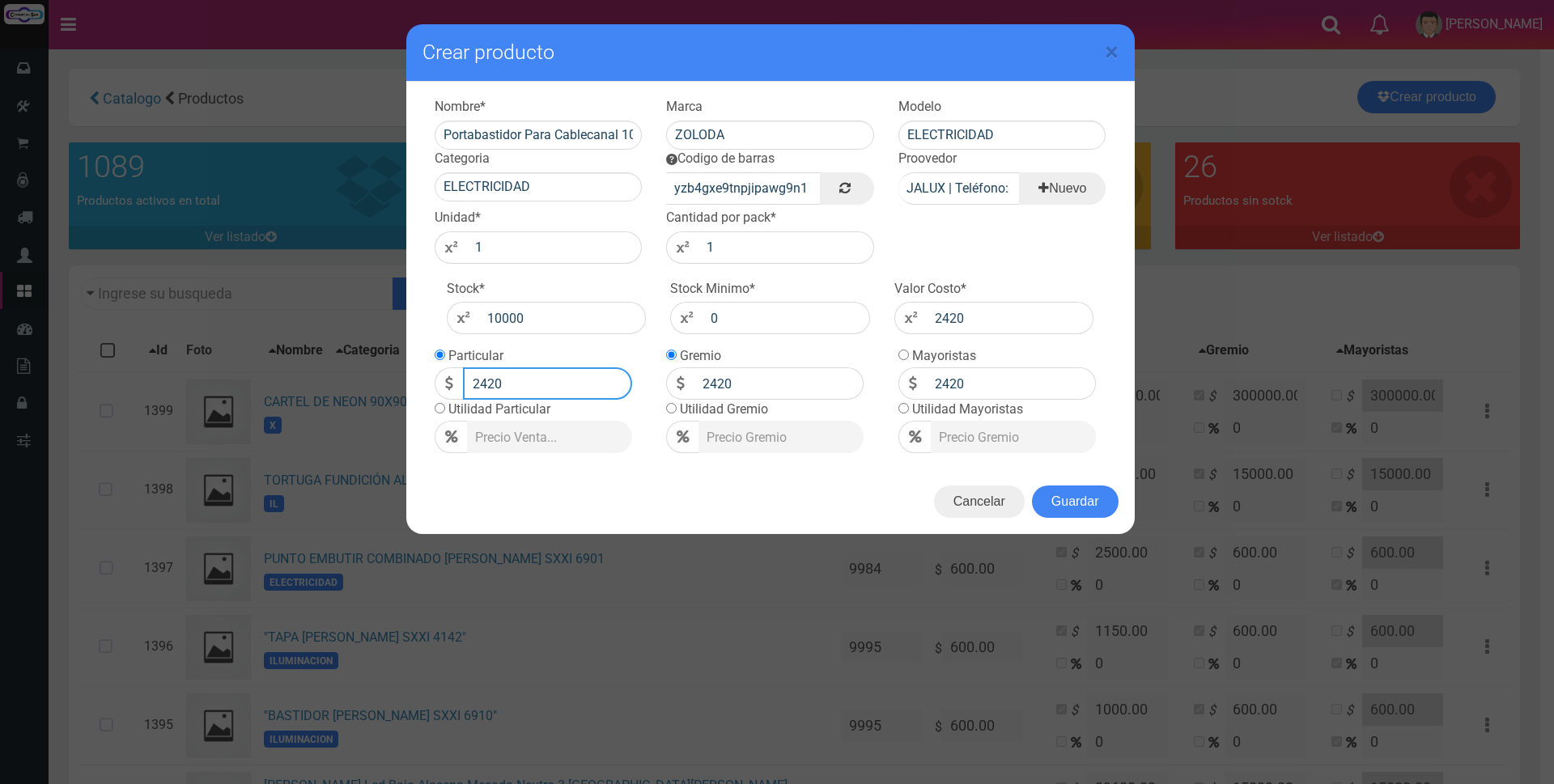
click at [578, 382] on input "2420" at bounding box center [548, 384] width 169 height 32
type input "2"
type input "4900"
click at [1087, 496] on button "Guardar" at bounding box center [1075, 502] width 87 height 32
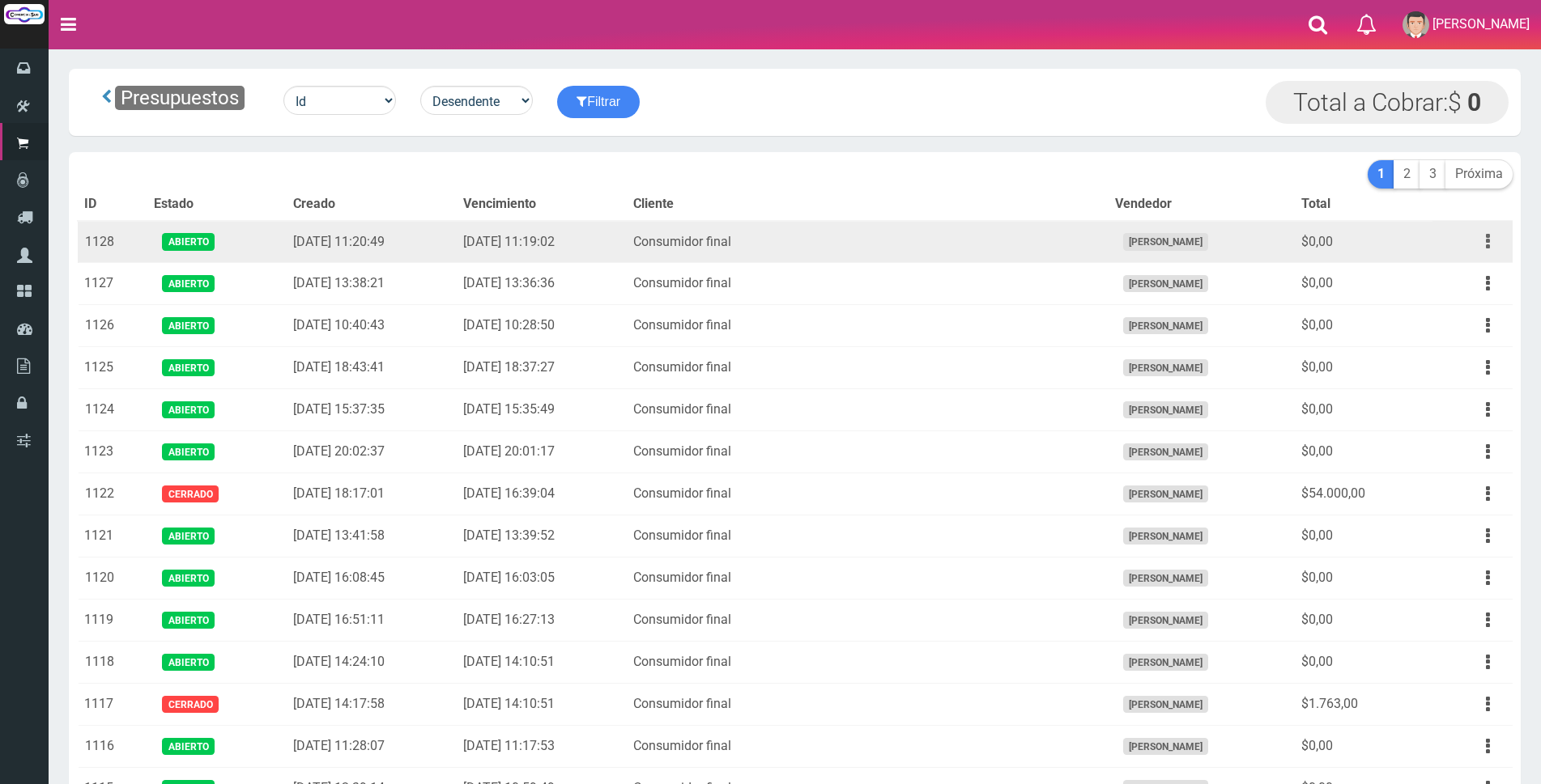
click at [1486, 248] on icon "button" at bounding box center [1488, 241] width 4 height 28
click at [1478, 269] on link "Editar" at bounding box center [1441, 281] width 128 height 36
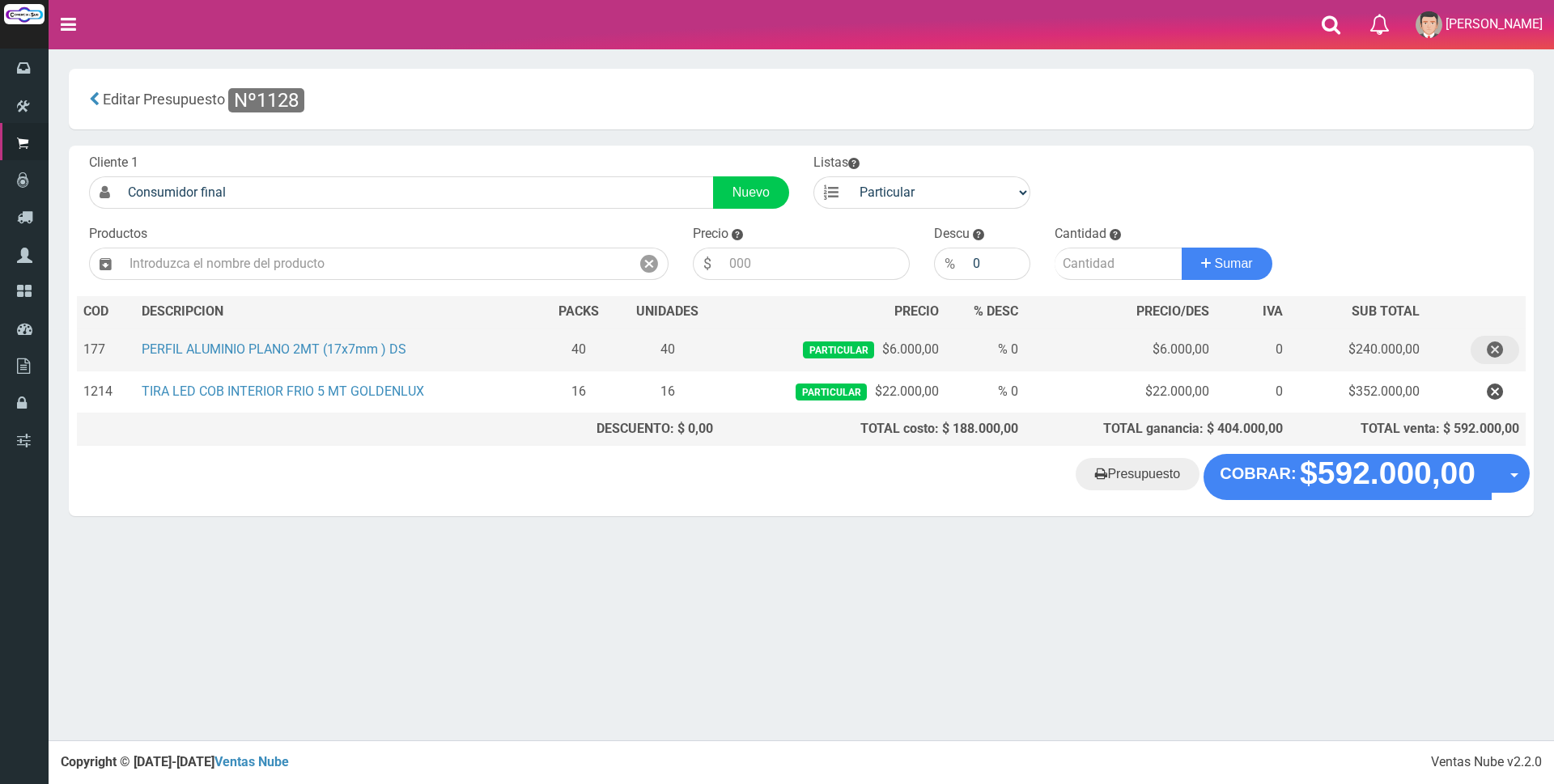
click at [1498, 351] on icon "button" at bounding box center [1495, 350] width 16 height 28
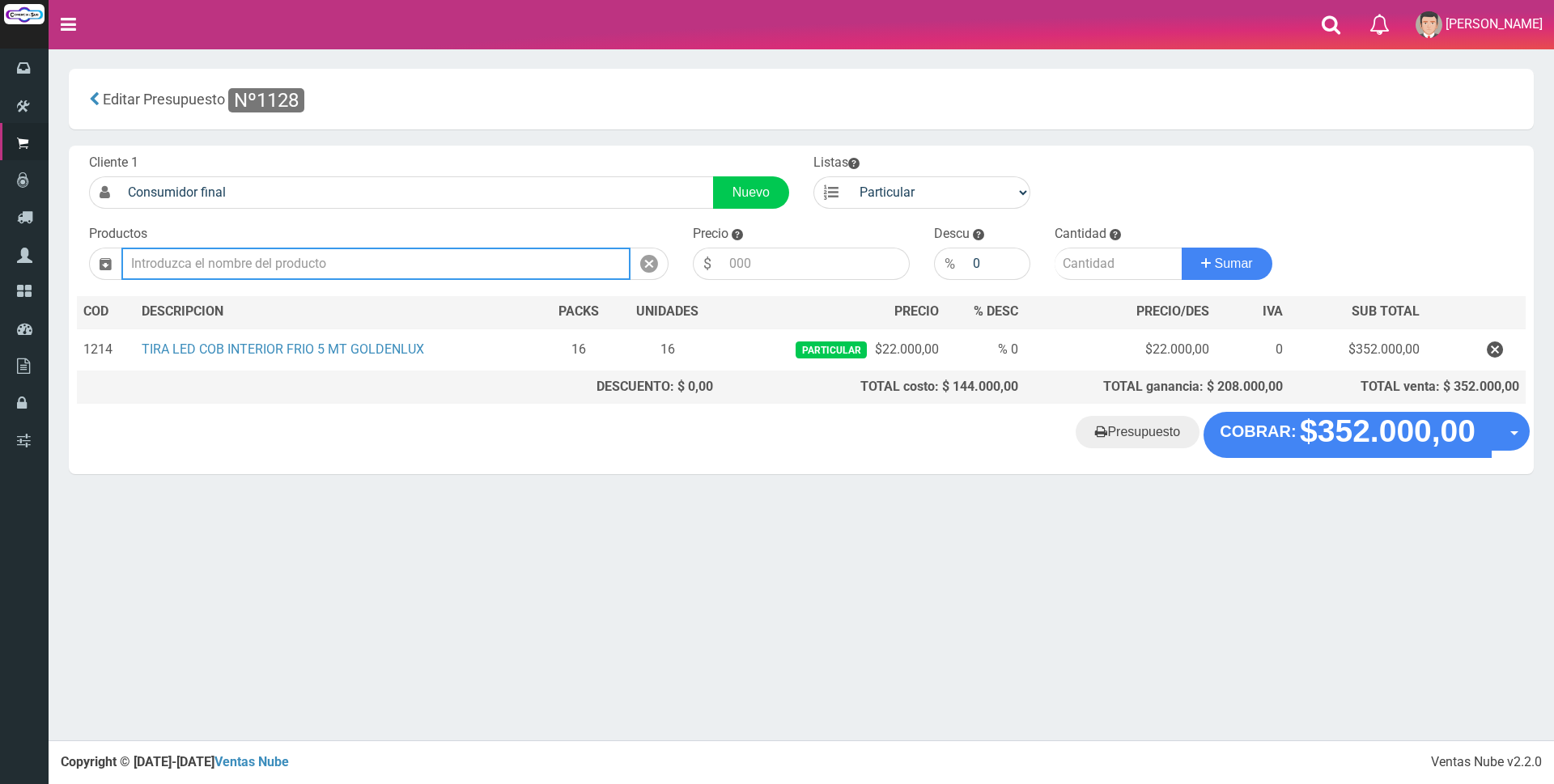
click at [459, 271] on input "text" at bounding box center [376, 264] width 509 height 32
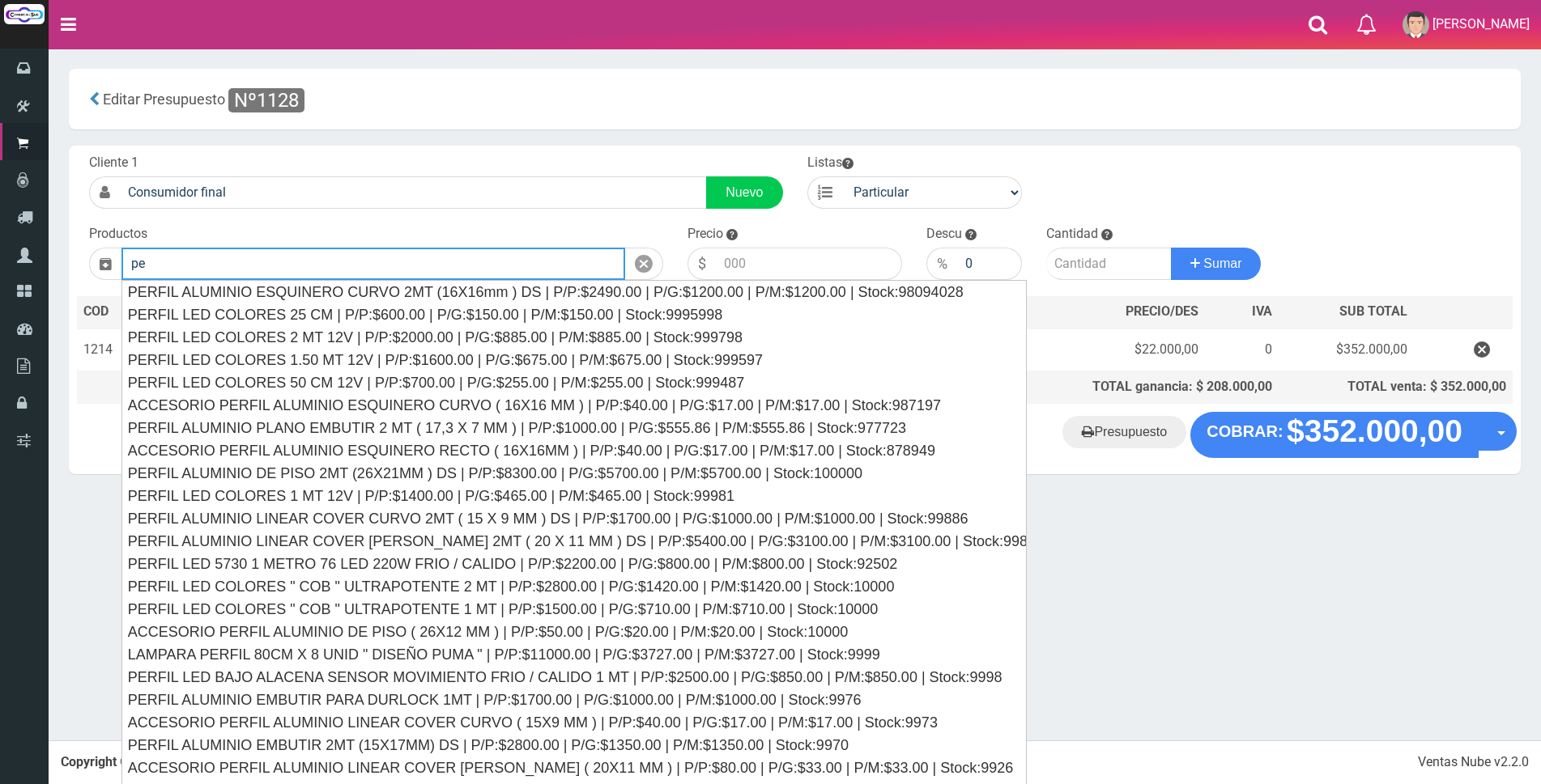
type input "p"
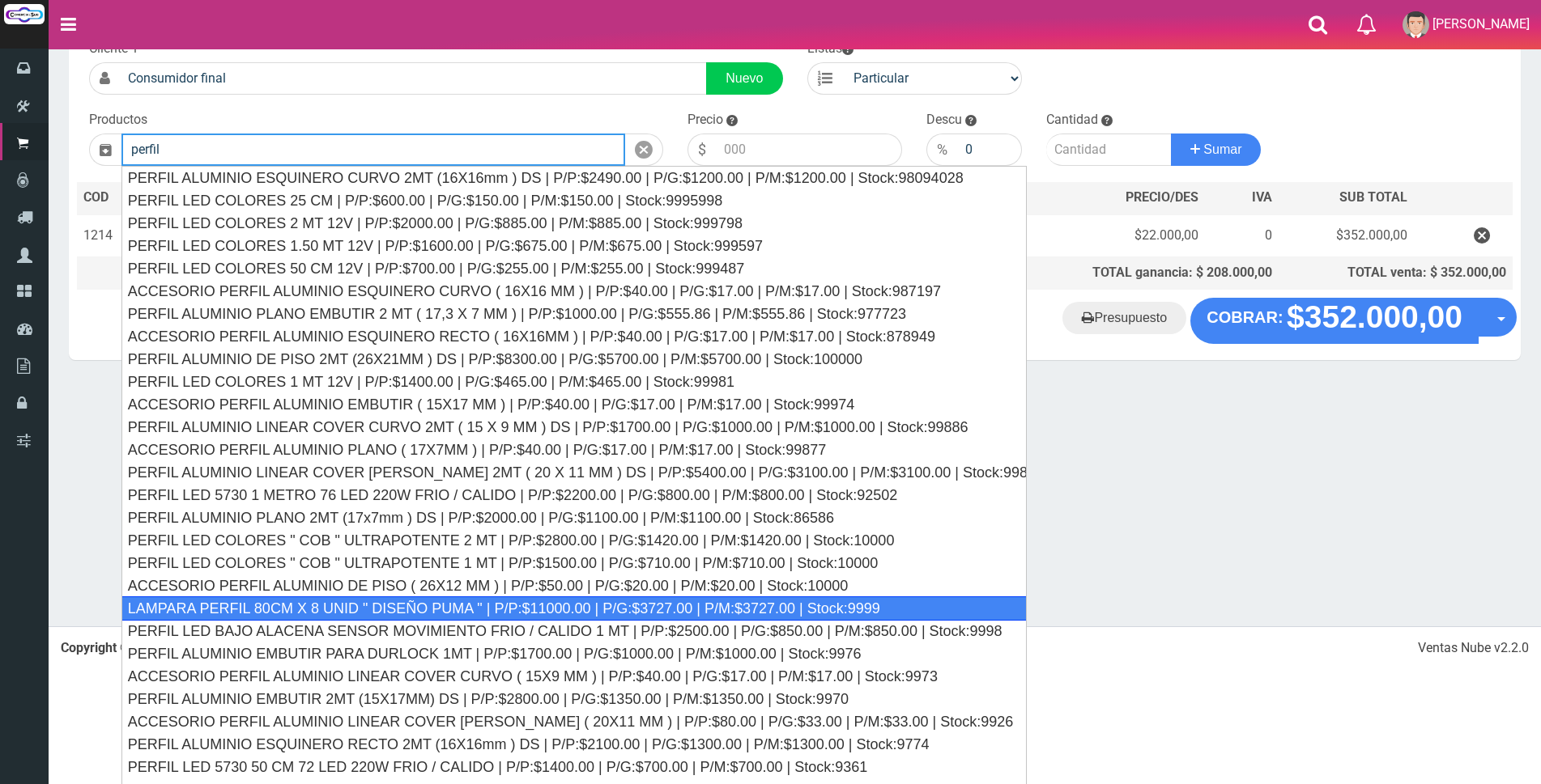
scroll to position [132, 0]
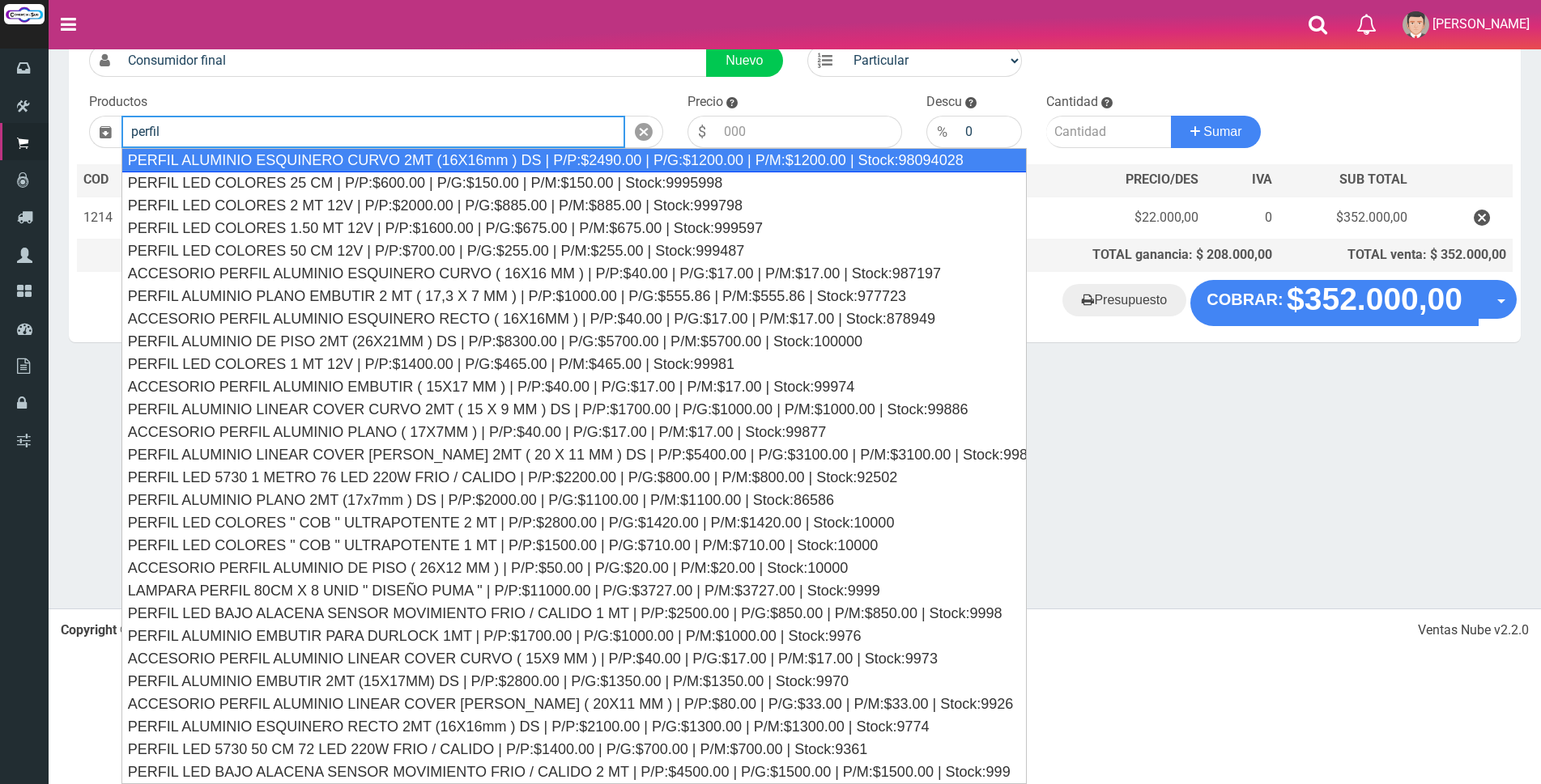
click at [466, 160] on div "PERFIL ALUMINIO ESQUINERO CURVO 2MT (16X16mm ) DS | P/P:$2490.00 | P/G:$1200.00…" at bounding box center [574, 160] width 905 height 24
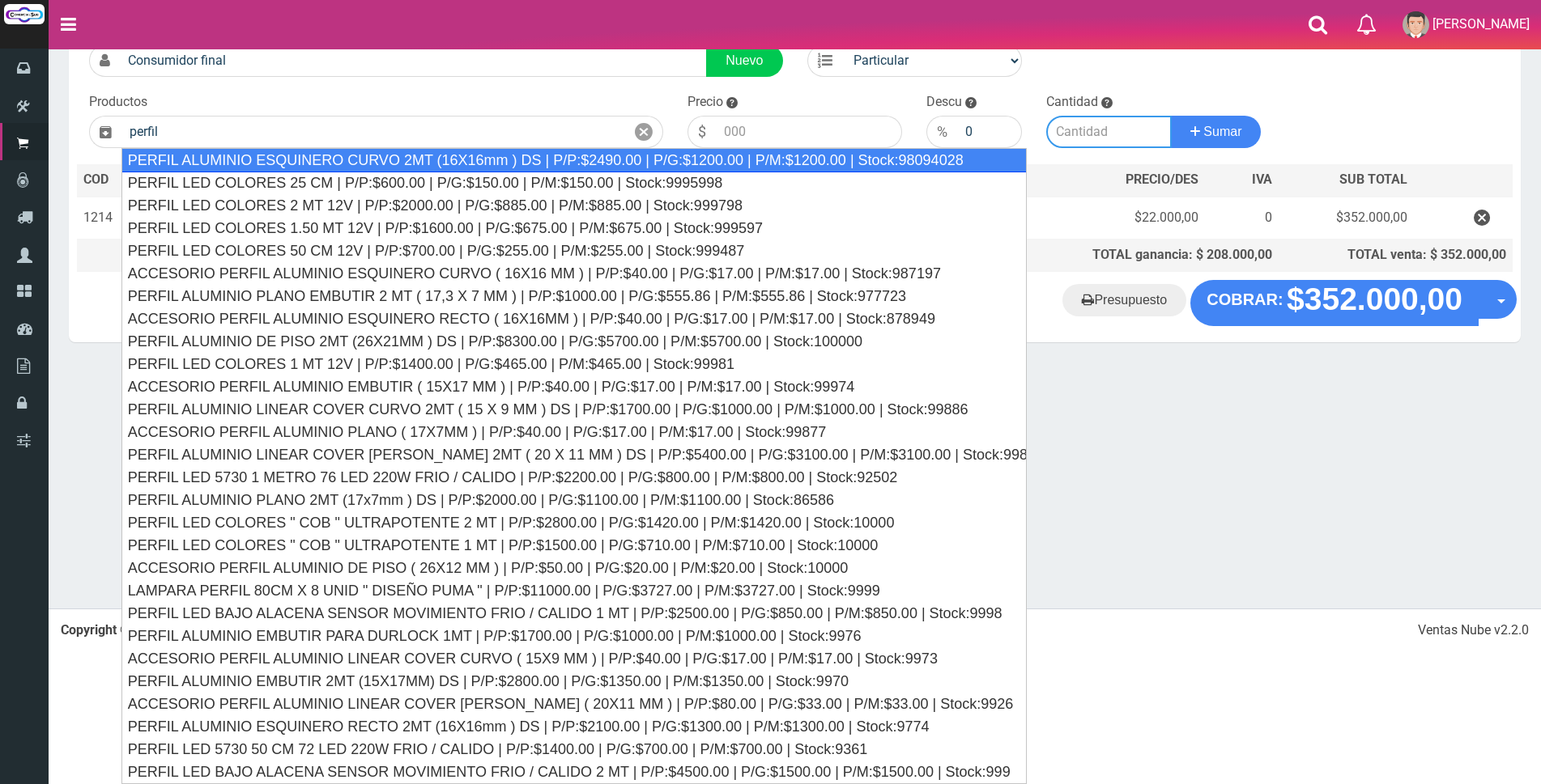
type input "PERFIL ALUMINIO ESQUINERO CURVO 2MT (16X16mm ) DS | P/P:$2490.00 | P/G:$1200.00…"
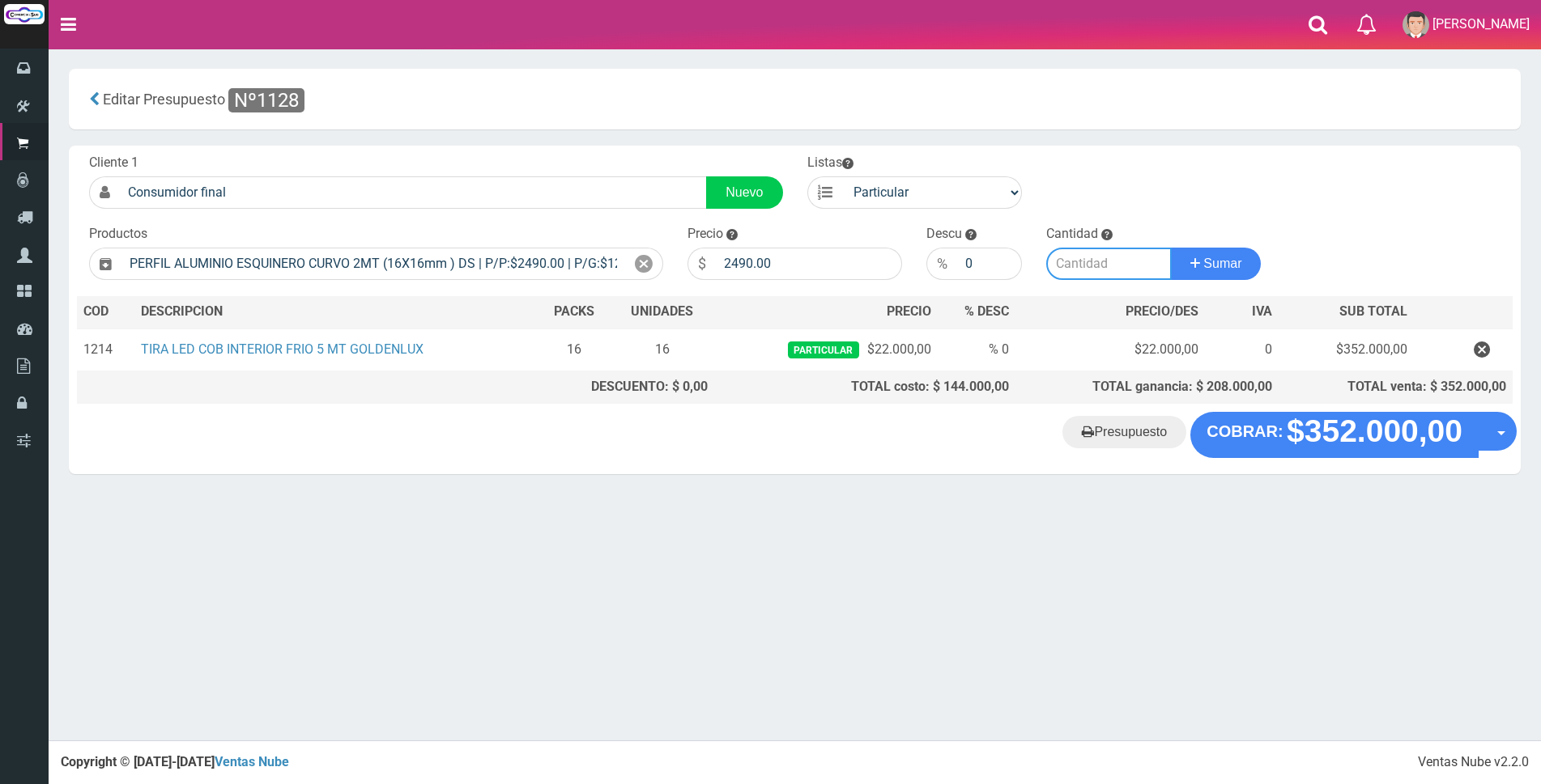
scroll to position [0, 0]
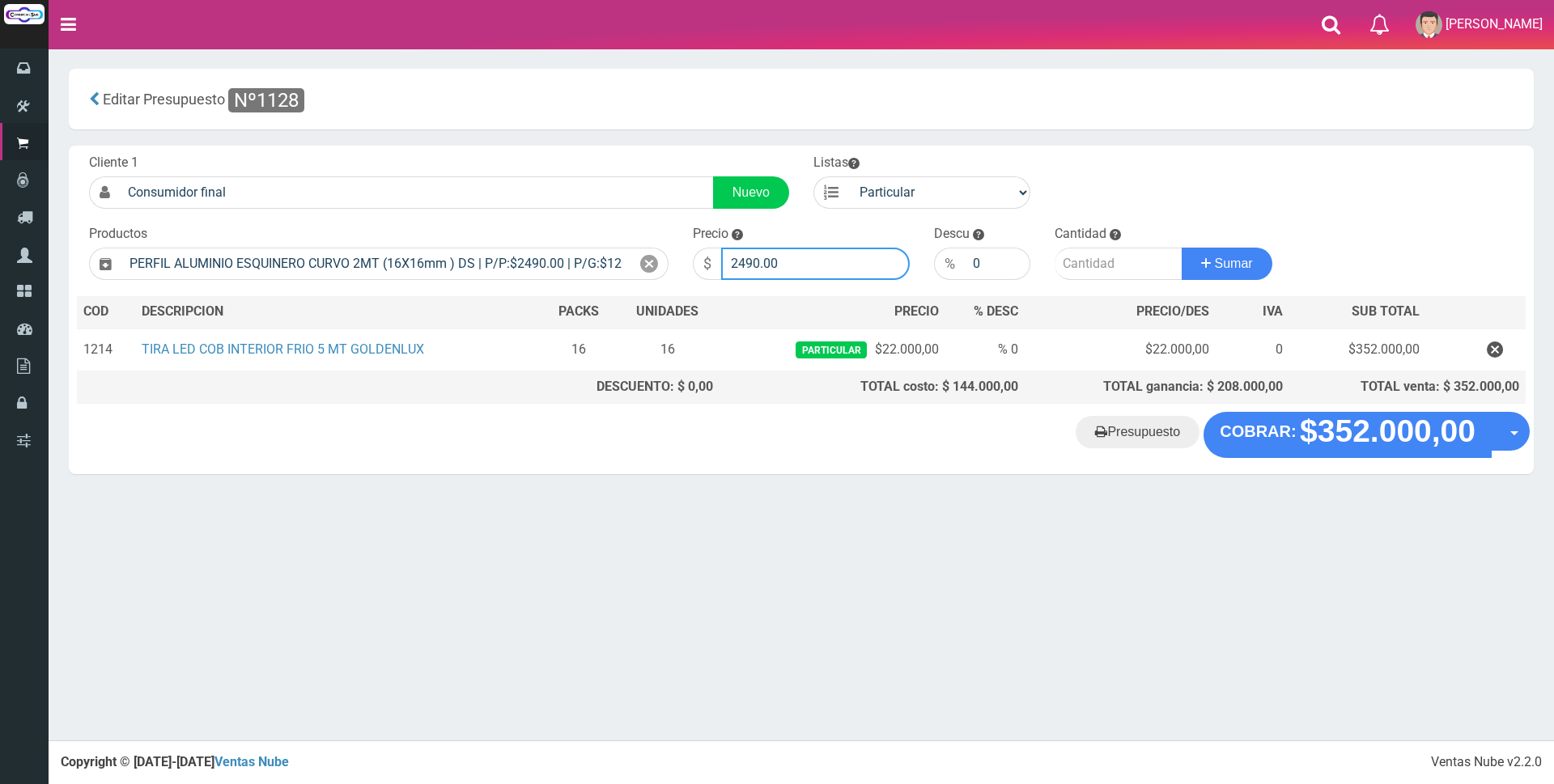
click at [800, 266] on input "2490.00" at bounding box center [815, 264] width 188 height 32
type input "2"
type input "7500"
click at [1101, 270] on input "number" at bounding box center [1119, 264] width 128 height 32
type input "40"
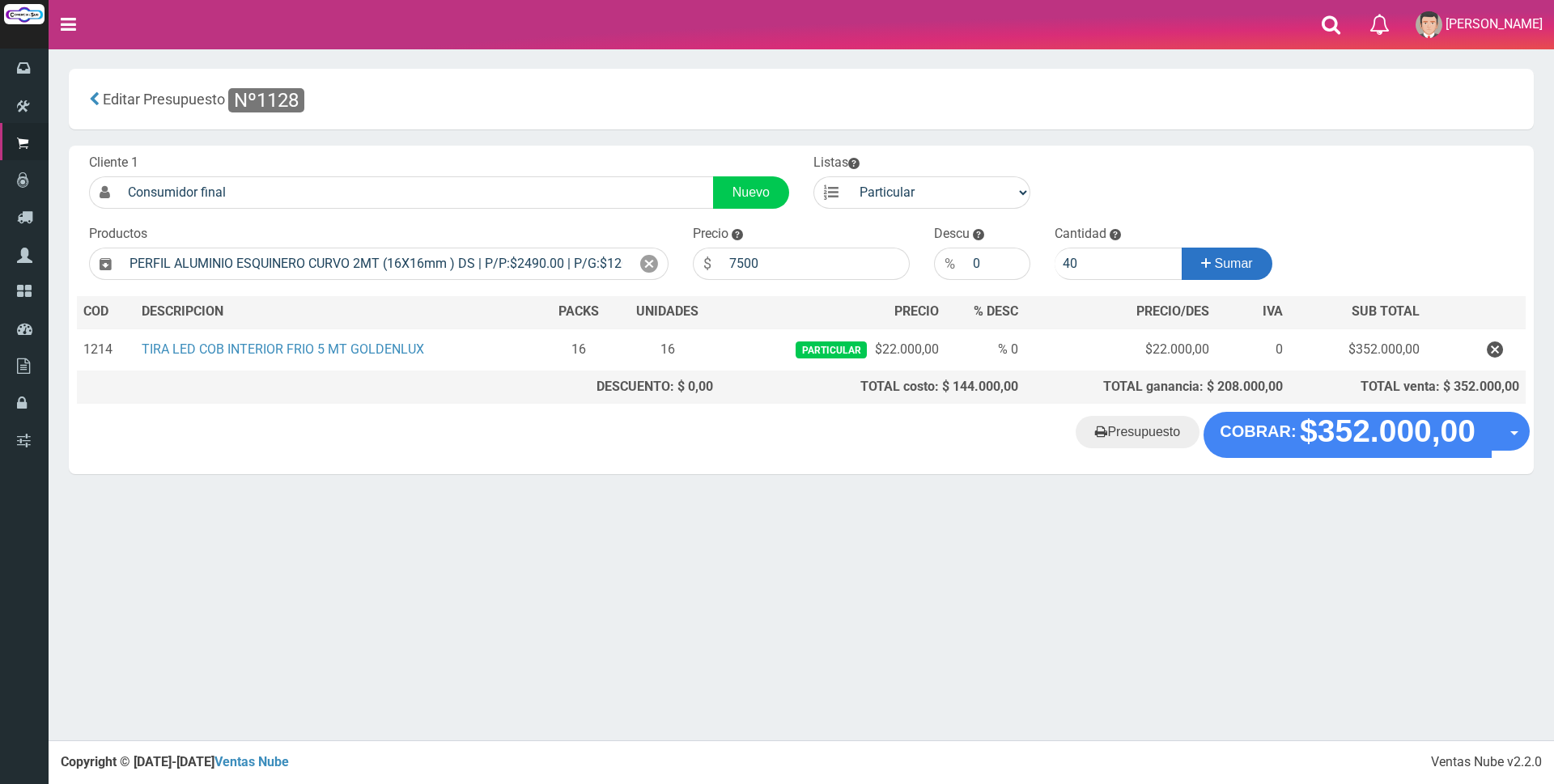
click at [1213, 278] on button "Sumar" at bounding box center [1227, 264] width 91 height 32
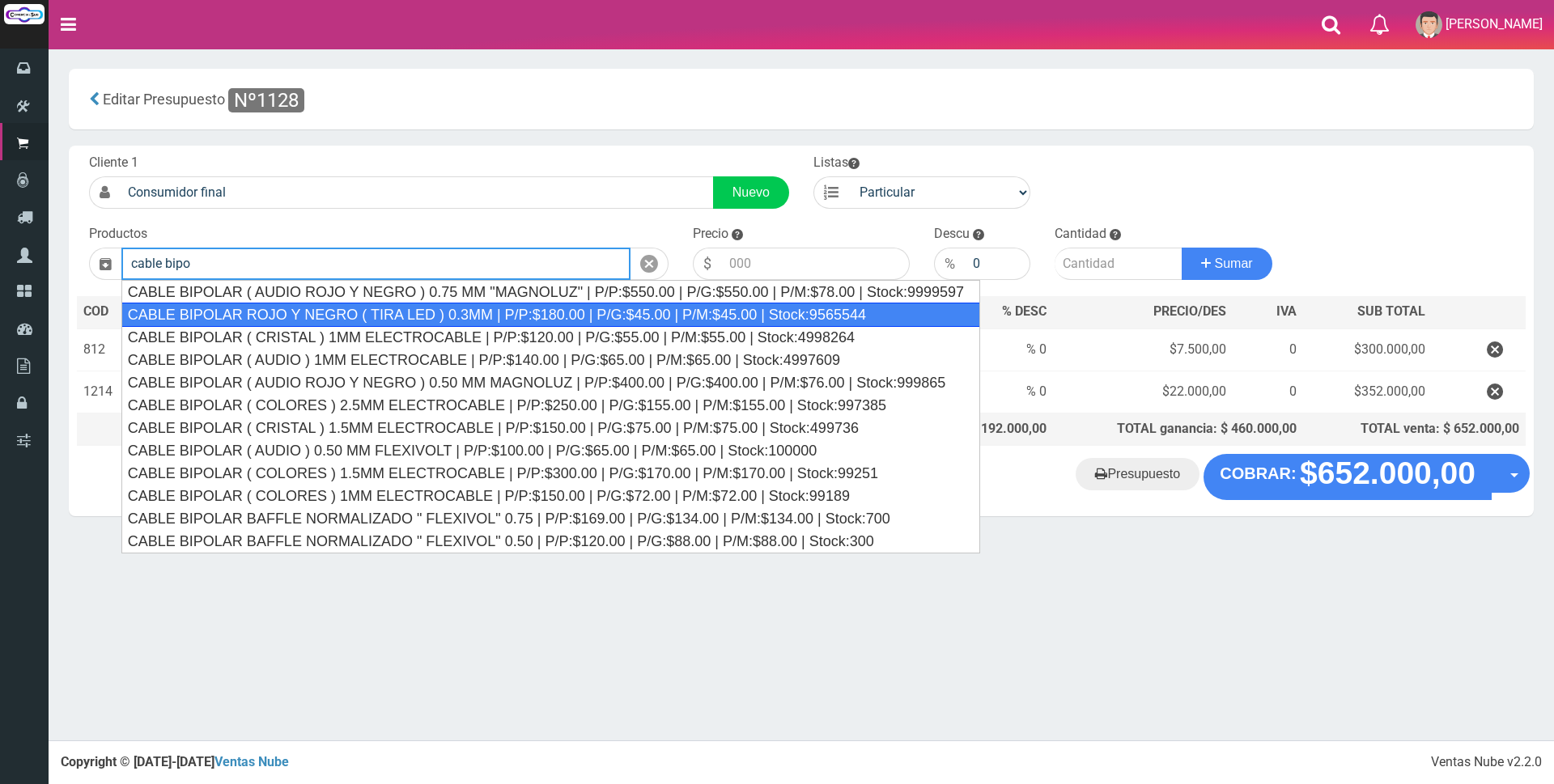
click at [772, 313] on div "CABLE BIPOLAR ROJO Y NEGRO ( TIRA LED ) 0.3MM | P/P:$180.00 | P/G:$45.00 | P/M:…" at bounding box center [551, 315] width 859 height 24
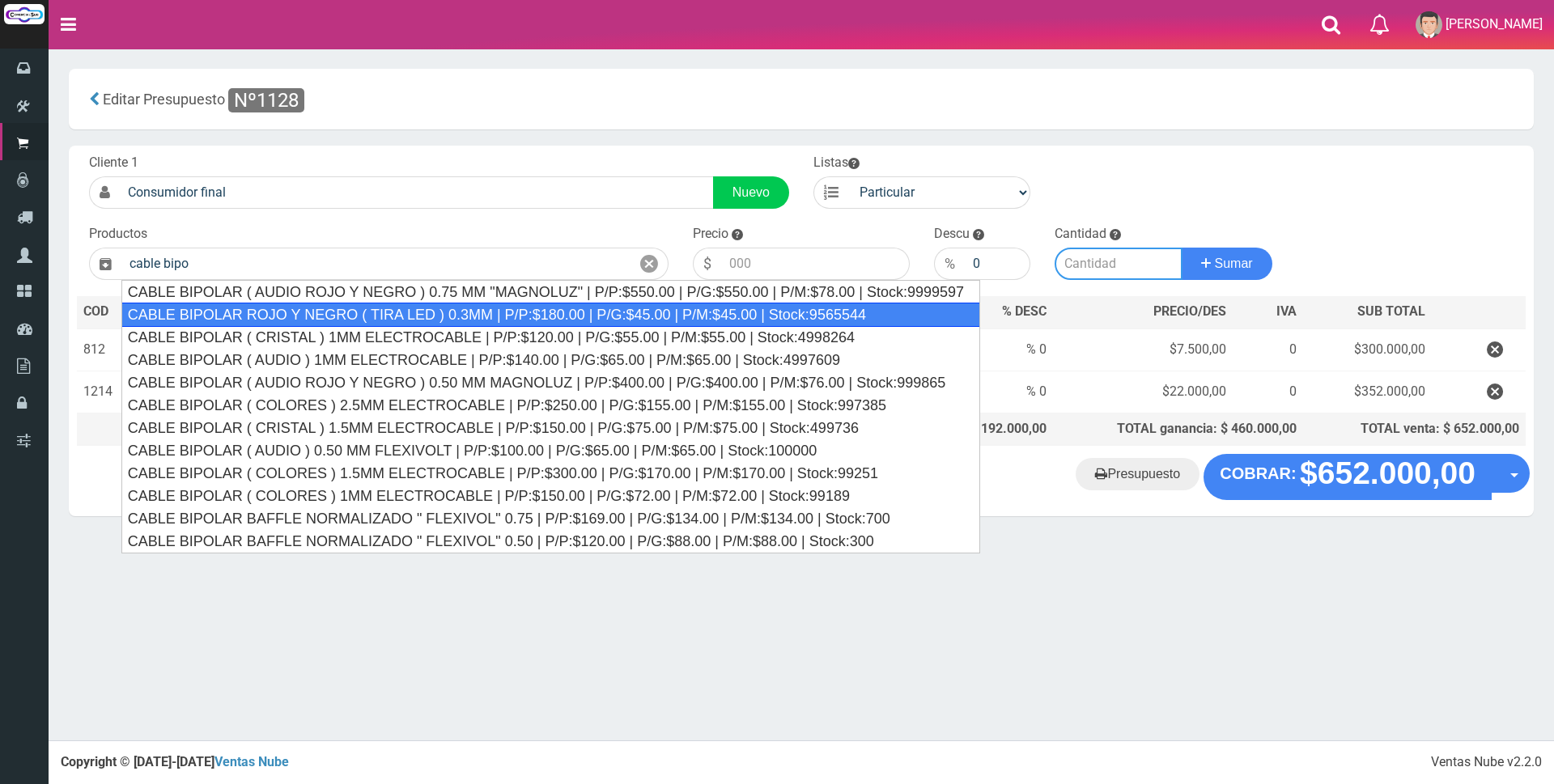
type input "CABLE BIPOLAR ROJO Y NEGRO ( TIRA LED ) 0.3MM | P/P:$180.00 | P/G:$45.00 | P/M:…"
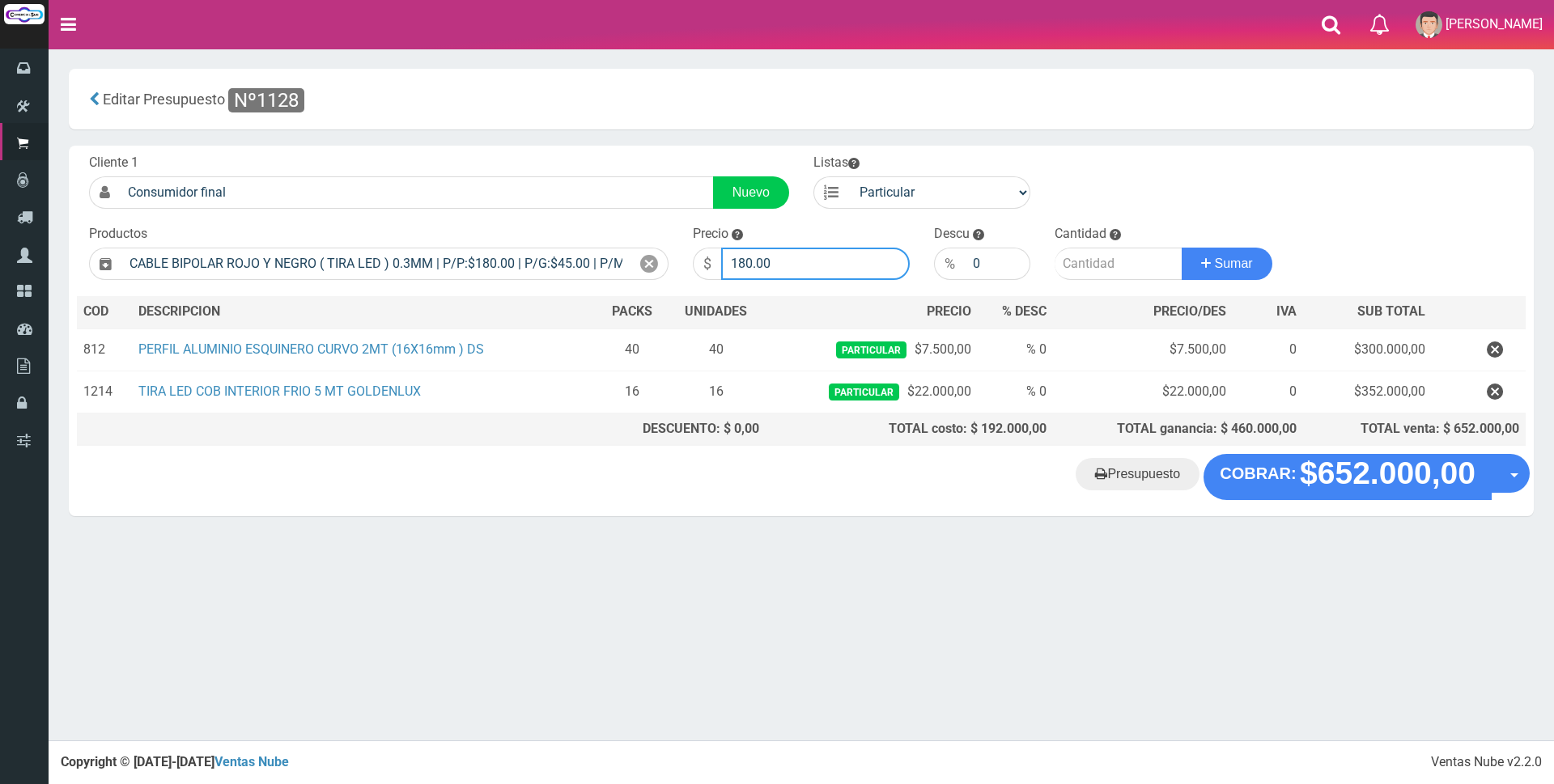
click at [781, 262] on input "180.00" at bounding box center [815, 264] width 188 height 32
type input "1"
type input "550"
click at [1088, 273] on input "number" at bounding box center [1119, 264] width 128 height 32
type input "40"
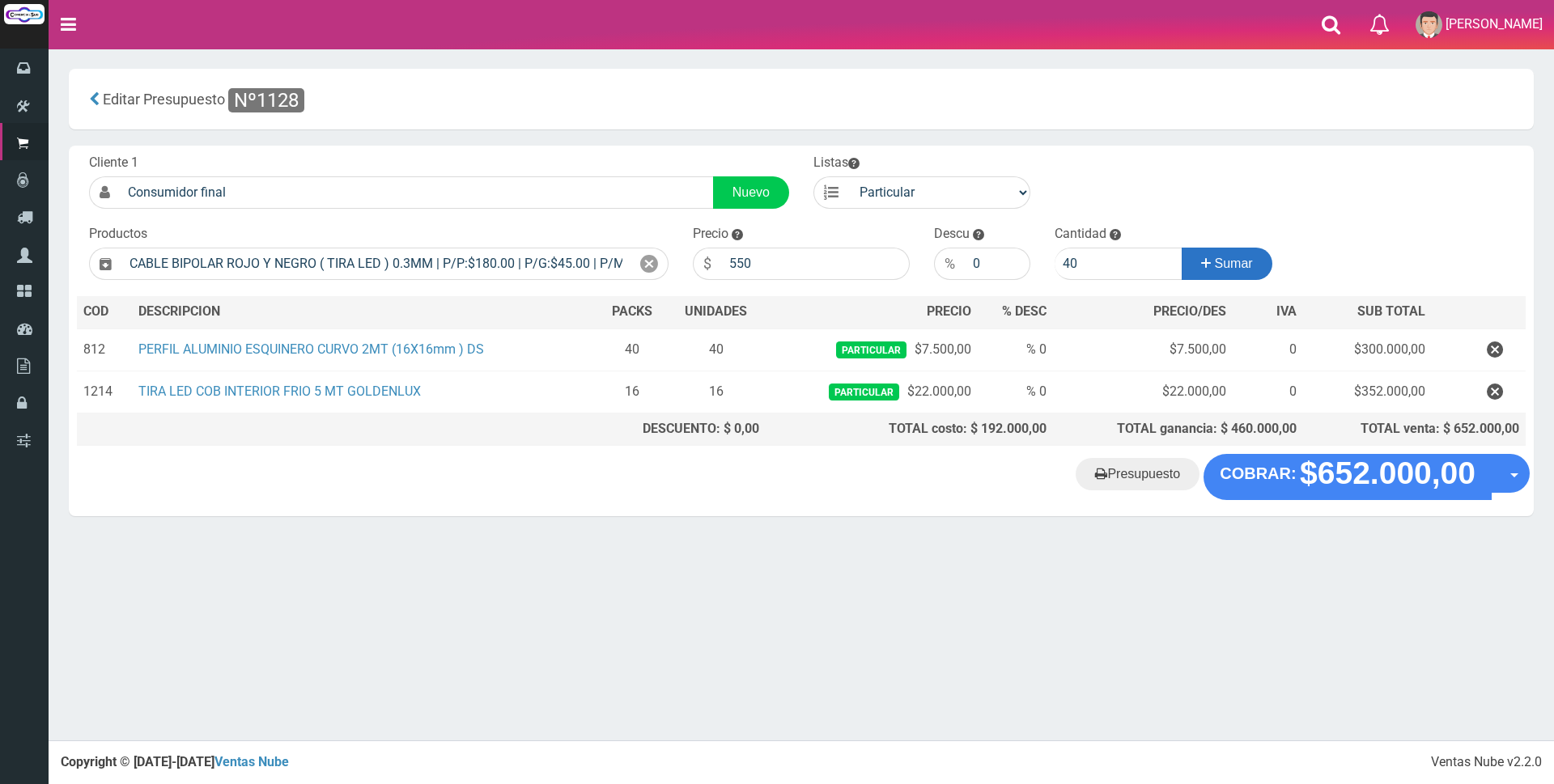
click at [1202, 257] on icon at bounding box center [1206, 263] width 10 height 23
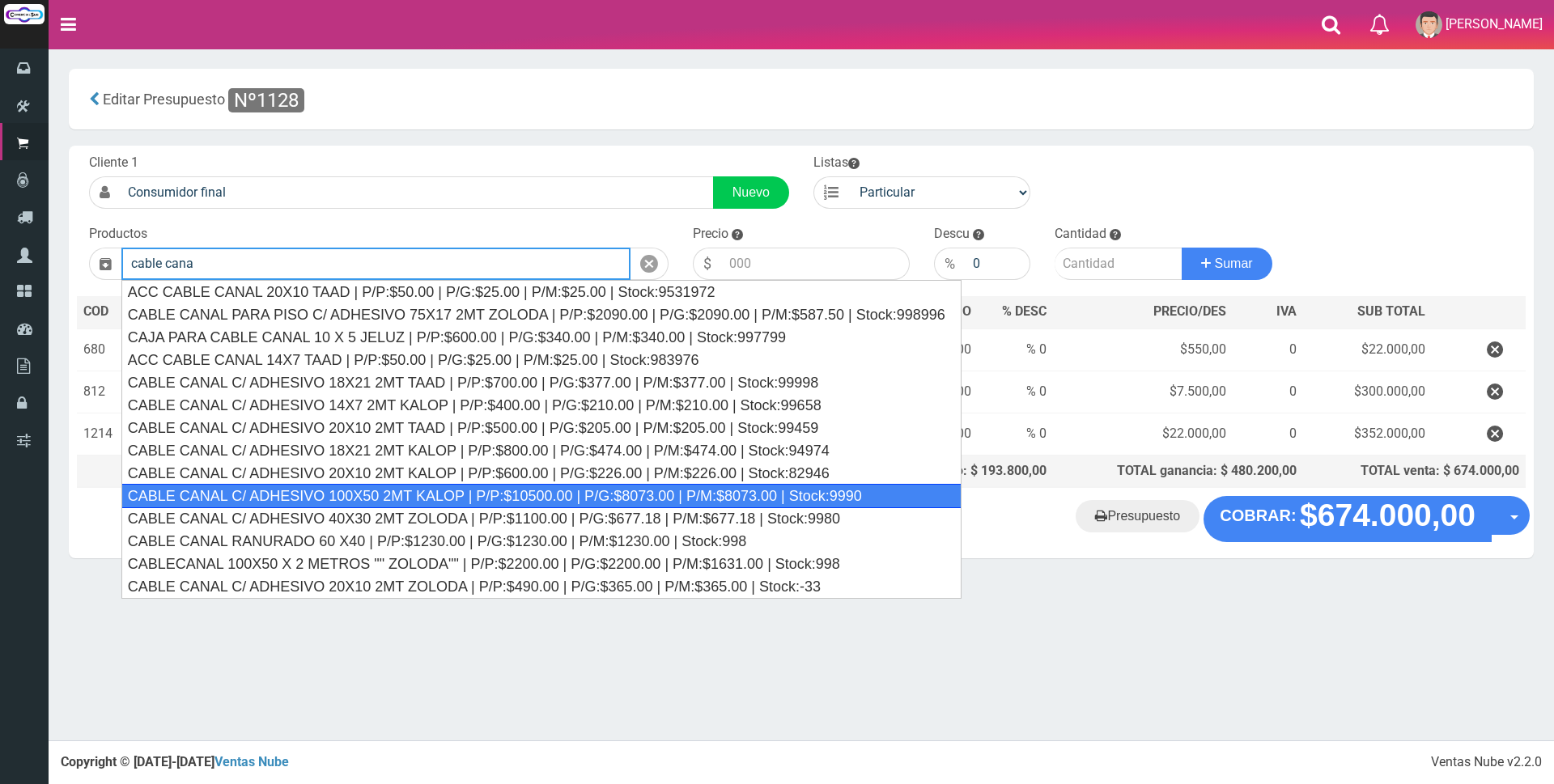
click at [734, 490] on div "CABLE CANAL C/ ADHESIVO 100X50 2MT KALOP | P/P:$10500.00 | P/G:$8073.00 | P/M:$…" at bounding box center [542, 496] width 840 height 24
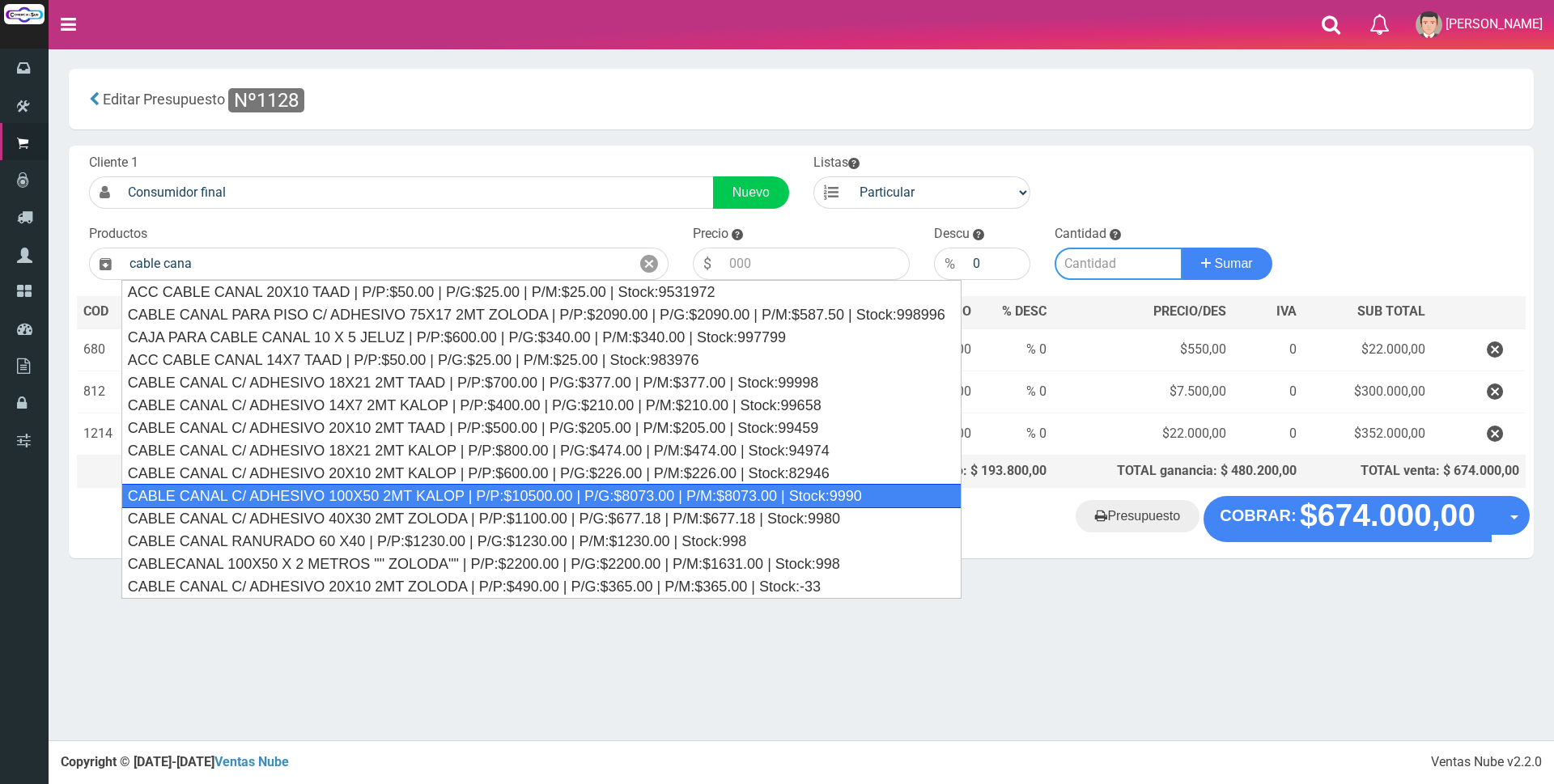
type input "CABLE CANAL C/ ADHESIVO 100X50 2MT KALOP | P/P:$10500.00 | P/G:$8073.00 | P/M:$…"
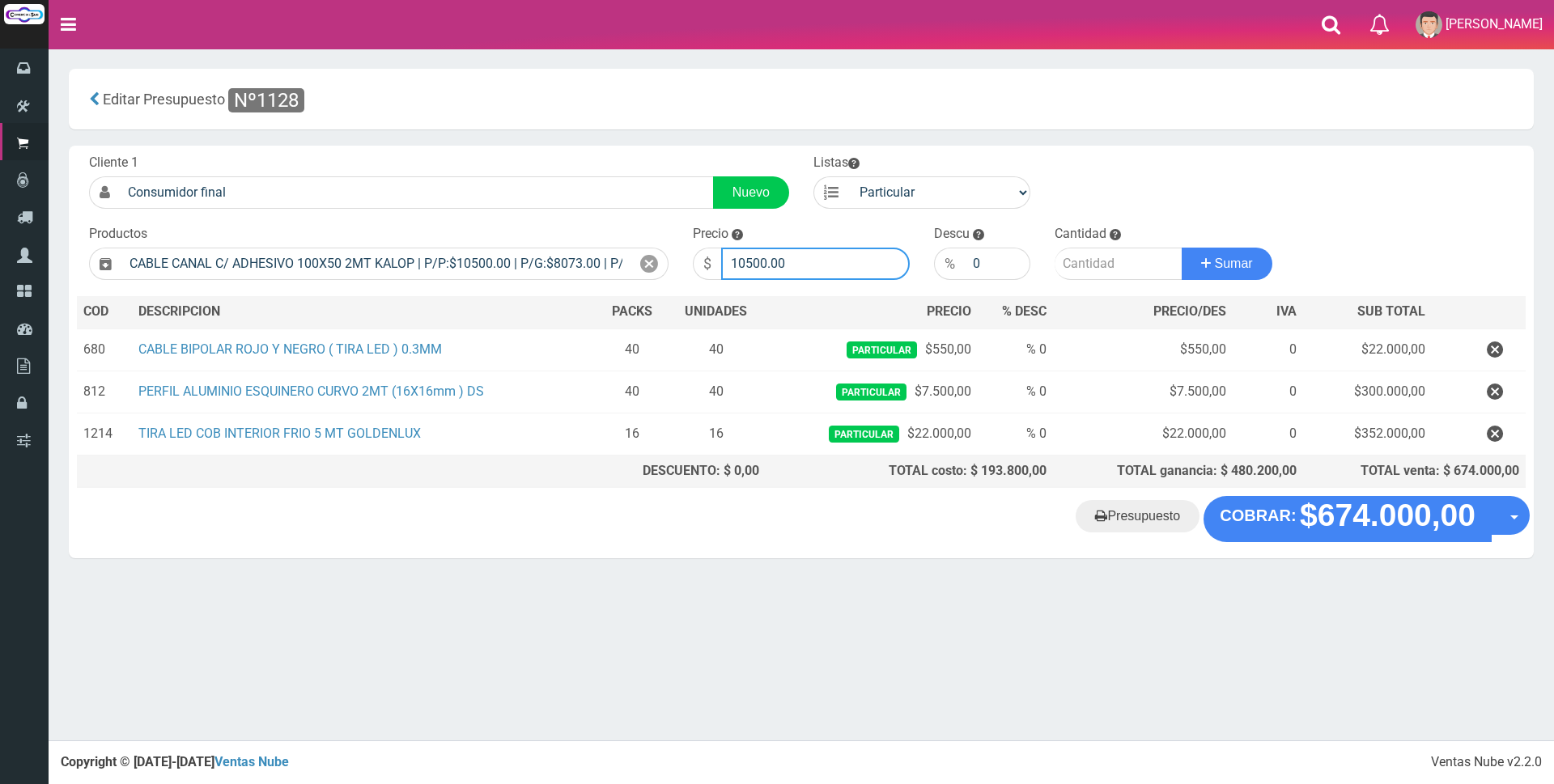
click at [820, 260] on input "10500.00" at bounding box center [815, 264] width 188 height 32
type input "17000"
click at [1074, 265] on input "number" at bounding box center [1119, 264] width 128 height 32
type input "3"
click at [1215, 265] on span "Sumar" at bounding box center [1234, 263] width 38 height 14
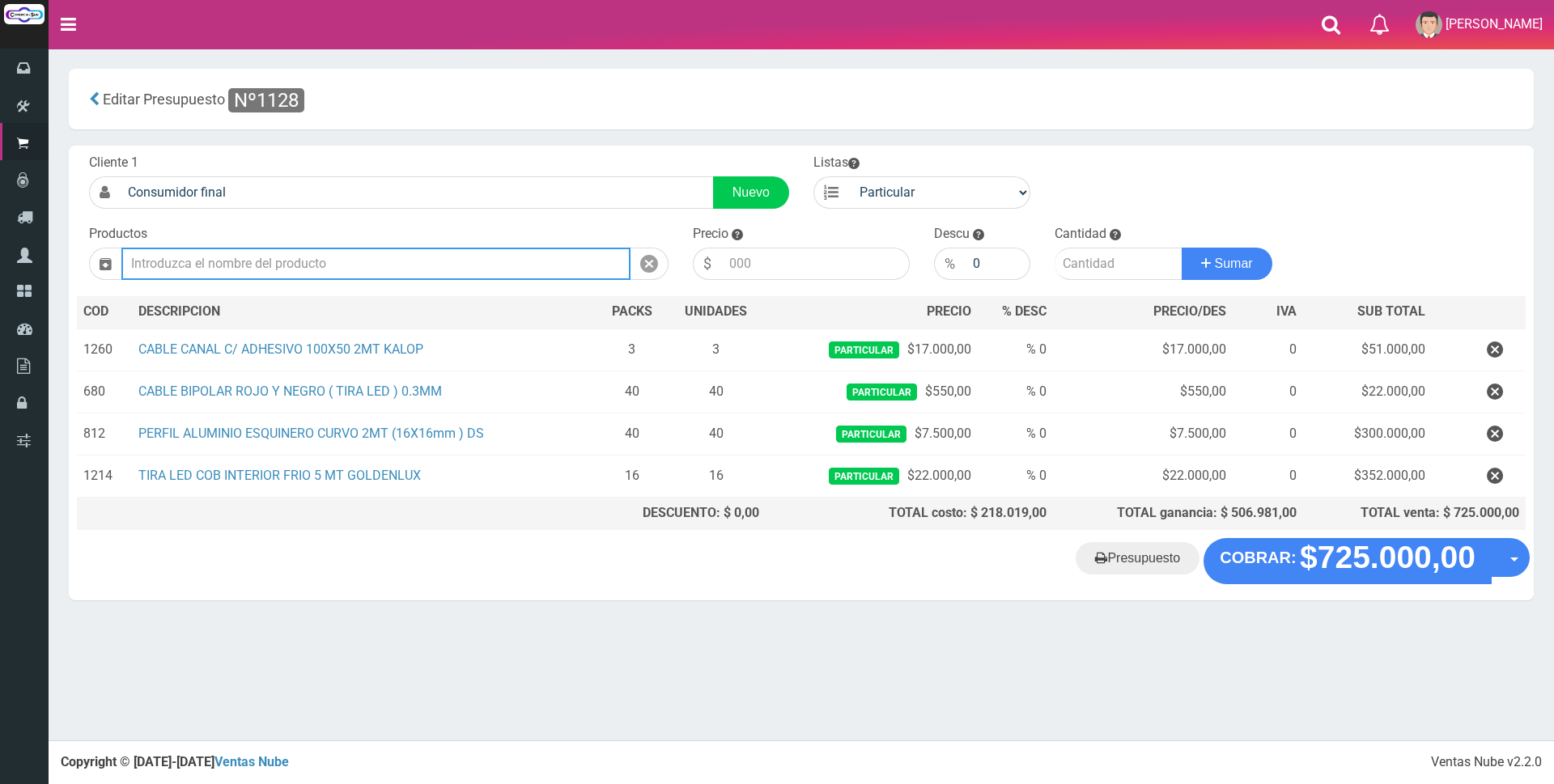
click at [567, 253] on input "text" at bounding box center [376, 264] width 509 height 32
type input "p"
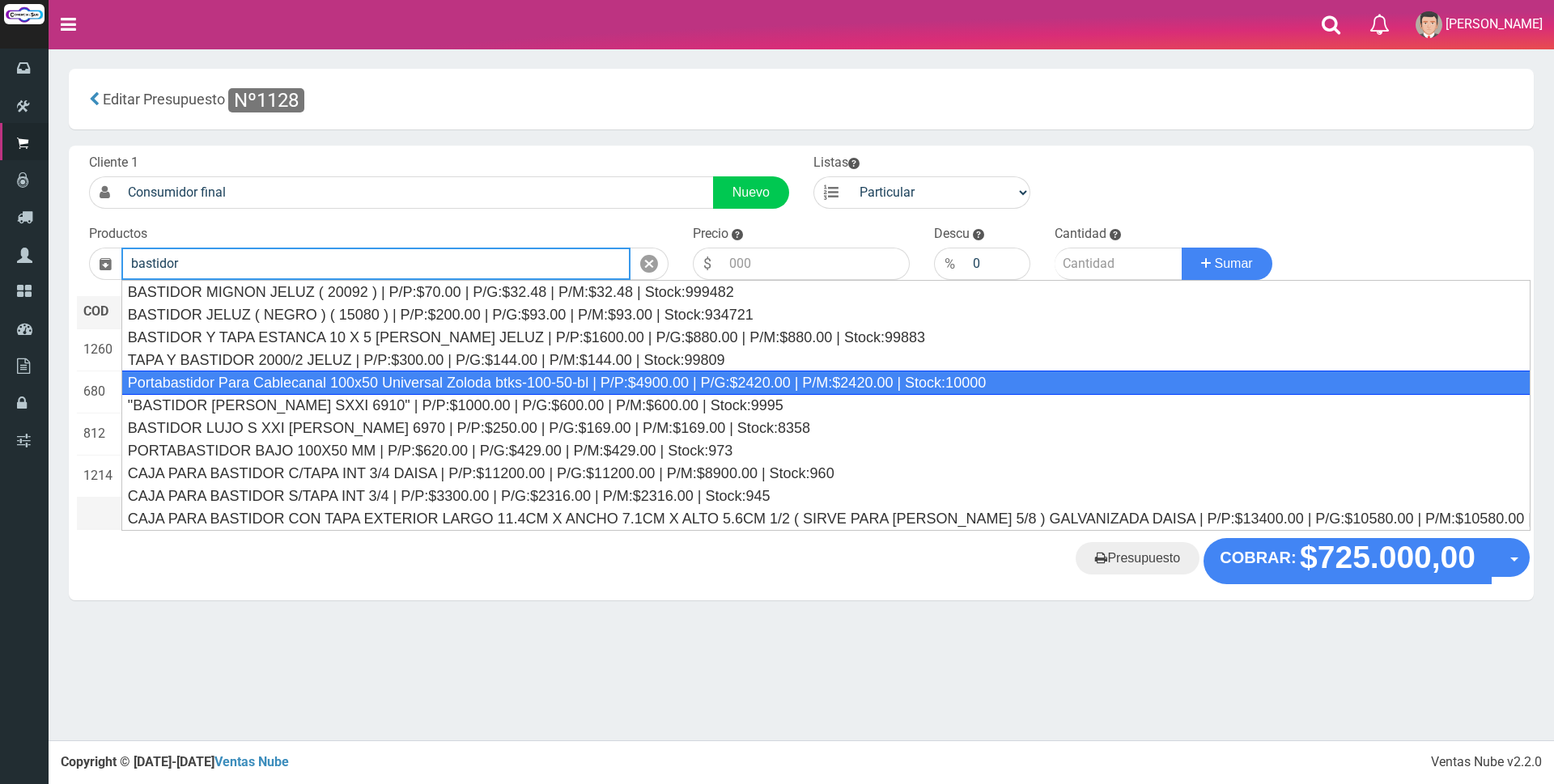
click at [562, 374] on div "Portabastidor Para Cablecanal 100x50 Universal Zoloda btks-100-50-bl | P/P:$490…" at bounding box center [826, 382] width 1409 height 24
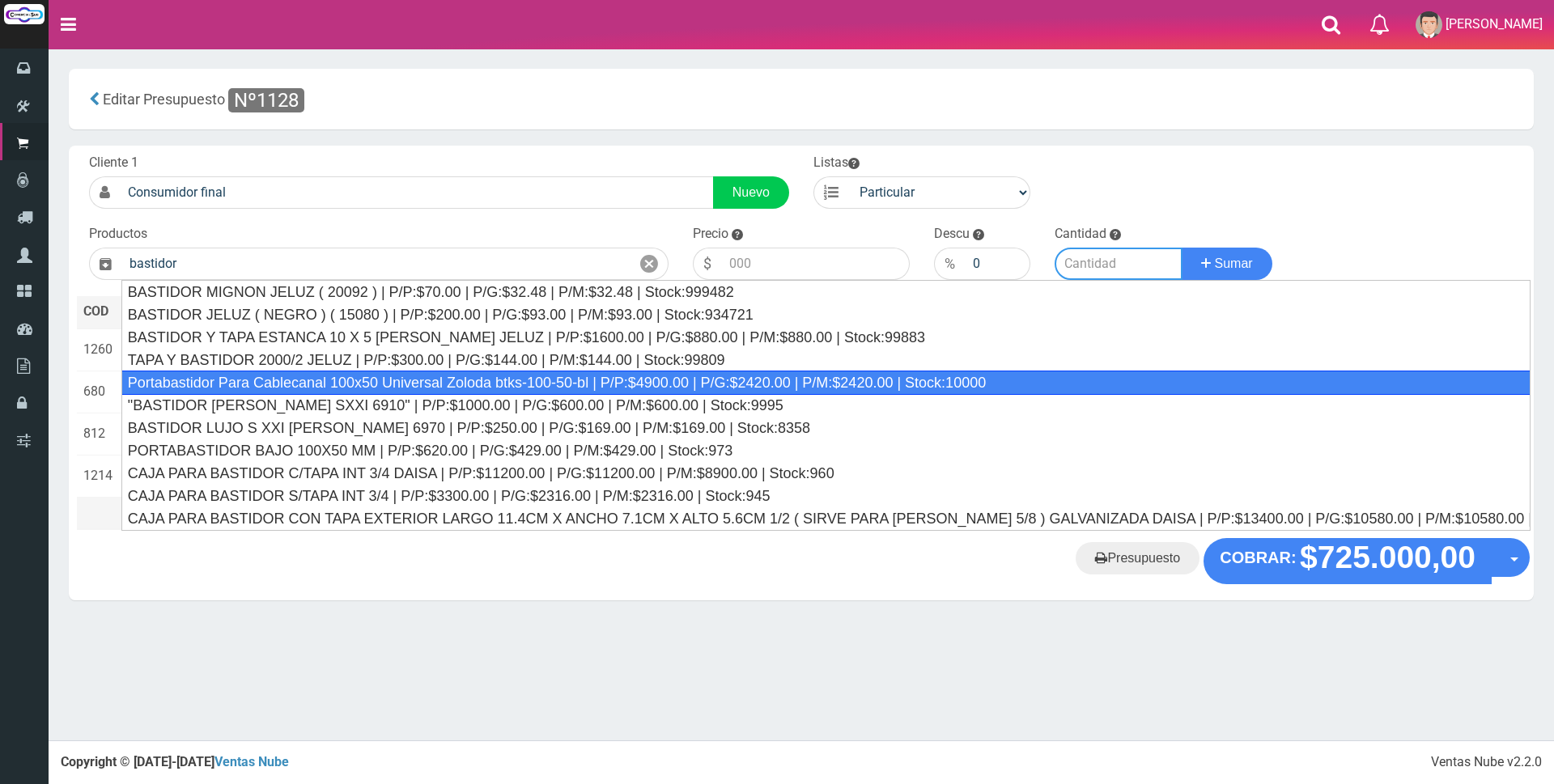
type input "Portabastidor Para Cablecanal 100x50 Universal Zoloda btks-100-50-bl | P/P:$490…"
type input "4900.00"
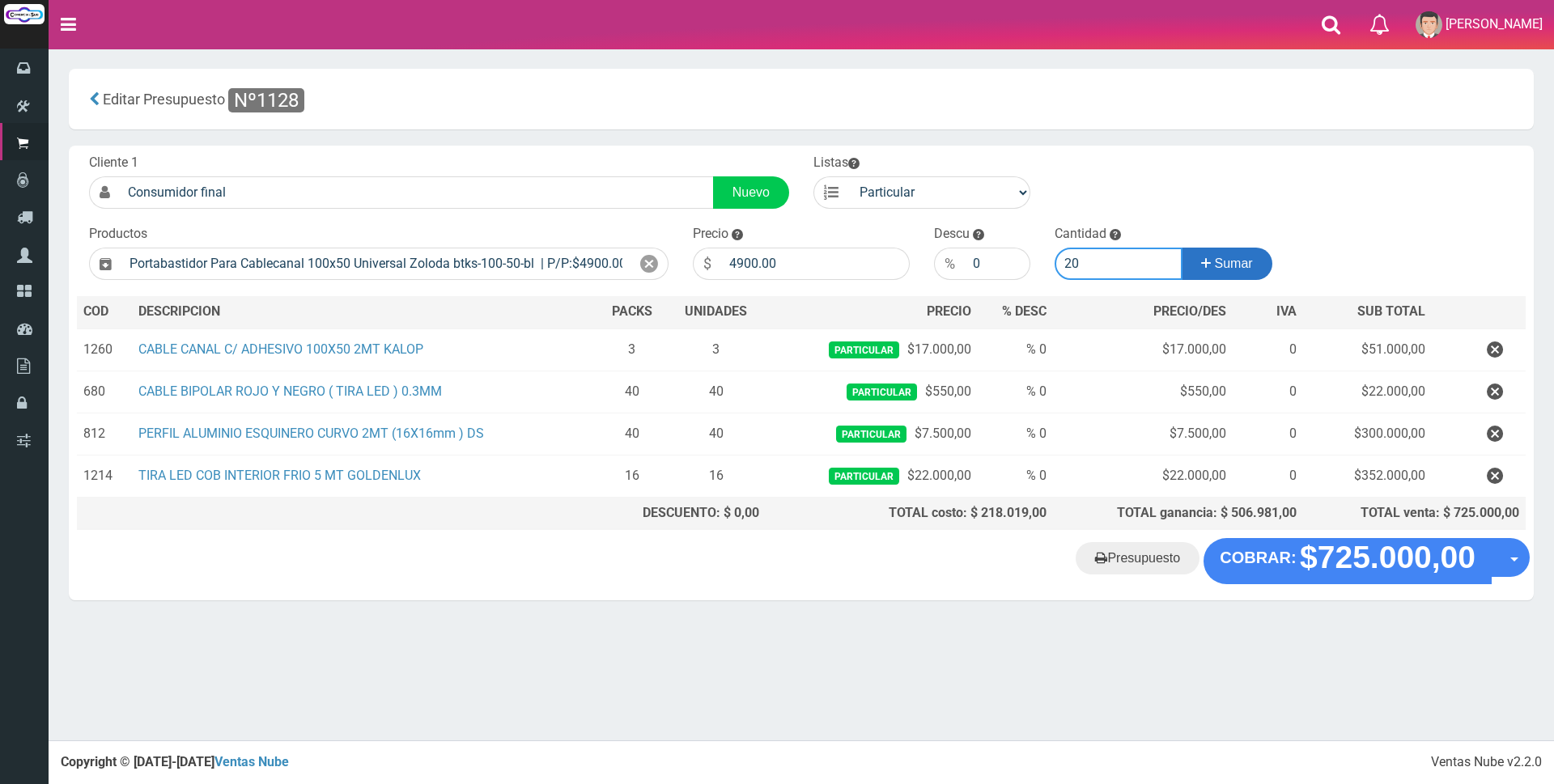
type input "20"
click at [1235, 258] on span "Sumar" at bounding box center [1234, 263] width 38 height 14
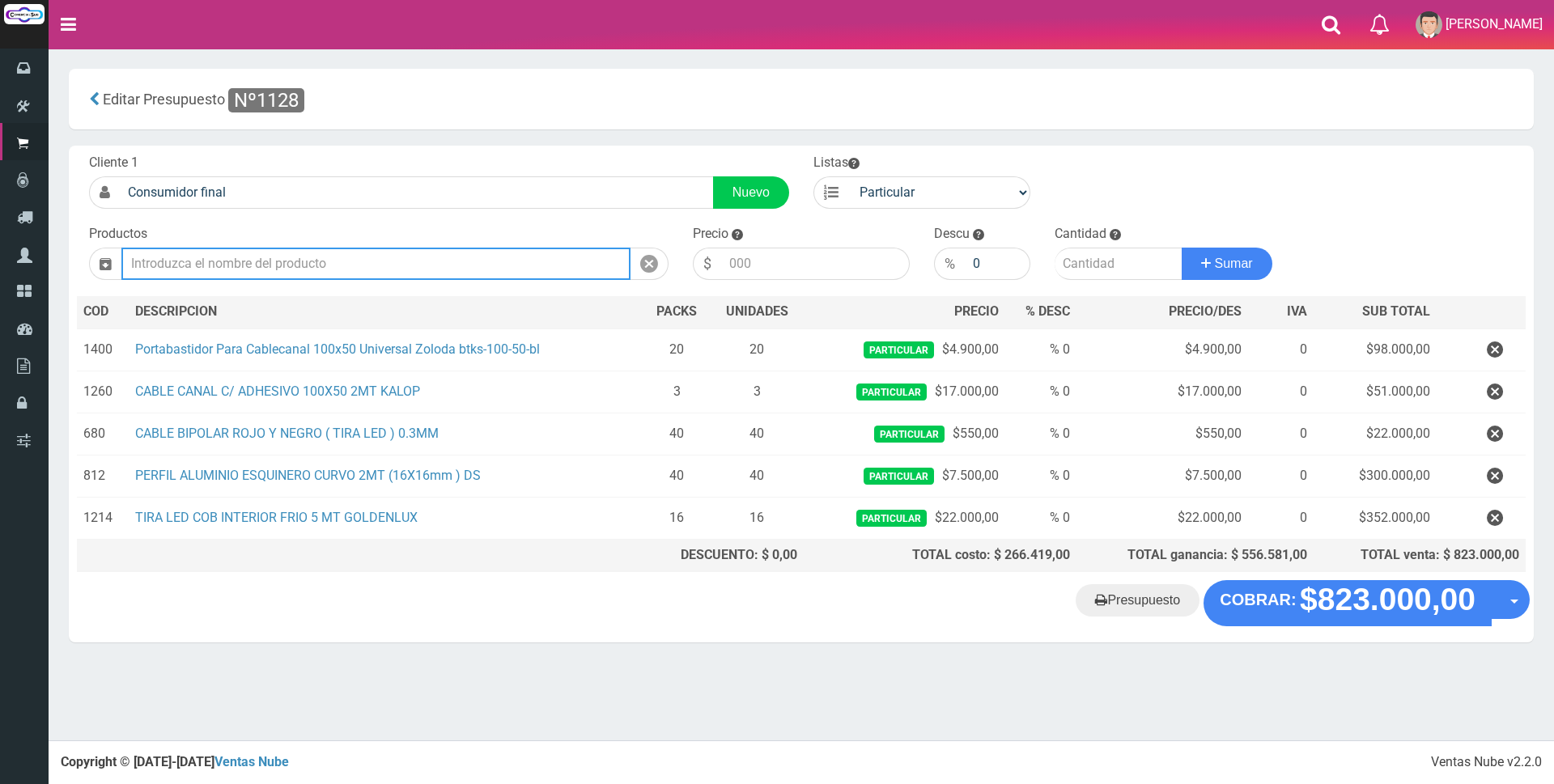
click at [539, 266] on input "text" at bounding box center [376, 264] width 509 height 32
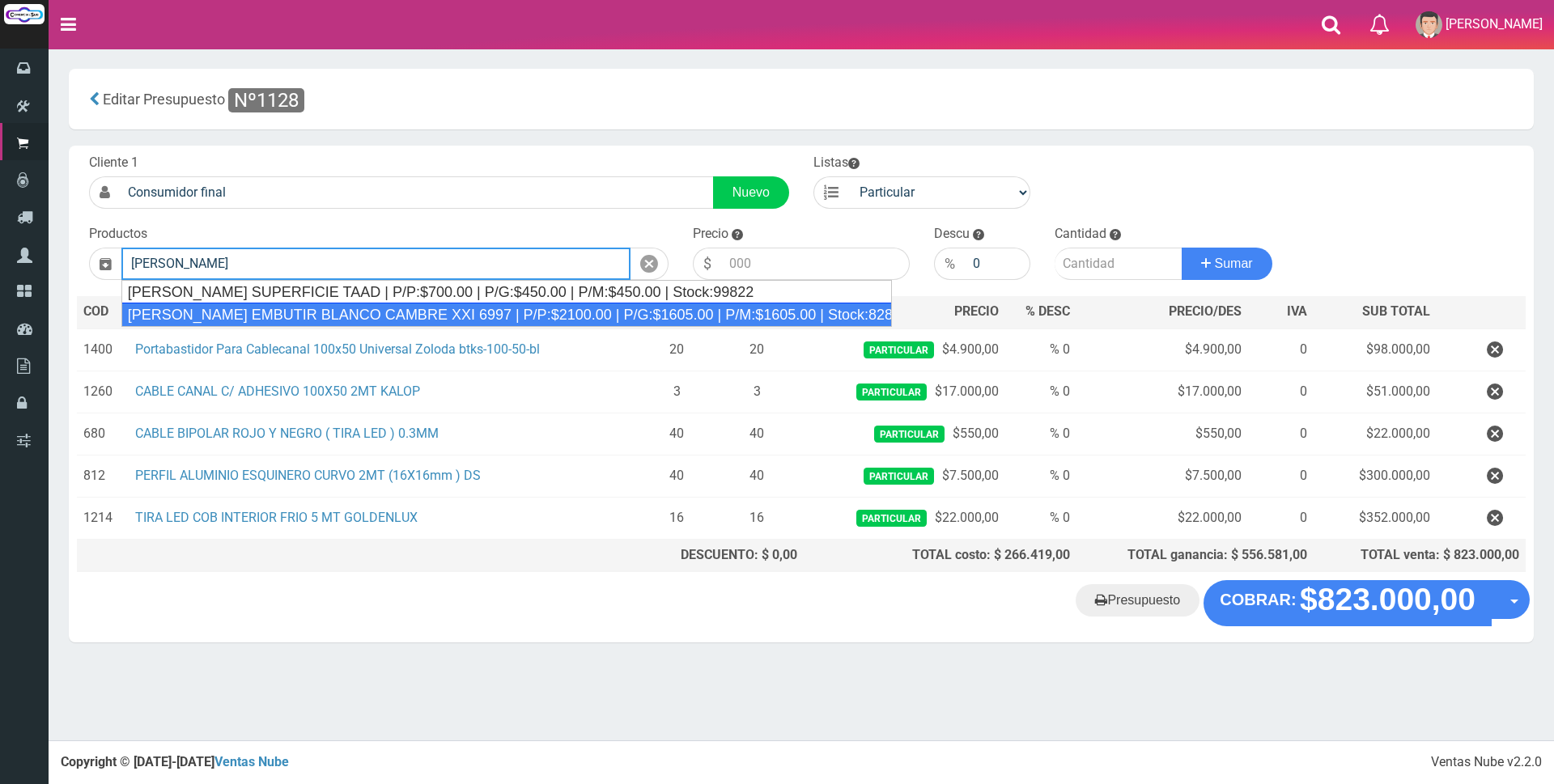
click at [359, 315] on div "TOMA DOBLE EMBUTIR BLANCO CAMBRE XXI 6997 | P/P:$2100.00 | P/G:$1605.00 | P/M:$…" at bounding box center [507, 315] width 771 height 24
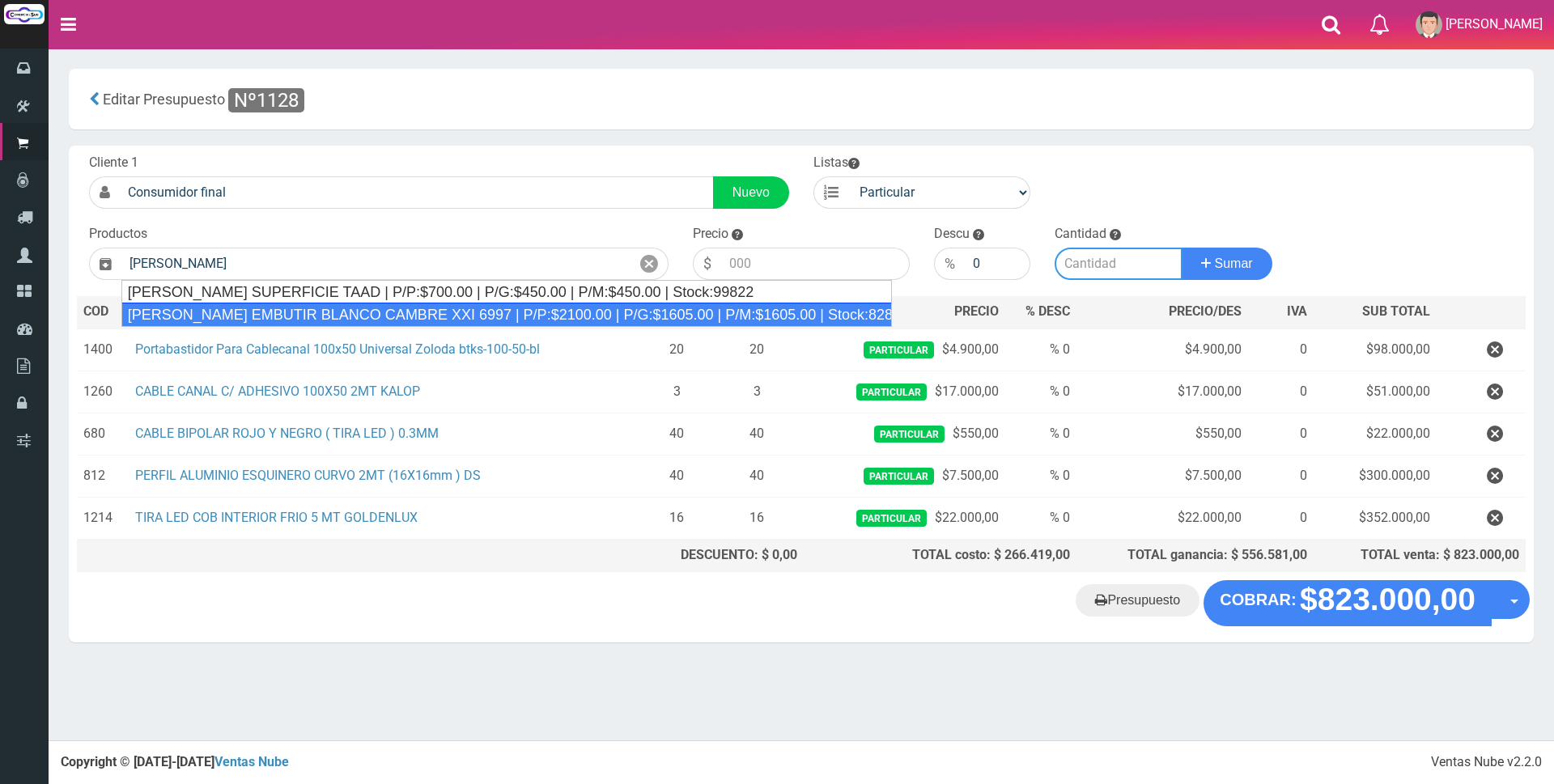
type input "TOMA DOBLE EMBUTIR BLANCO CAMBRE XXI 6997 | P/P:$2100.00 | P/G:$1605.00 | P/M:$…"
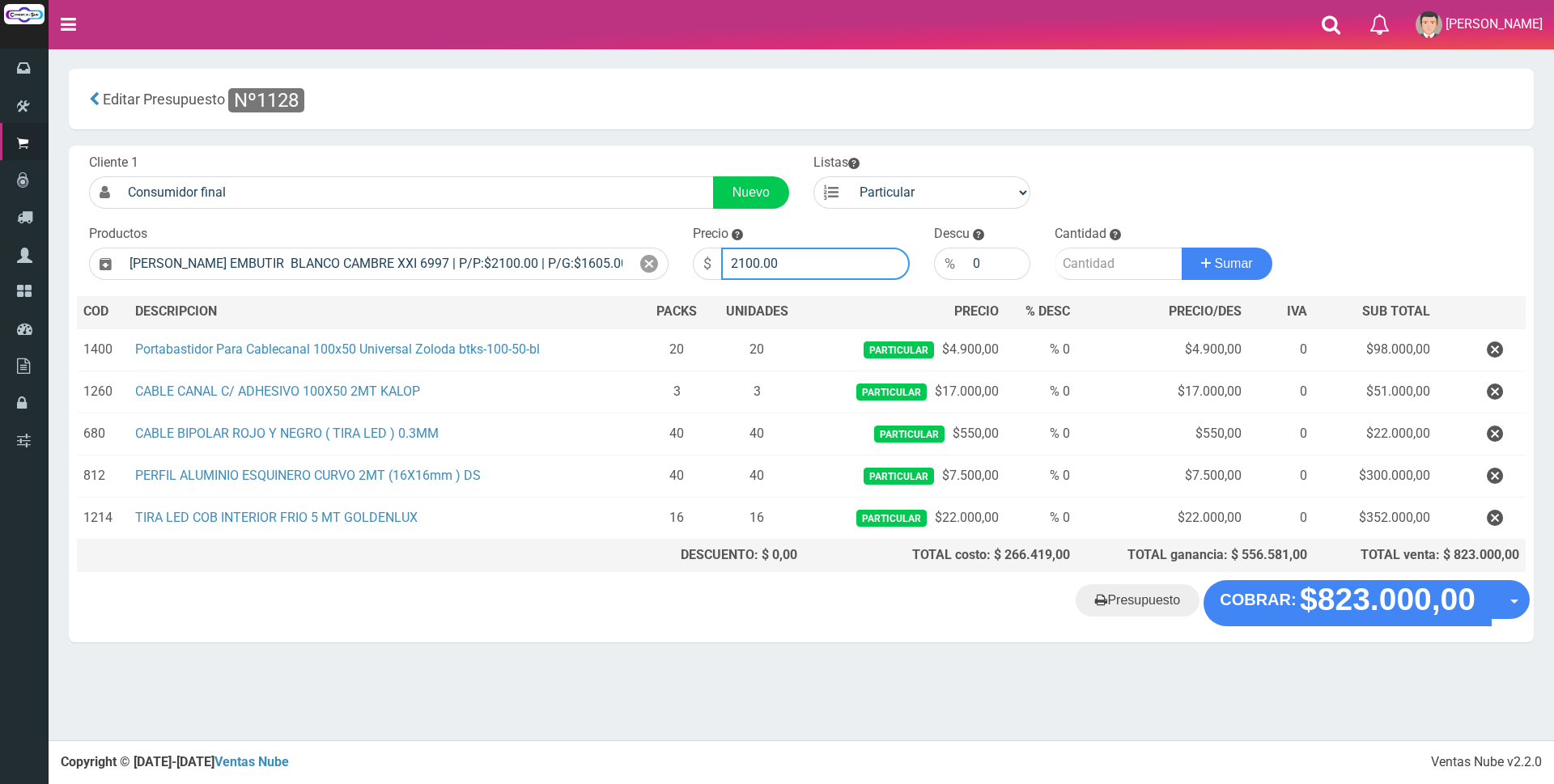
click at [794, 263] on input "2100.00" at bounding box center [815, 264] width 188 height 32
type input "2"
type input "6500"
click at [1091, 263] on input "number" at bounding box center [1119, 264] width 128 height 32
type input "15"
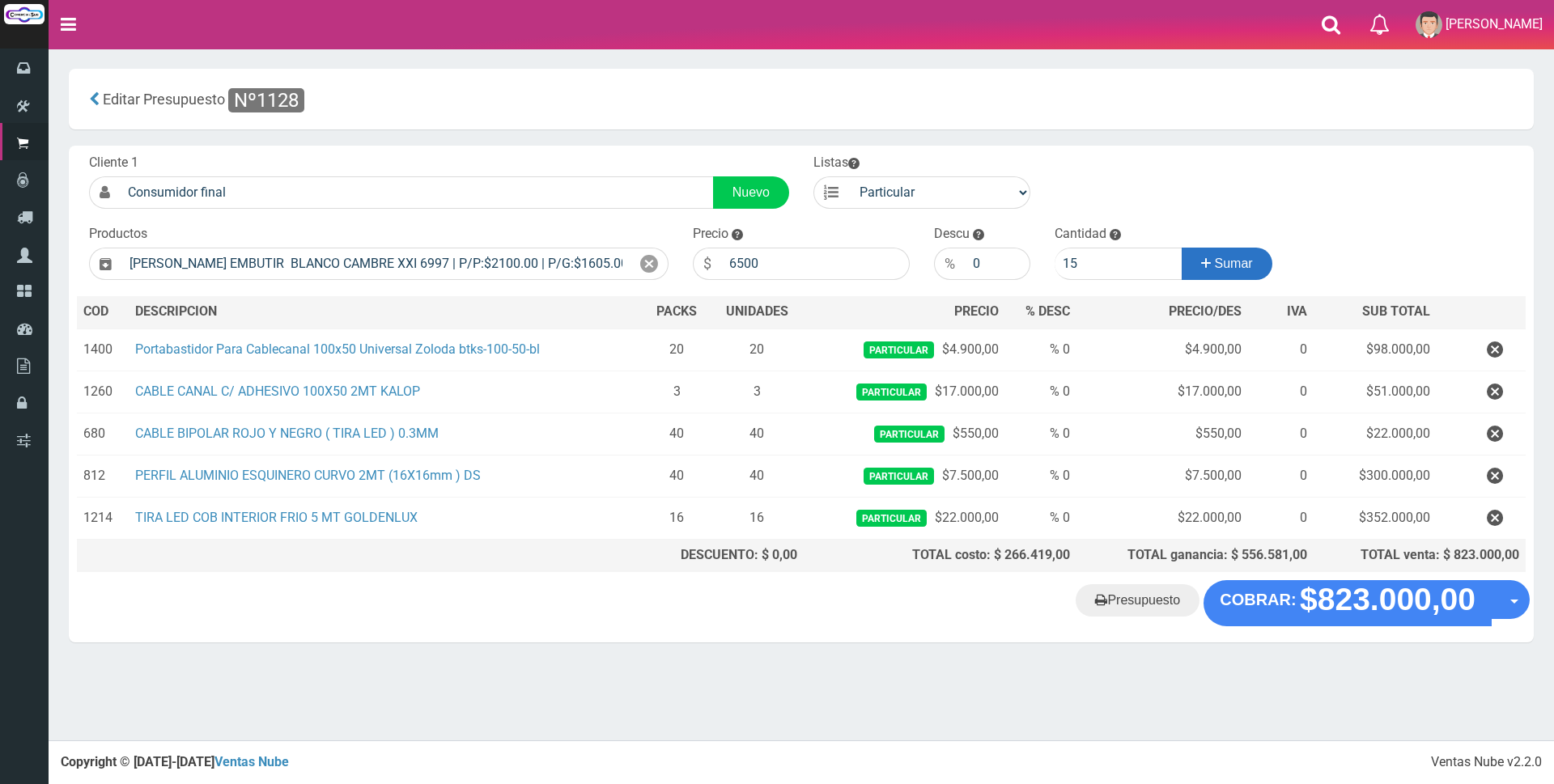
click at [1215, 267] on span "Sumar" at bounding box center [1234, 263] width 38 height 14
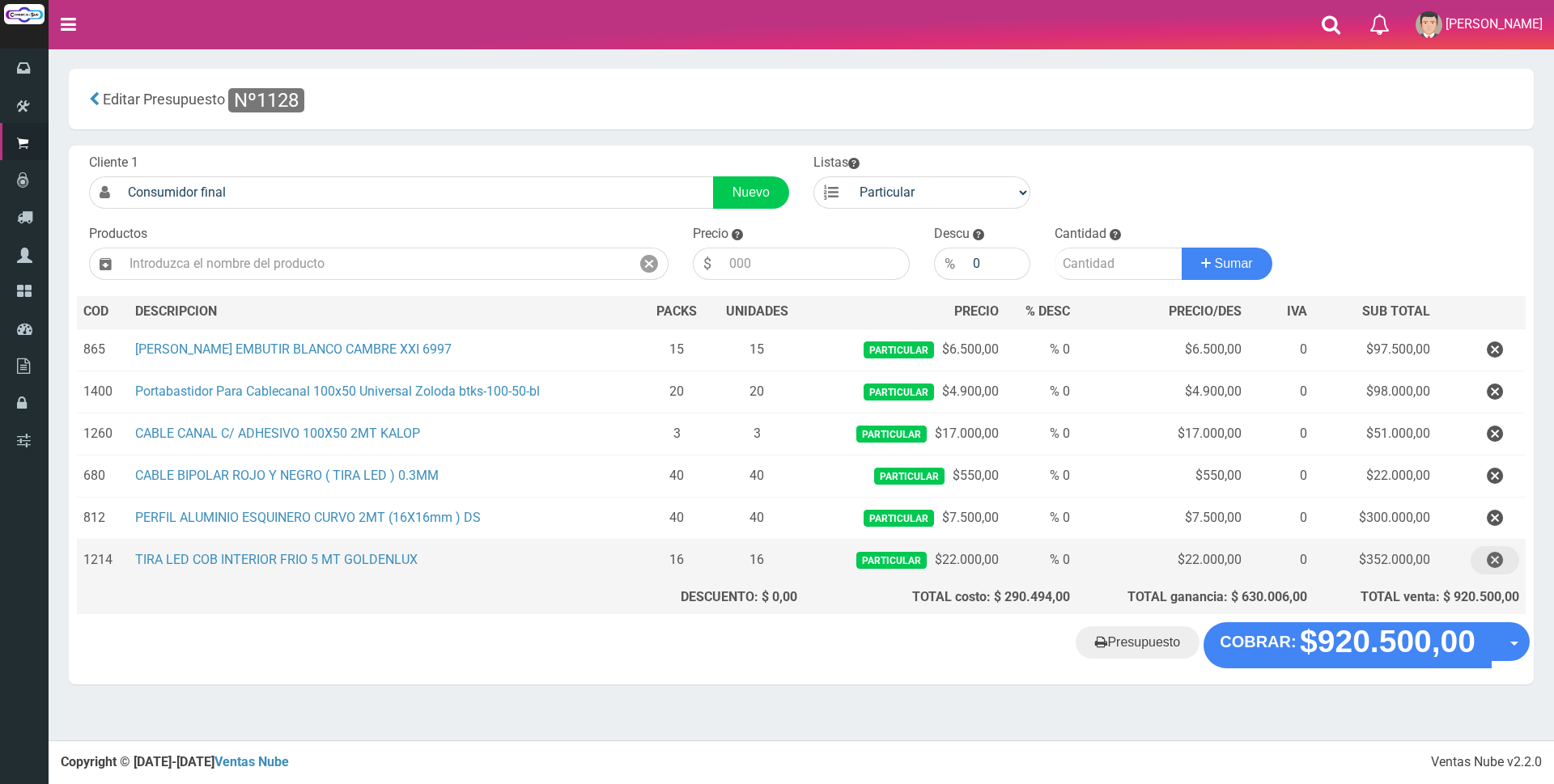
click at [1494, 557] on icon "button" at bounding box center [1495, 560] width 16 height 28
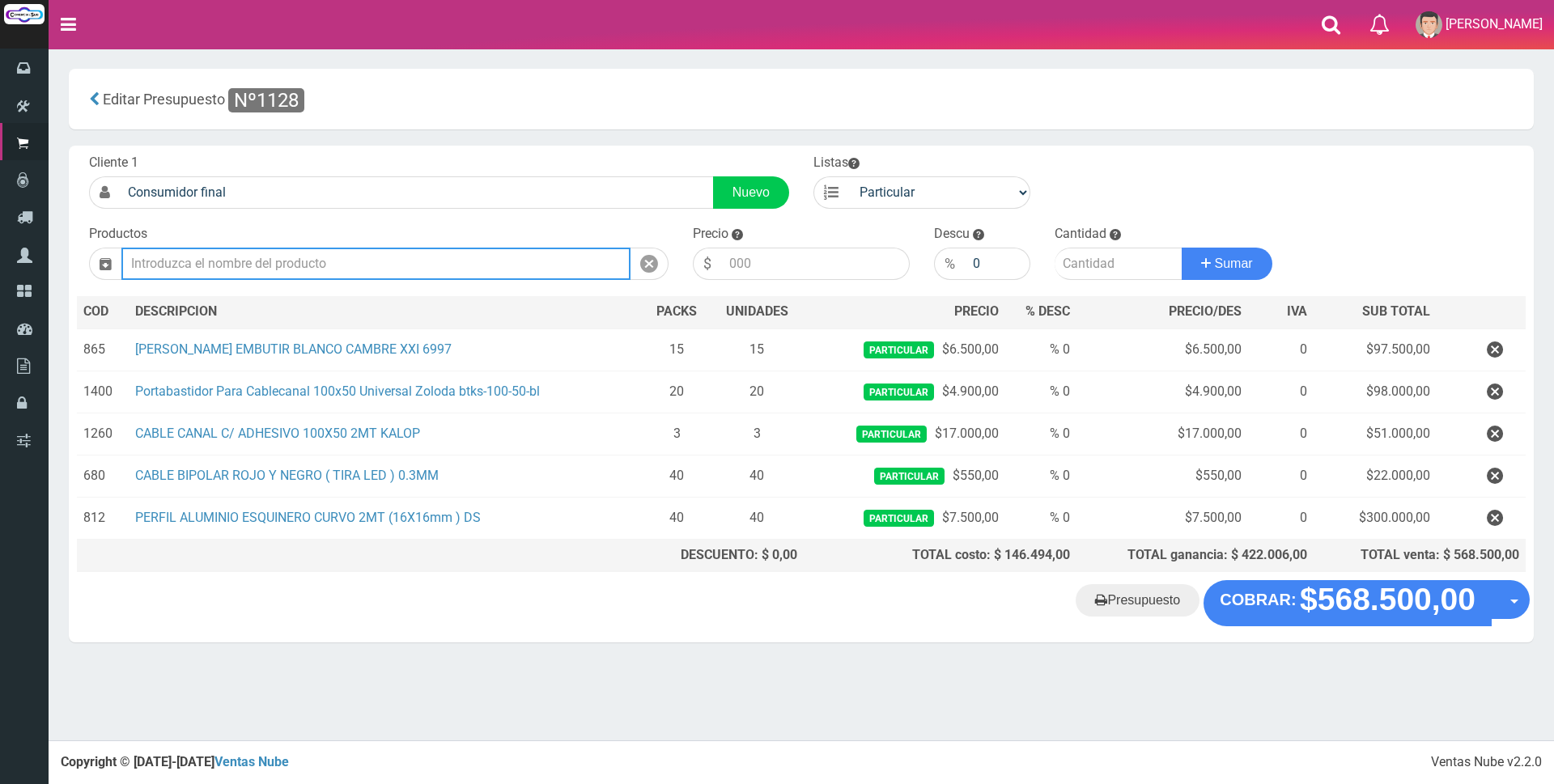
click at [372, 269] on input "text" at bounding box center [376, 264] width 509 height 32
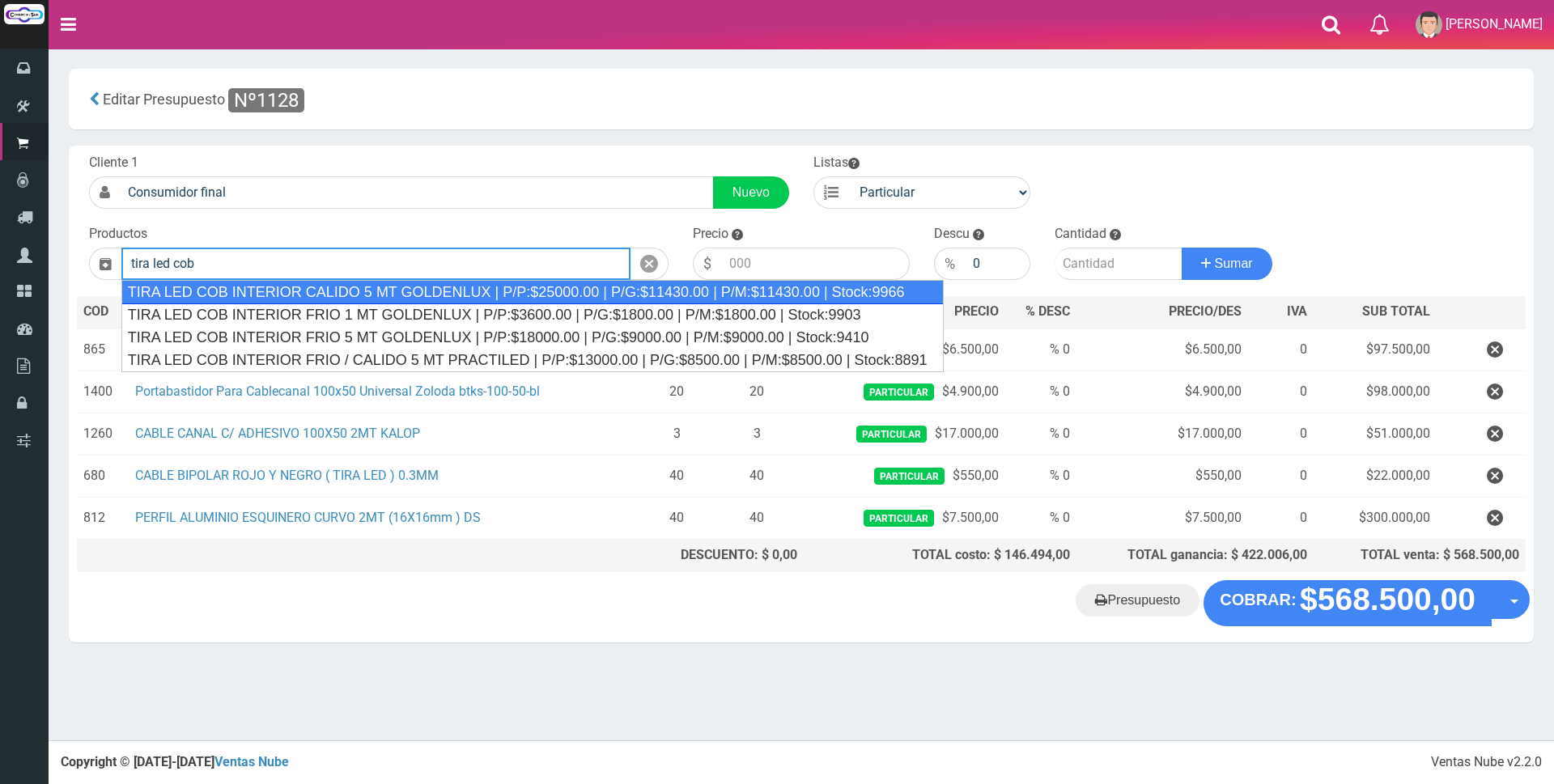
click at [384, 296] on div "TIRA LED COB INTERIOR CALIDO 5 MT GOLDENLUX | P/P:$25000.00 | P/G:$11430.00 | P…" at bounding box center [533, 292] width 822 height 24
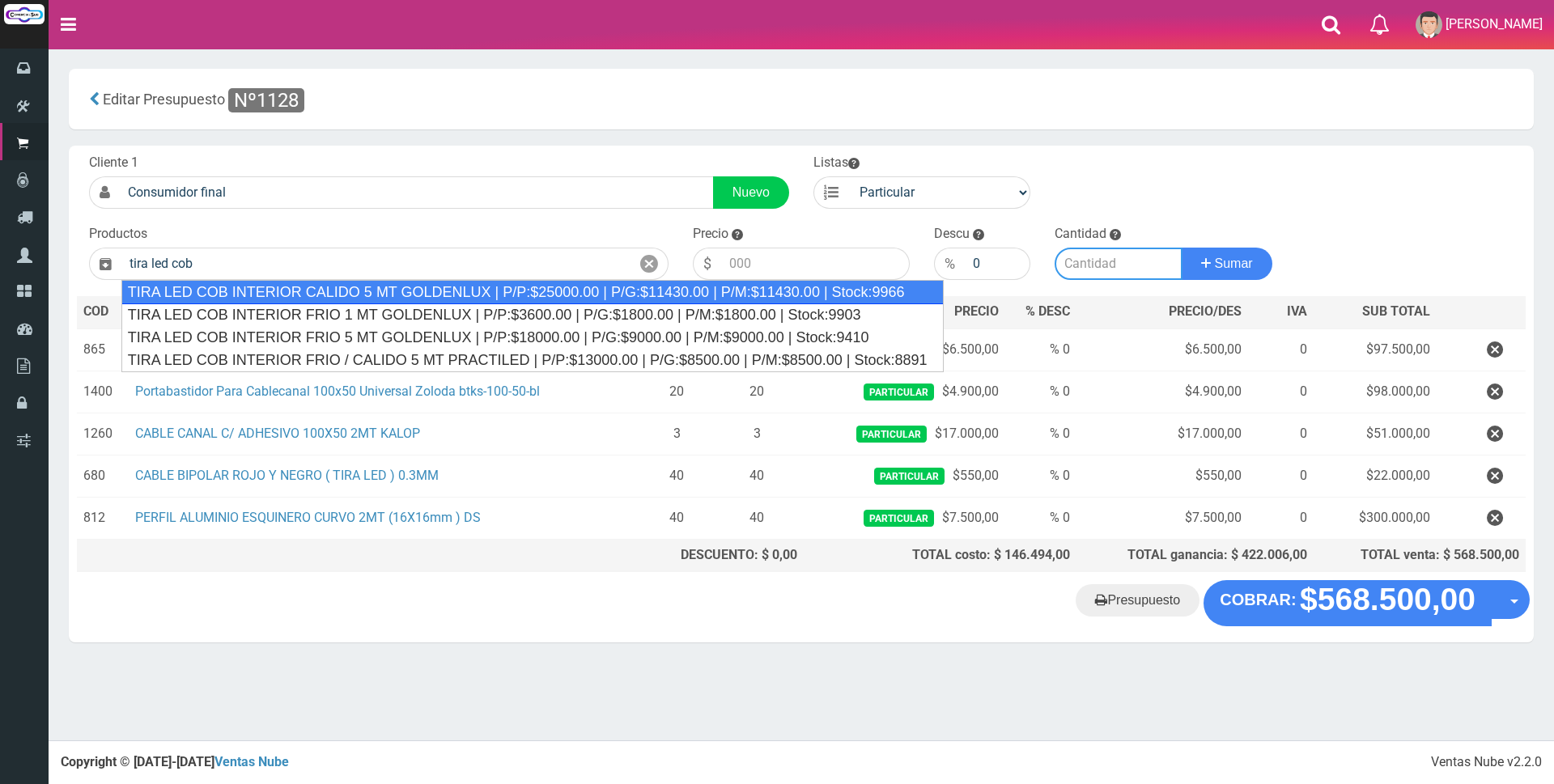
type input "TIRA LED COB INTERIOR CALIDO 5 MT GOLDENLUX | P/P:$25000.00 | P/G:$11430.00 | P…"
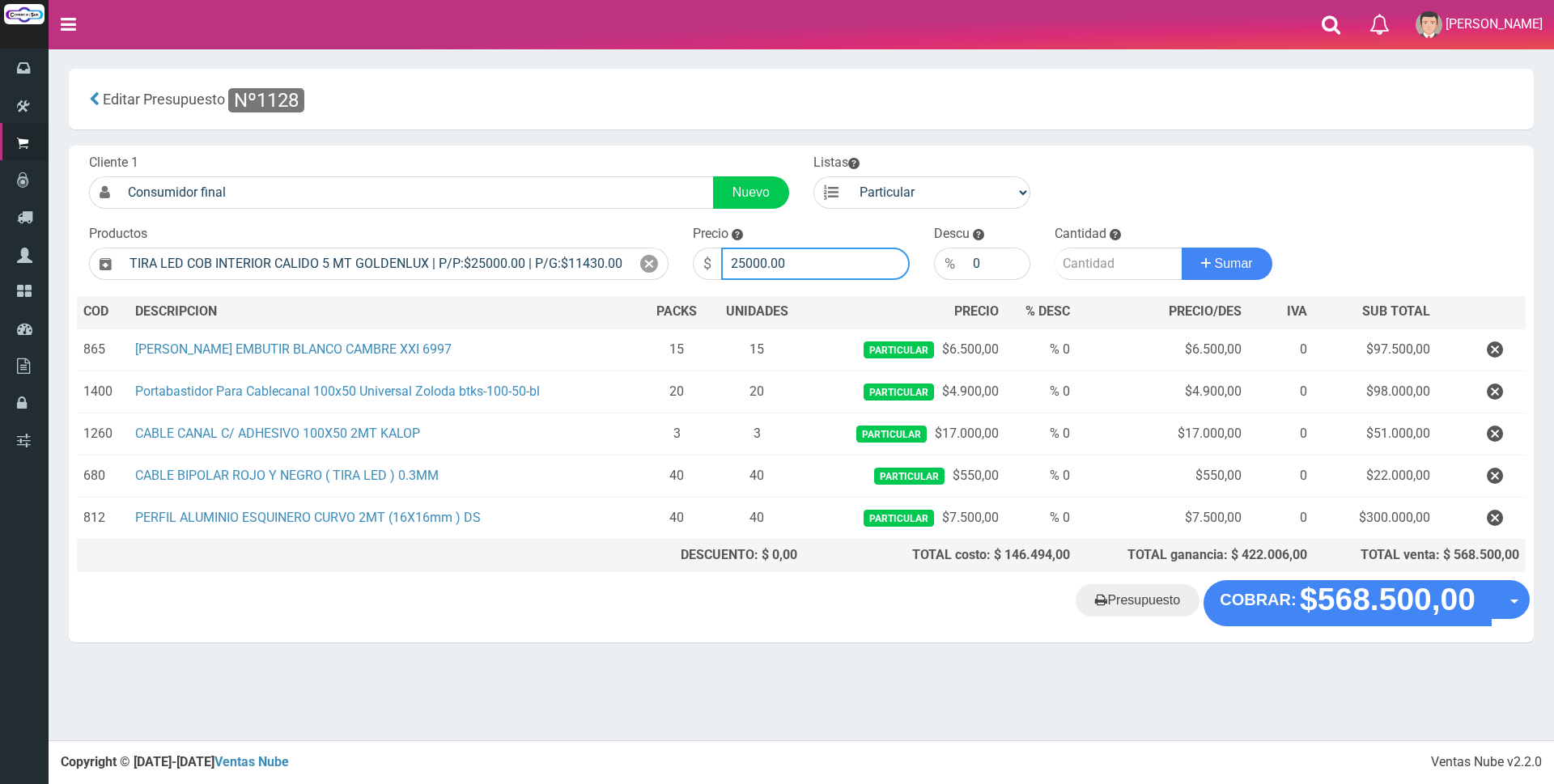
click at [819, 258] on input "25000.00" at bounding box center [815, 264] width 188 height 32
type input "2"
type input "22000"
click at [1071, 269] on input "number" at bounding box center [1119, 264] width 128 height 32
type input "16"
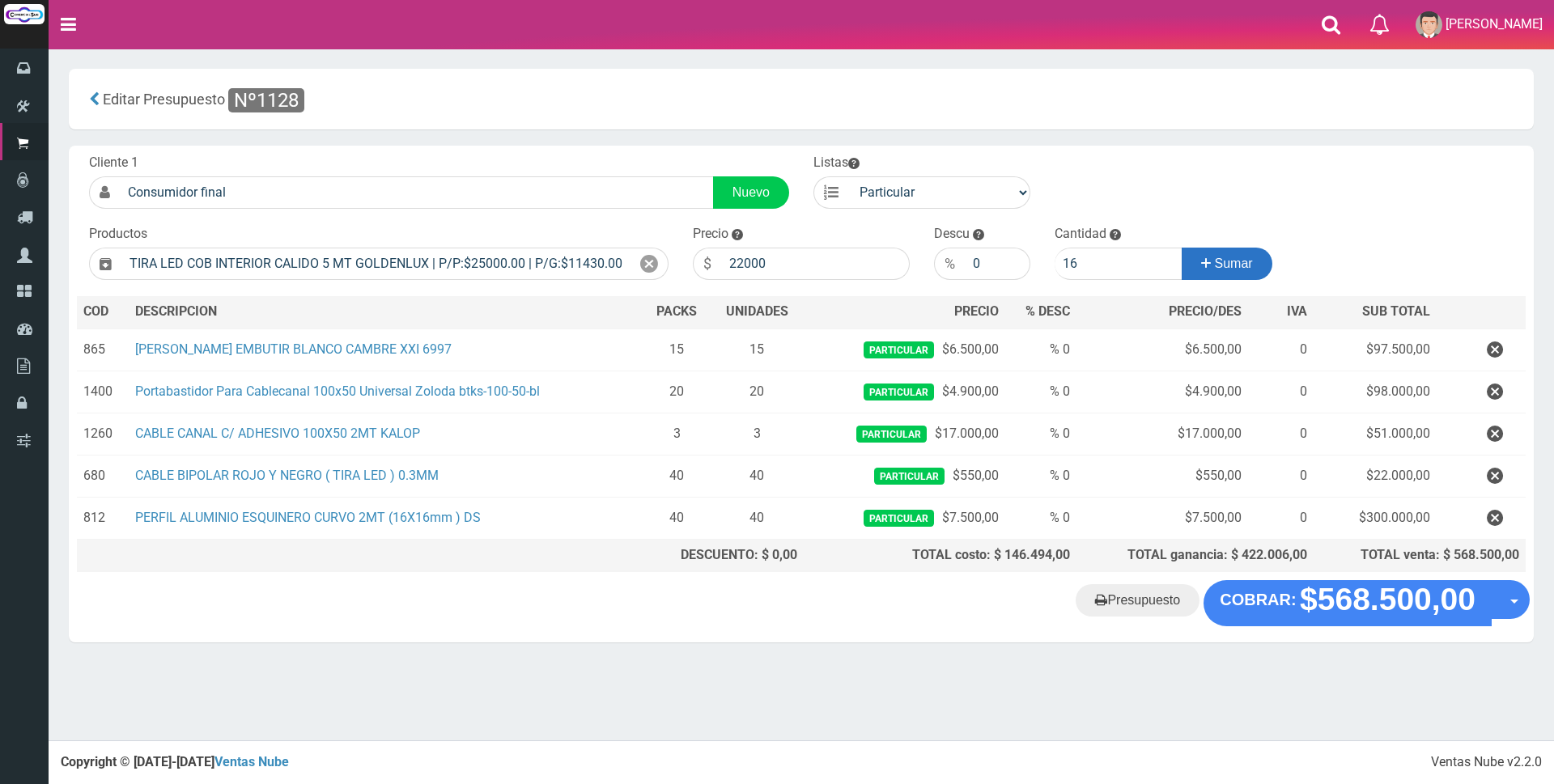
click at [1186, 263] on button "Sumar" at bounding box center [1227, 264] width 91 height 32
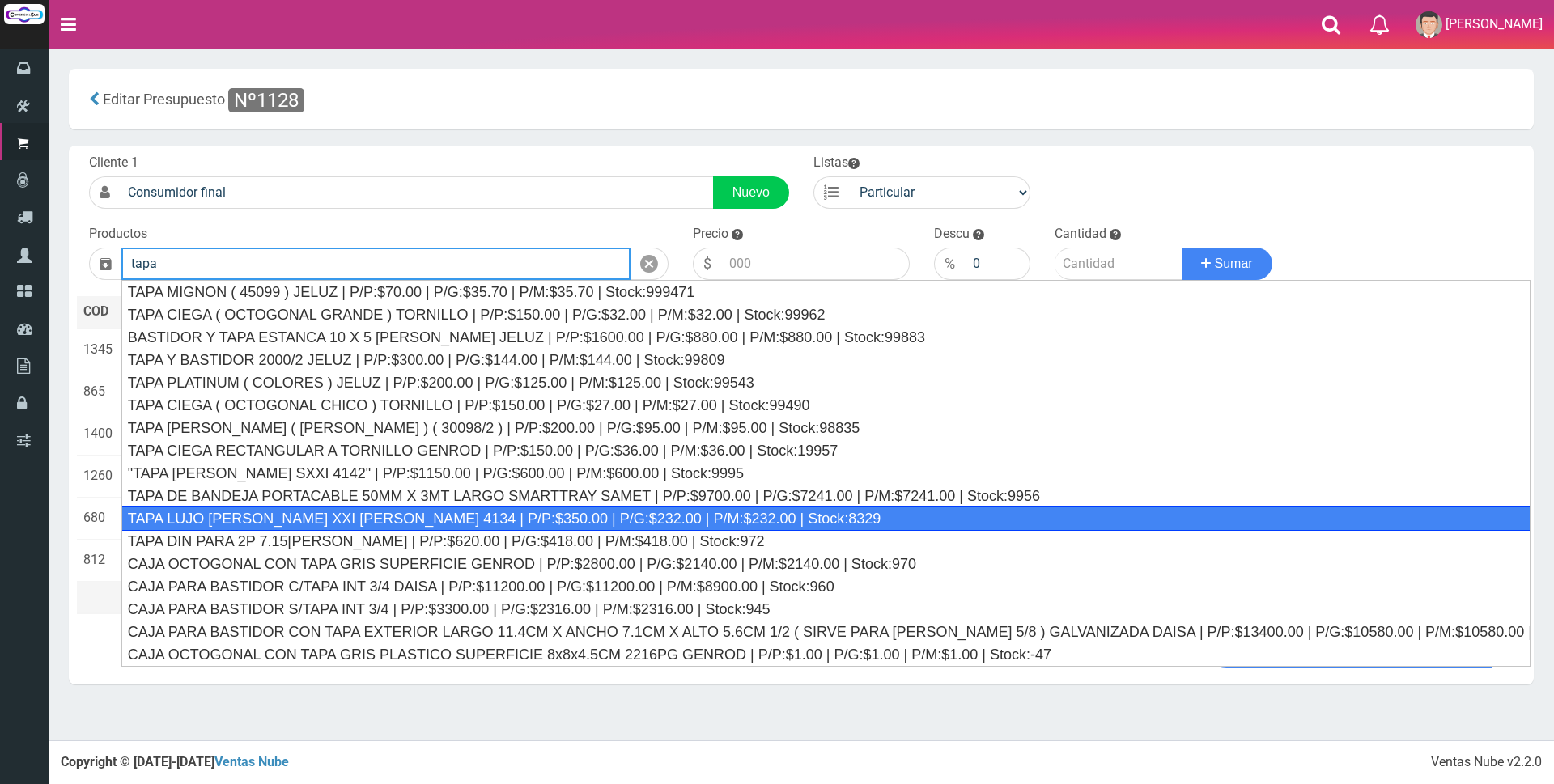
click at [834, 520] on div "TAPA LUJO BLANCO XXI CAMBRE 4134 | P/P:$350.00 | P/G:$232.00 | P/M:$232.00 | St…" at bounding box center [826, 518] width 1409 height 24
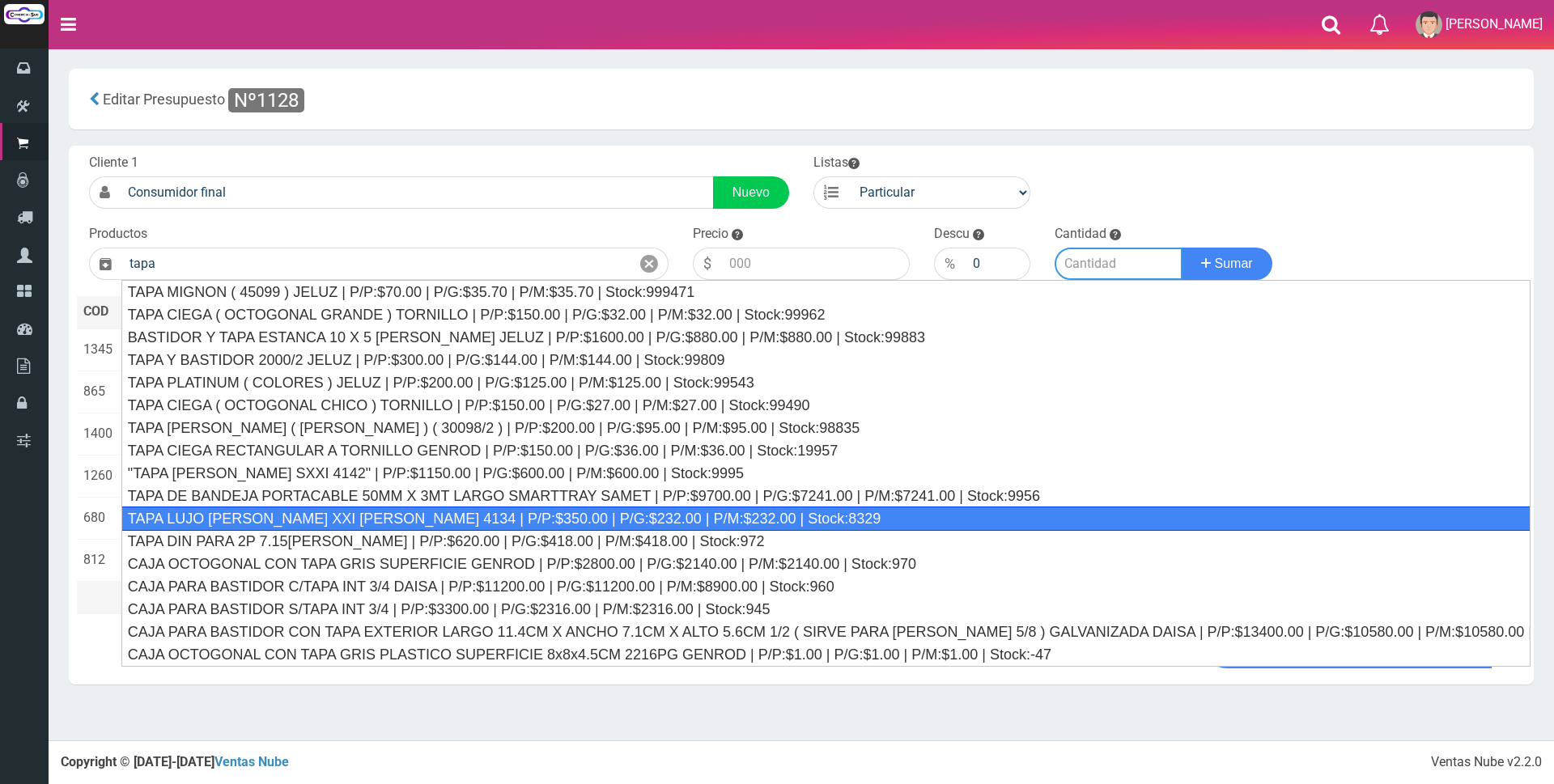
type input "TAPA LUJO BLANCO XXI CAMBRE 4134 | P/P:$350.00 | P/G:$232.00 | P/M:$232.00 | St…"
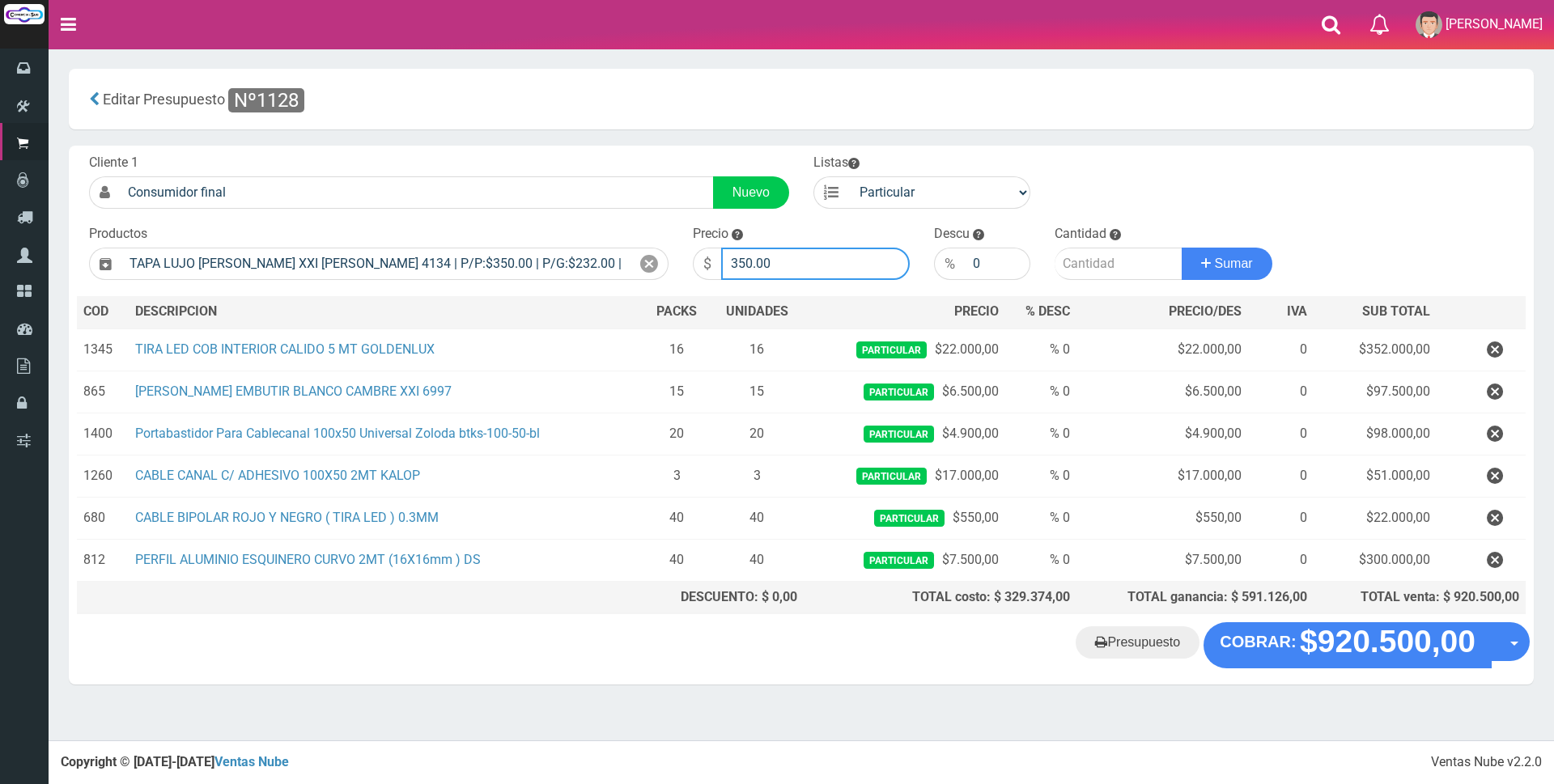
click at [801, 266] on input "350.00" at bounding box center [815, 264] width 188 height 32
type input "3"
type input "1200"
click at [1067, 259] on input "number" at bounding box center [1119, 264] width 128 height 32
type input "20"
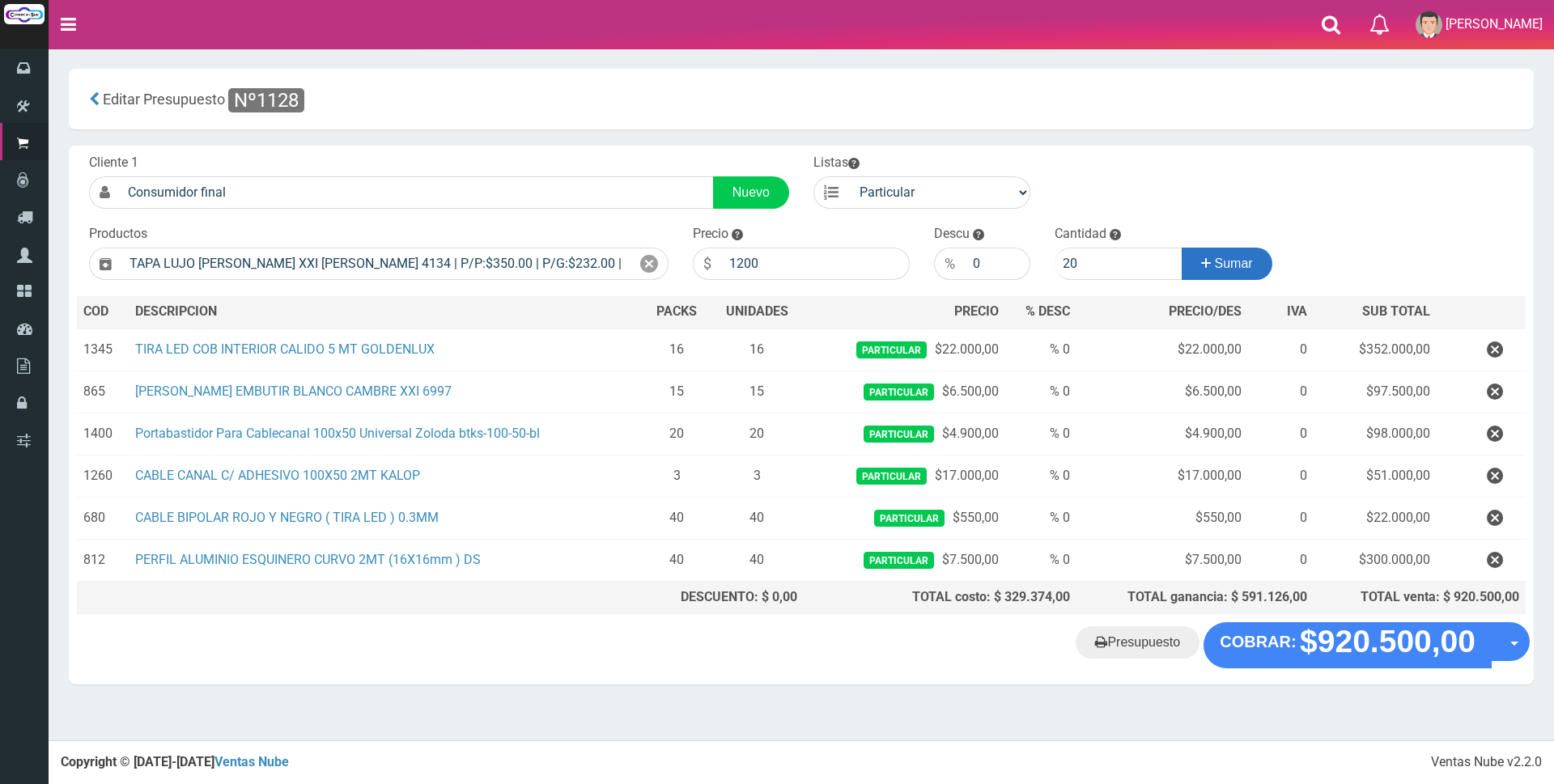
click at [1215, 266] on span "Sumar" at bounding box center [1234, 263] width 38 height 14
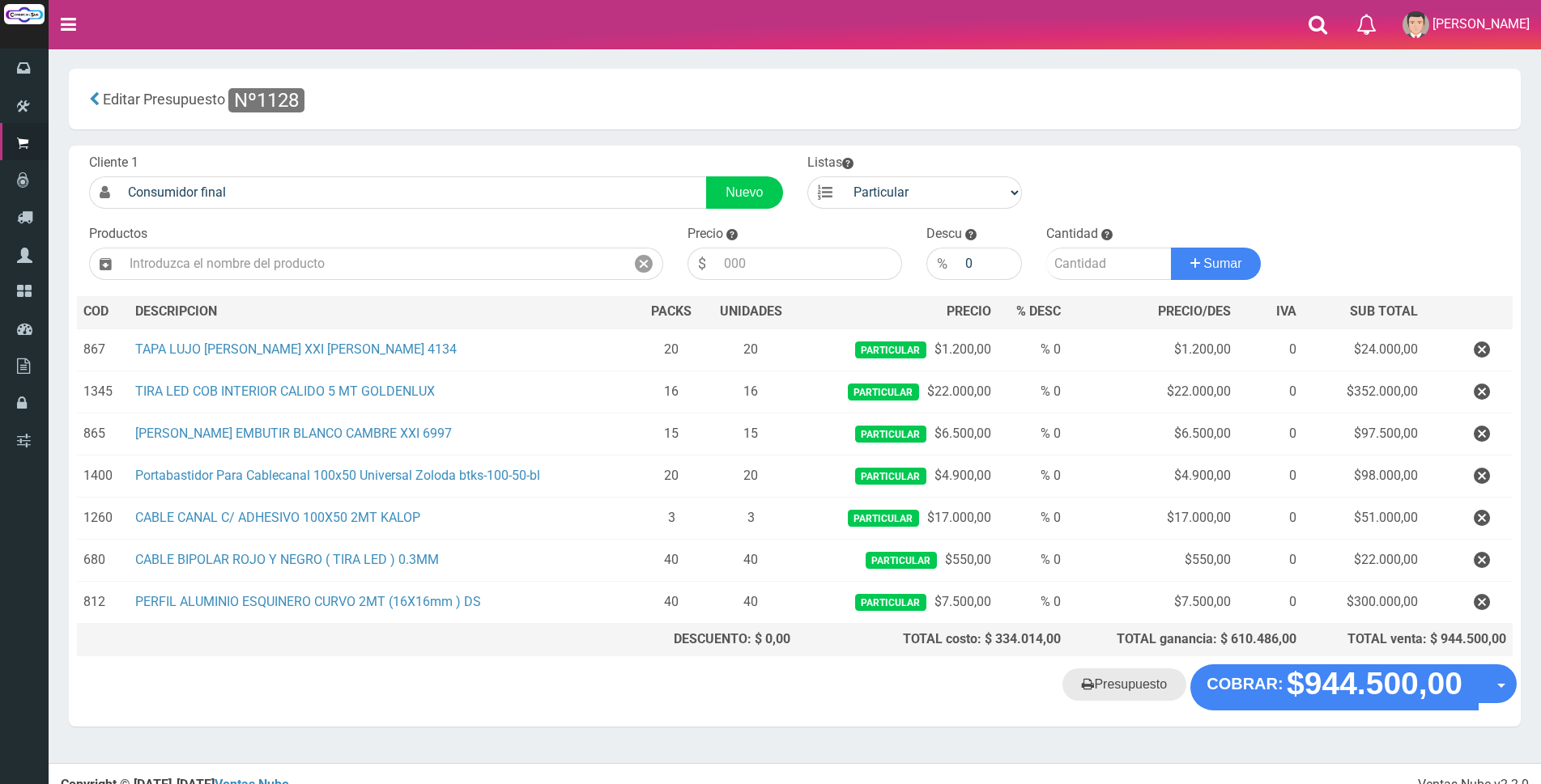
click at [1121, 688] on link "Presupuesto" at bounding box center [1124, 685] width 124 height 32
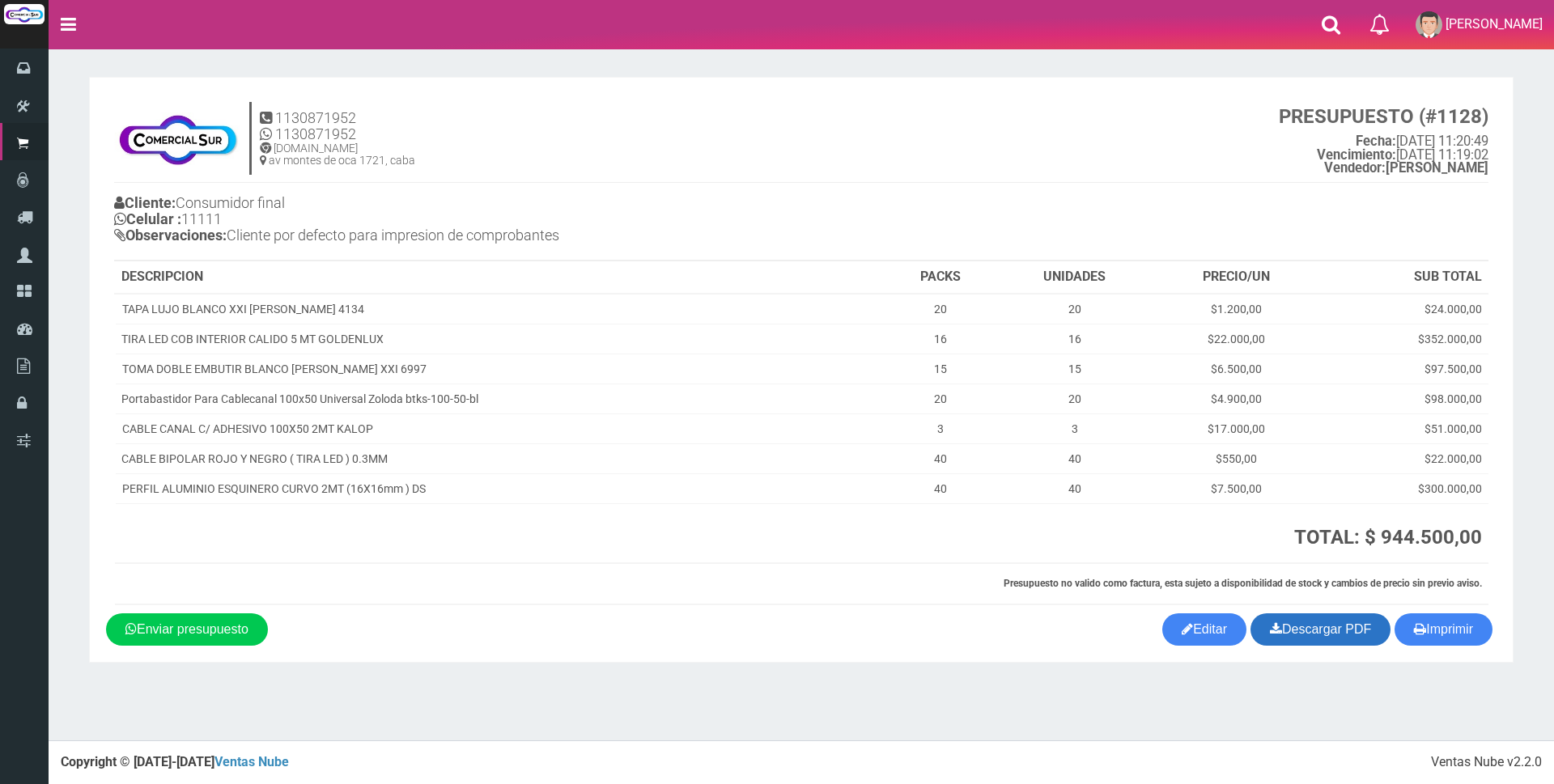
click at [1273, 624] on icon at bounding box center [1275, 628] width 12 height 23
